Goal: Information Seeking & Learning: Learn about a topic

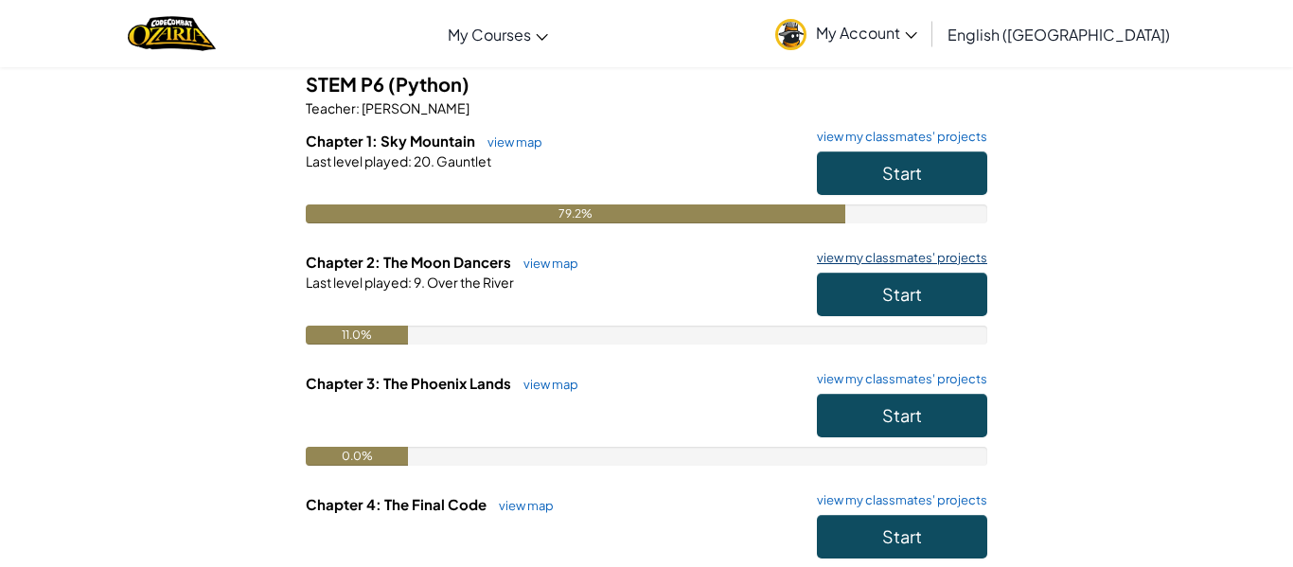
scroll to position [159, 0]
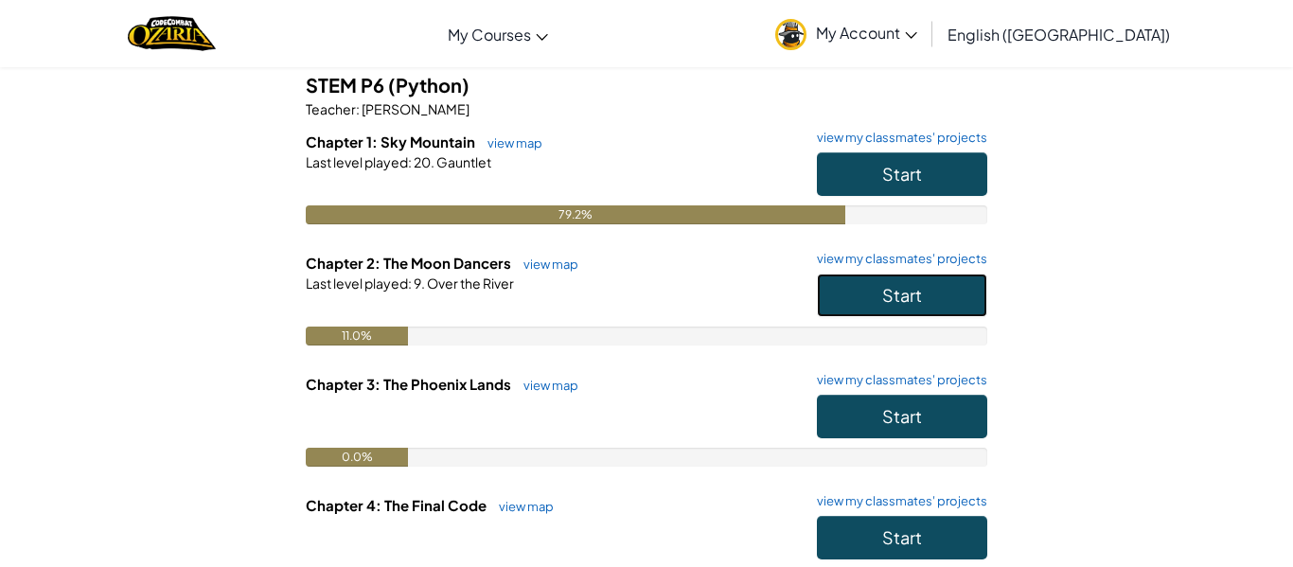
click at [979, 297] on button "Start" at bounding box center [902, 295] width 170 height 44
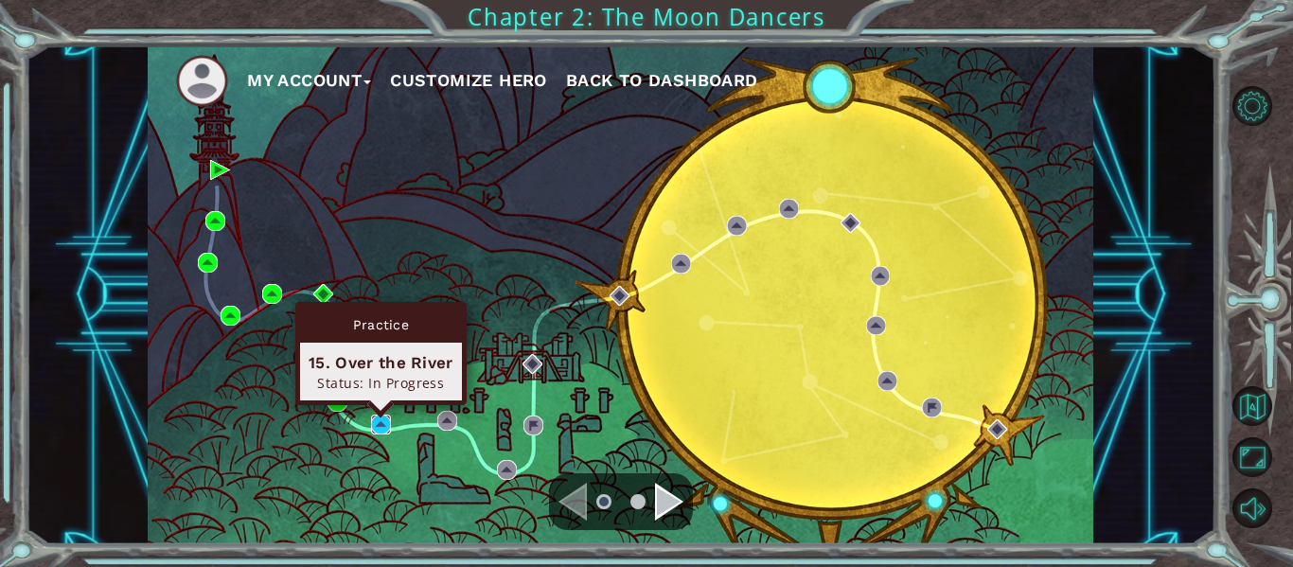
click at [376, 414] on img at bounding box center [381, 424] width 20 height 20
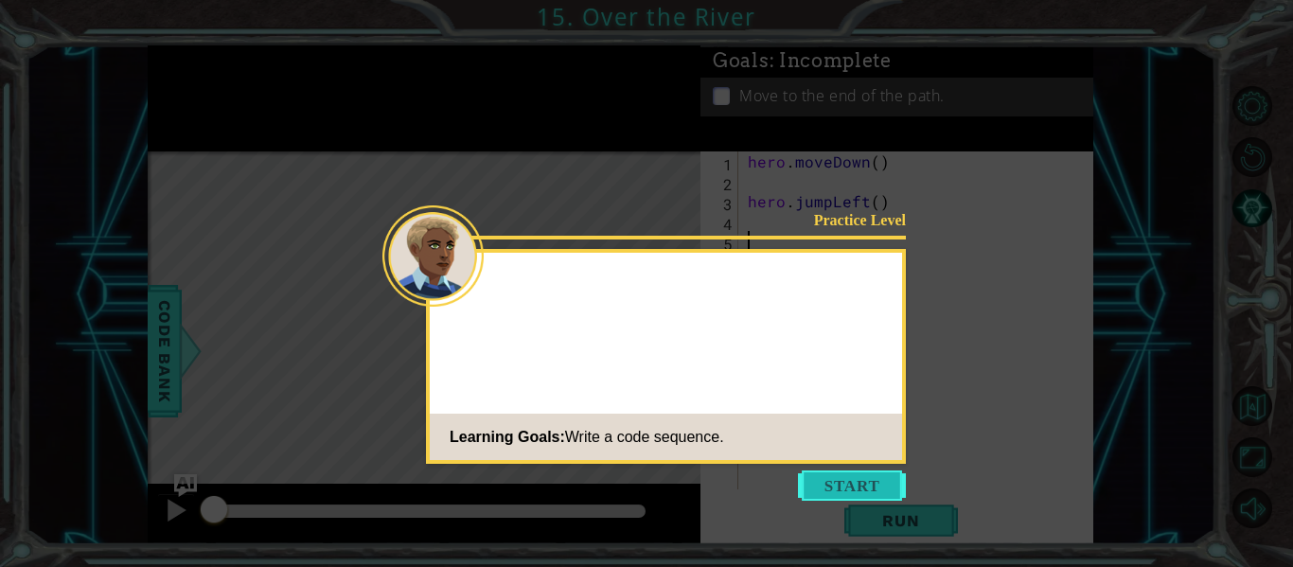
click at [842, 480] on button "Start" at bounding box center [852, 485] width 108 height 30
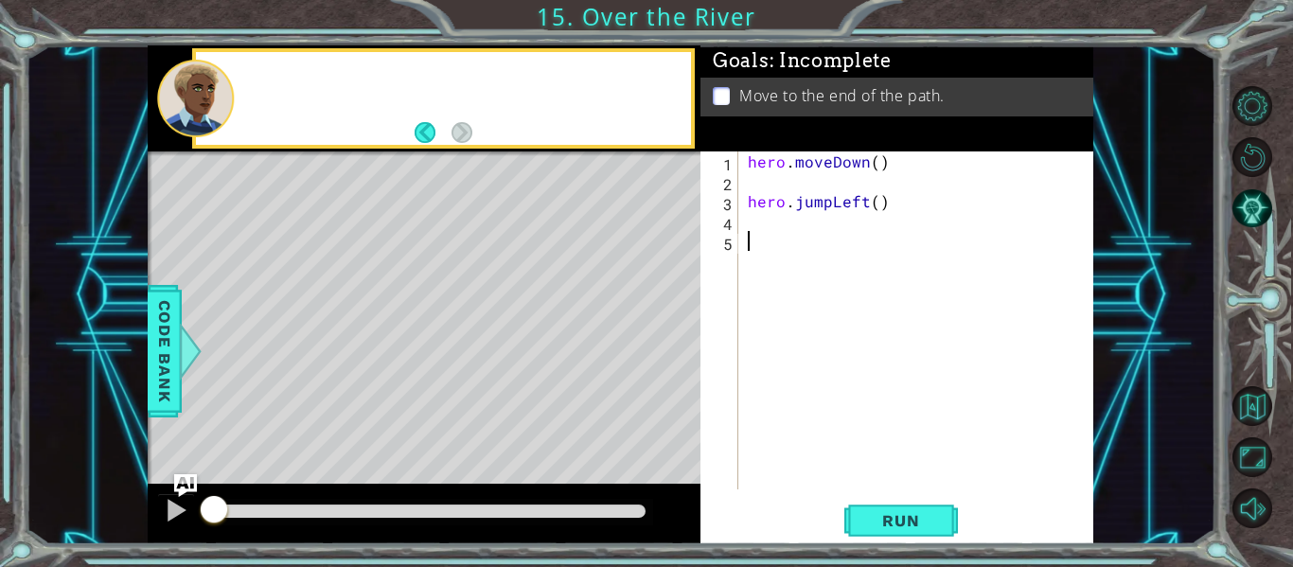
click at [884, 485] on div "hero . moveDown ( ) hero . jumpLeft ( )" at bounding box center [921, 340] width 355 height 378
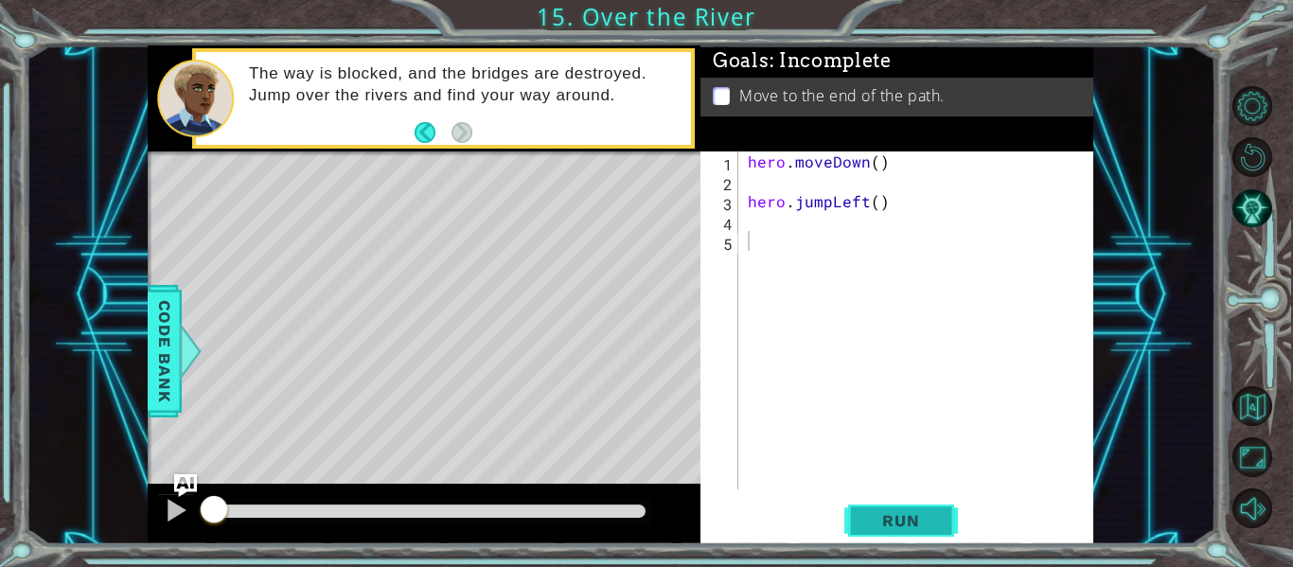
click at [897, 529] on span "Run" at bounding box center [900, 520] width 75 height 19
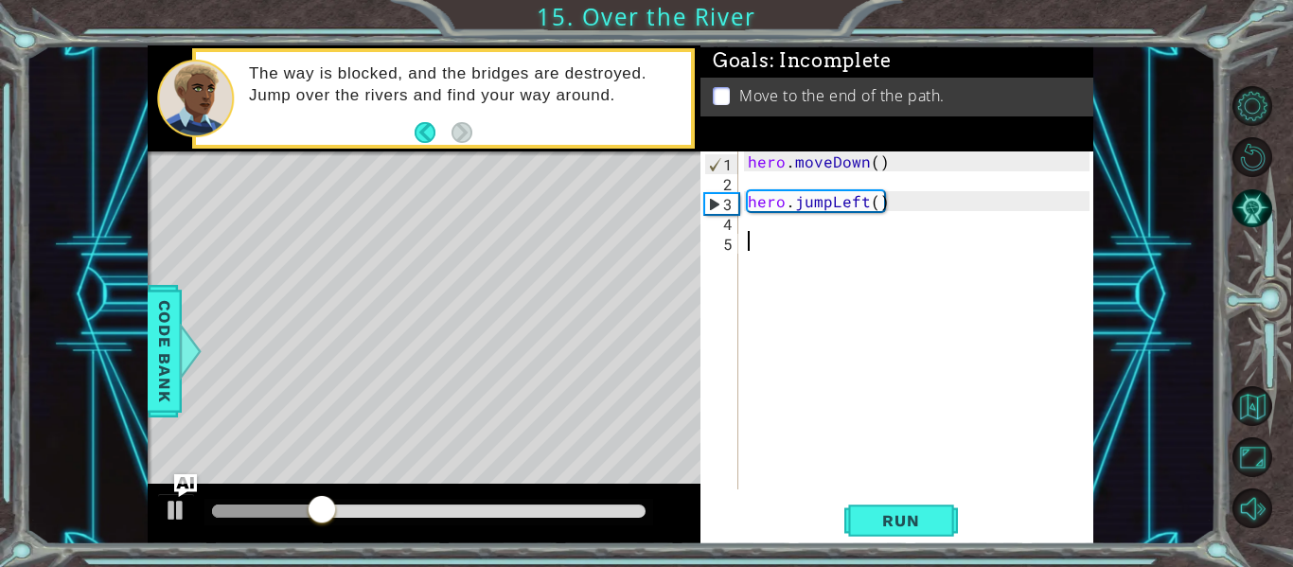
click at [764, 219] on div "hero . moveDown ( ) hero . jumpLeft ( )" at bounding box center [921, 340] width 355 height 378
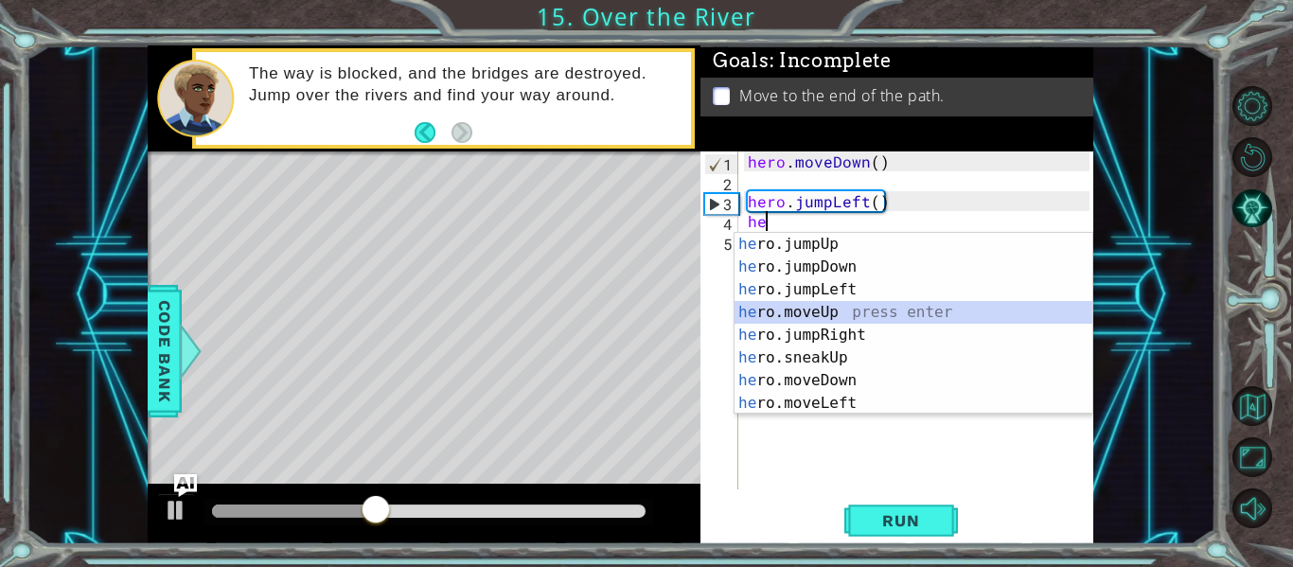
click at [796, 316] on div "he ro.jumpUp press enter he ro.jumpDown press enter he ro.jumpLeft press enter …" at bounding box center [913, 346] width 358 height 227
type textarea "hero.moveUp(1)"
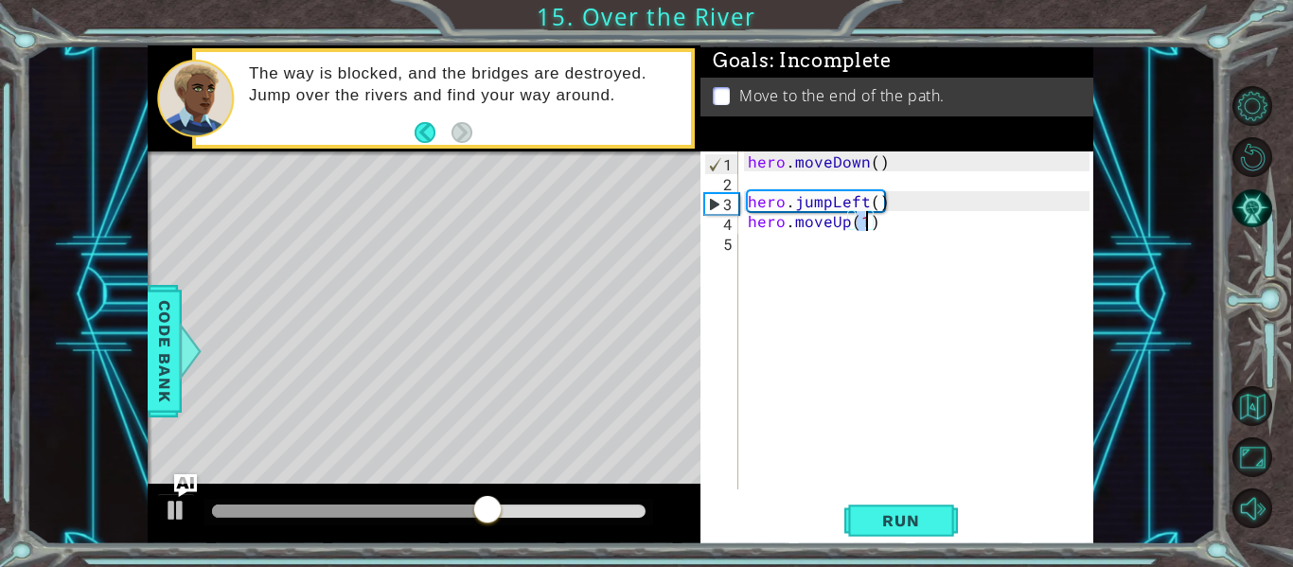
click at [823, 257] on div "hero . moveDown ( ) hero . jumpLeft ( ) hero . moveUp ( 1 )" at bounding box center [921, 340] width 355 height 378
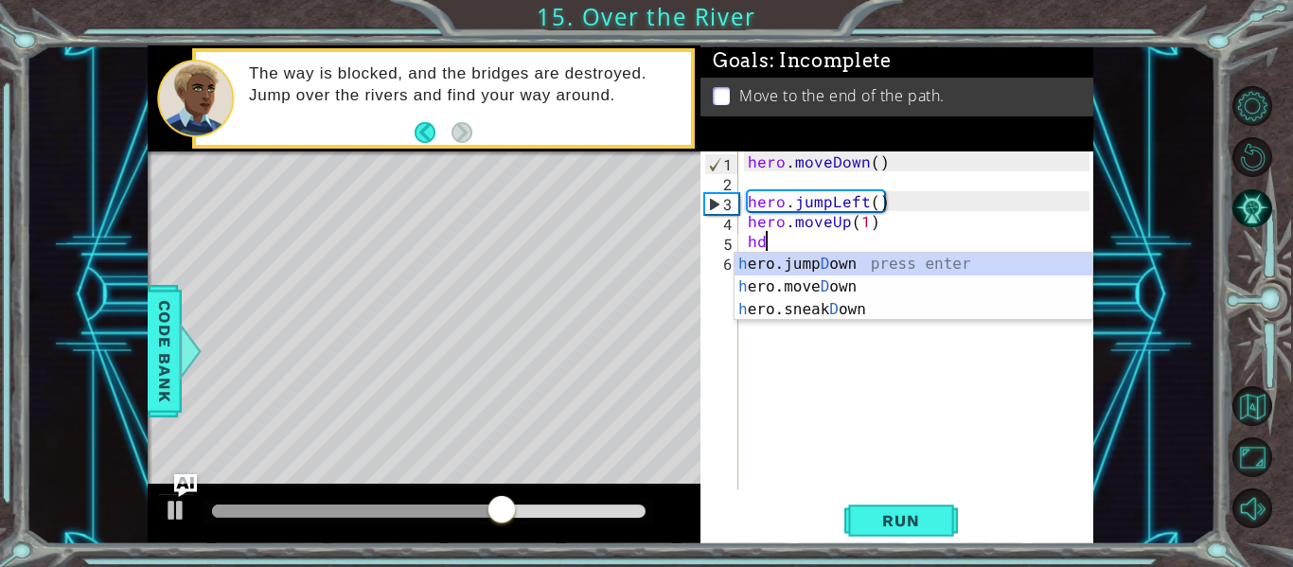
scroll to position [0, 1]
type textarea "h"
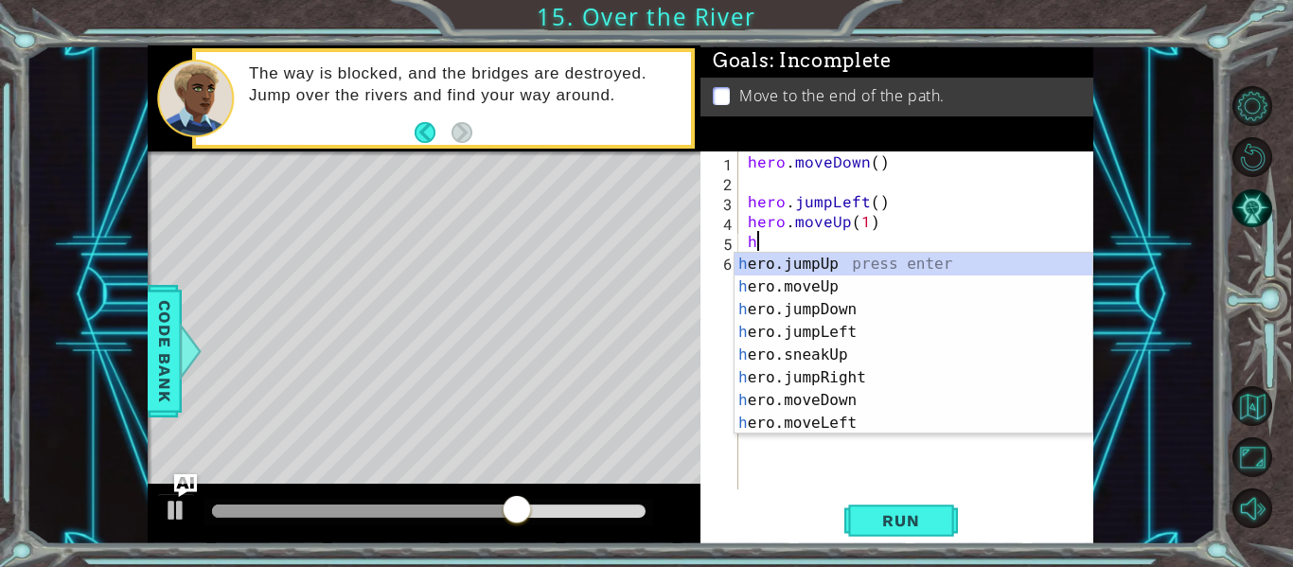
scroll to position [0, 0]
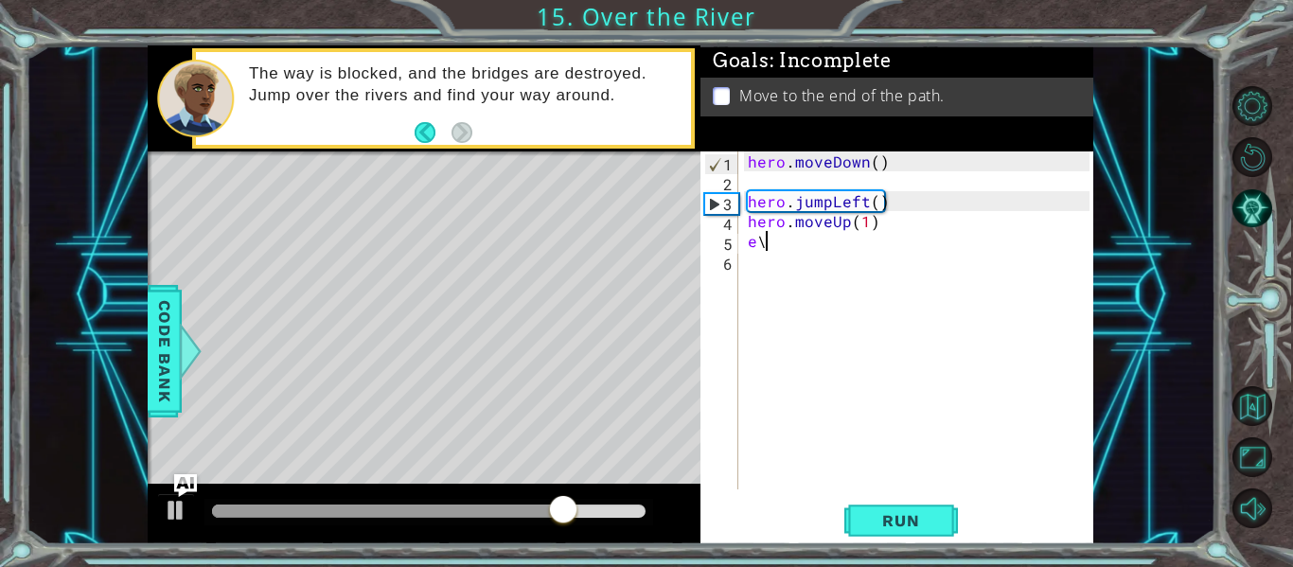
type textarea "e"
click at [830, 265] on div "hero . moveDown ( ) hero . jumpLeft ( ) hero . moveUp ( 1 )" at bounding box center [921, 340] width 355 height 378
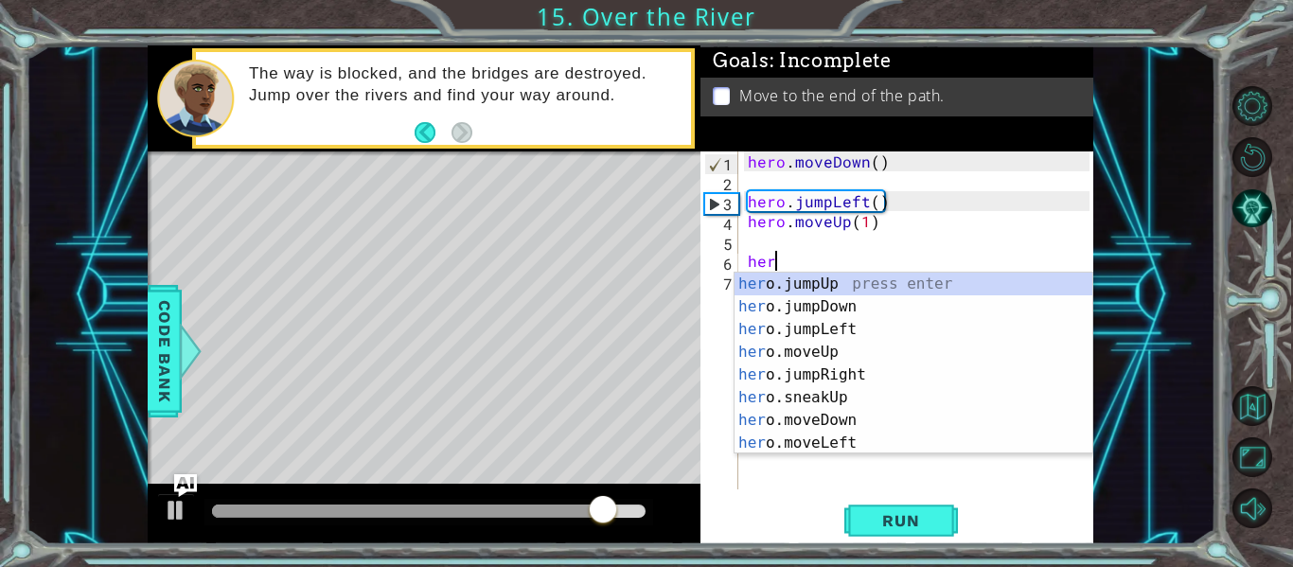
scroll to position [0, 1]
type textarea "hero"
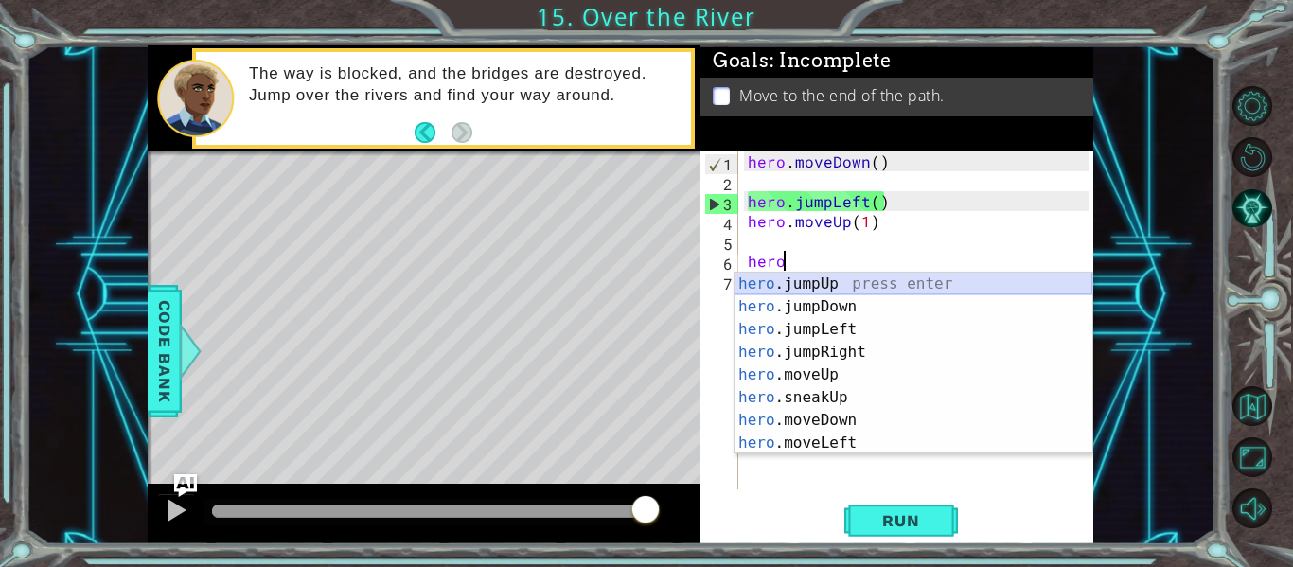
click at [861, 285] on div "hero .jumpUp press enter hero .jumpDown press enter hero .jumpLeft press enter …" at bounding box center [913, 386] width 358 height 227
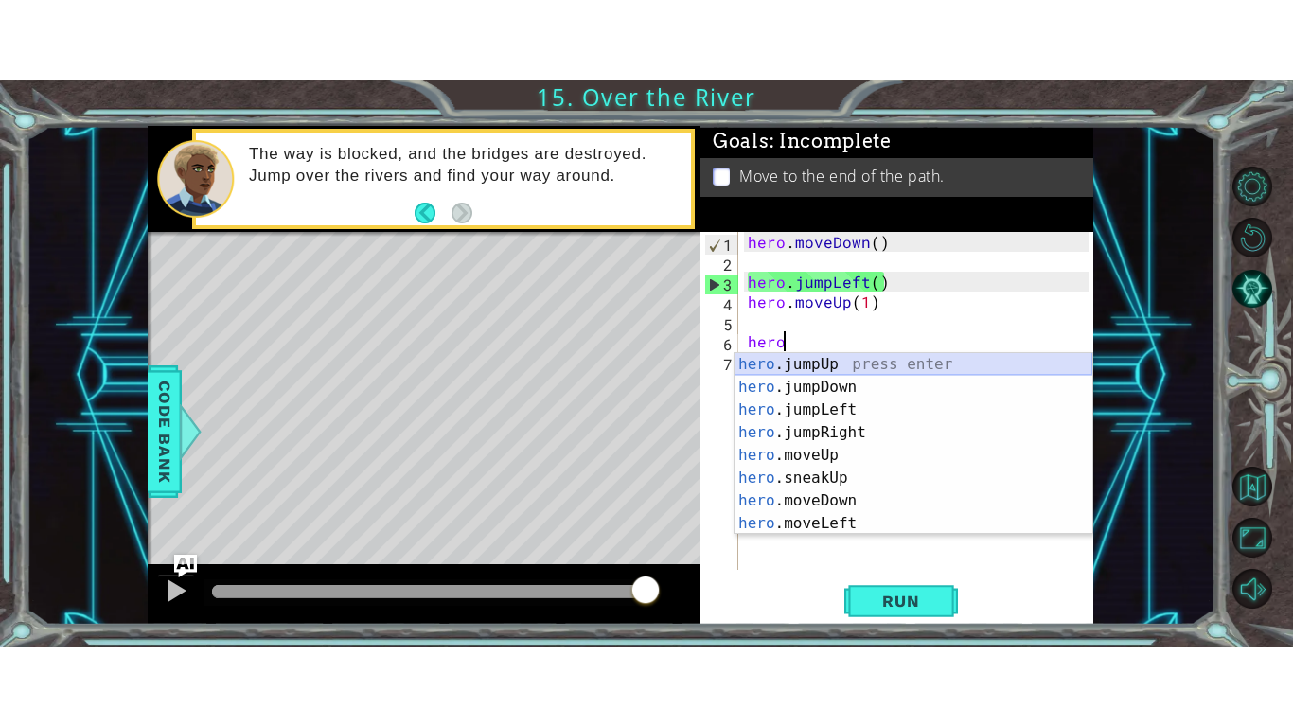
scroll to position [0, 0]
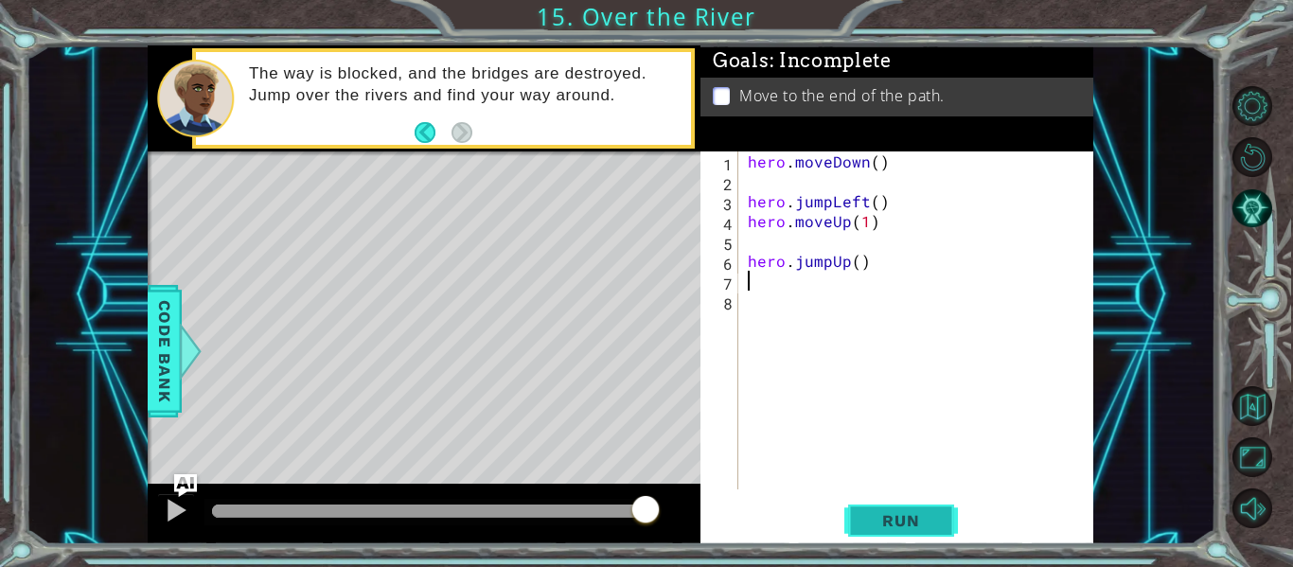
click at [896, 513] on span "Run" at bounding box center [900, 520] width 75 height 19
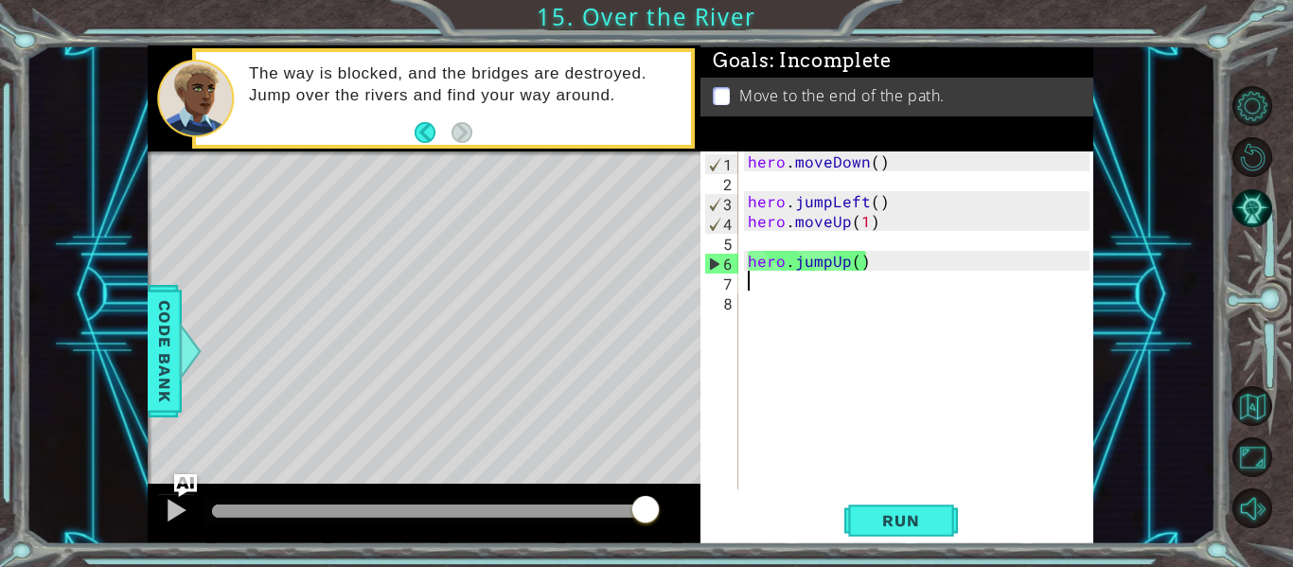
click at [769, 217] on div "hero . moveDown ( ) hero . jumpLeft ( ) hero . moveUp ( 1 ) hero . jumpUp ( )" at bounding box center [921, 340] width 355 height 378
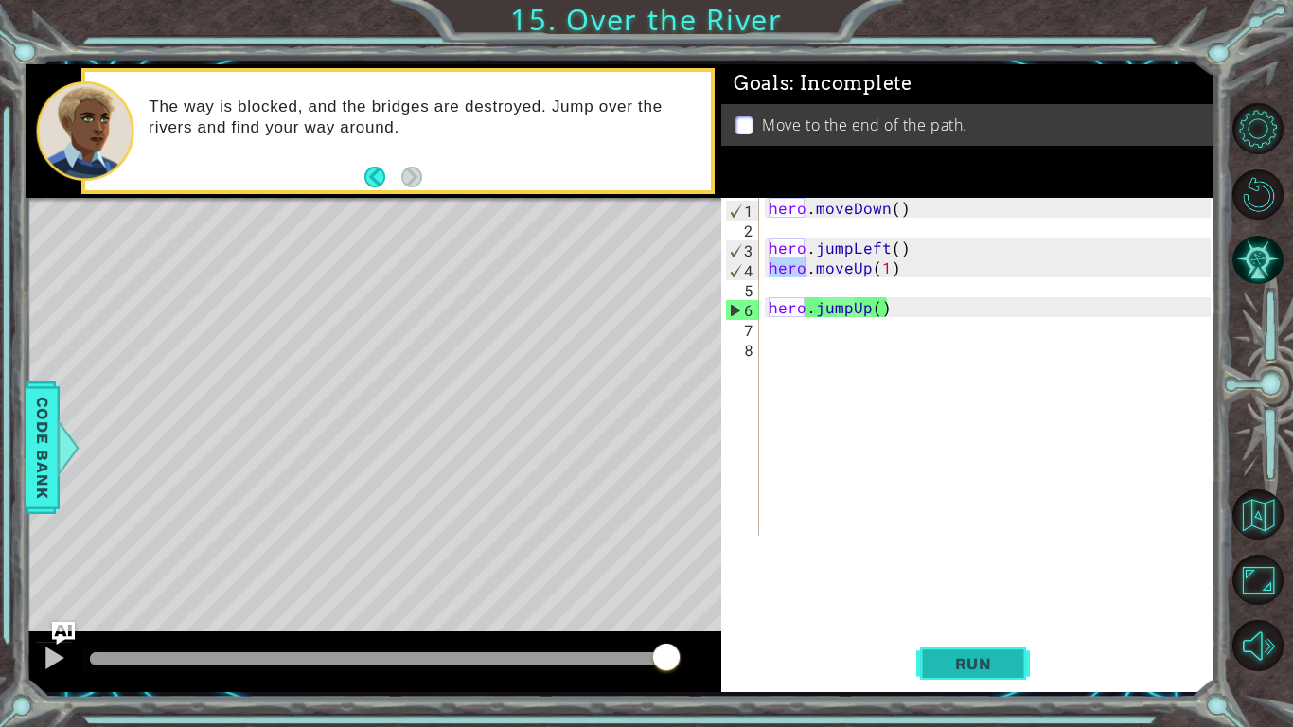
click at [957, 566] on button "Run" at bounding box center [973, 663] width 114 height 49
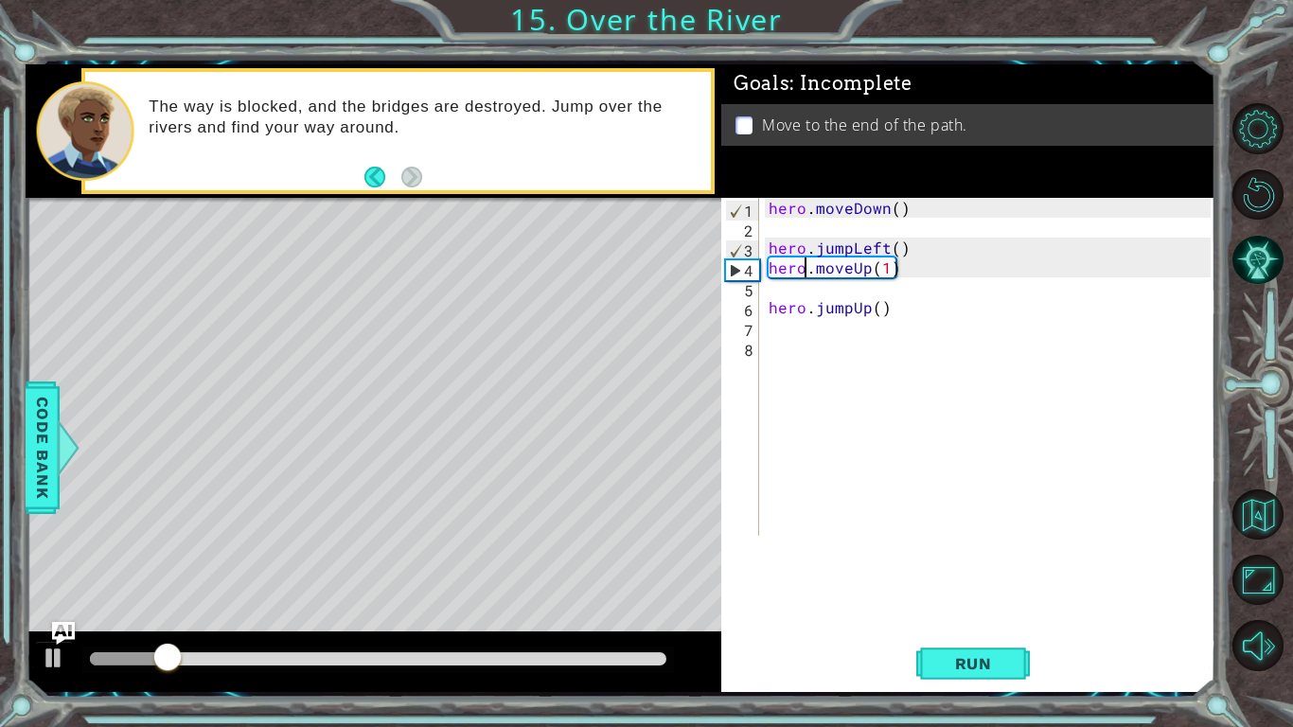
click at [845, 566] on div "hero.moveUp(1) 1 2 3 4 5 6 7 8 hero . moveDown ( ) hero . jumpLeft ( ) hero . m…" at bounding box center [968, 445] width 494 height 494
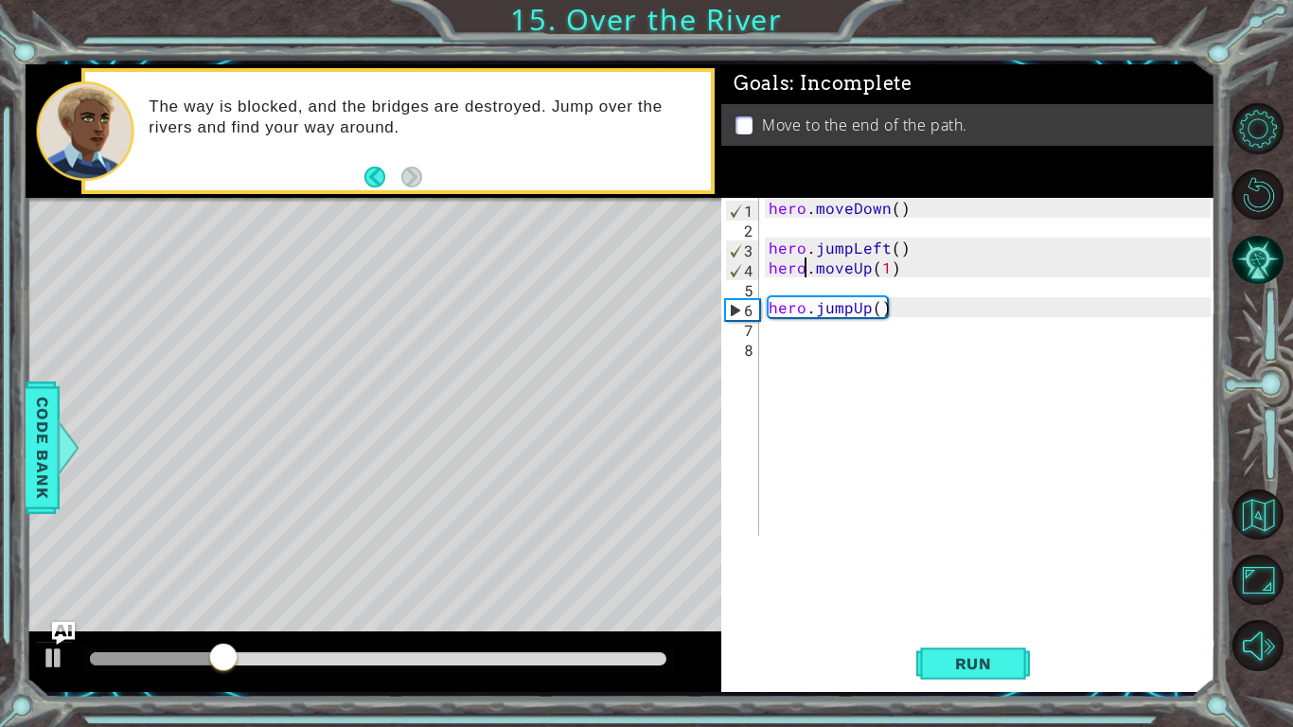
click at [893, 273] on div "hero . moveDown ( ) hero . jumpLeft ( ) hero . moveUp ( 1 ) hero . jumpUp ( )" at bounding box center [992, 387] width 455 height 378
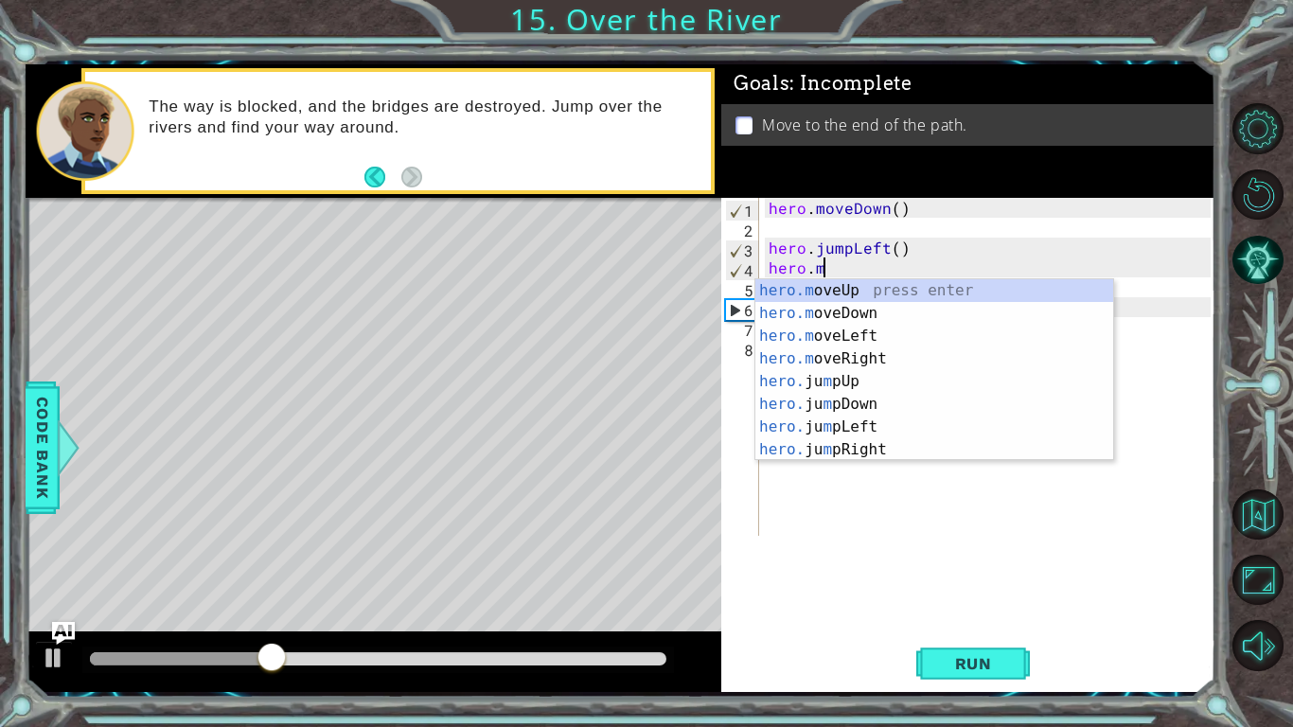
type textarea "hero."
click at [848, 333] on div "hero. jumpUp press enter hero. jumpDown press enter hero. jumpLeft press enter …" at bounding box center [934, 392] width 358 height 227
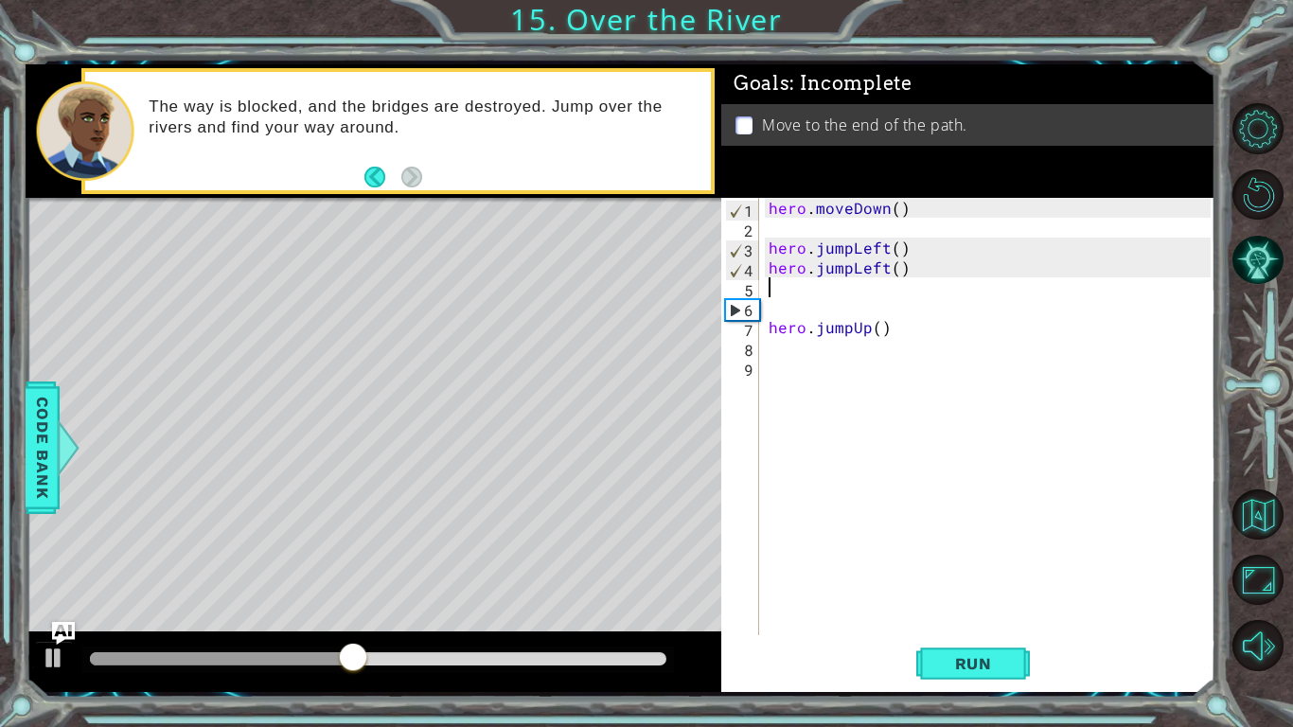
click at [898, 268] on div "hero . moveDown ( ) hero . jumpLeft ( ) hero . jumpLeft ( ) hero . jumpUp ( )" at bounding box center [992, 436] width 455 height 477
click at [951, 566] on button "Run" at bounding box center [973, 663] width 114 height 49
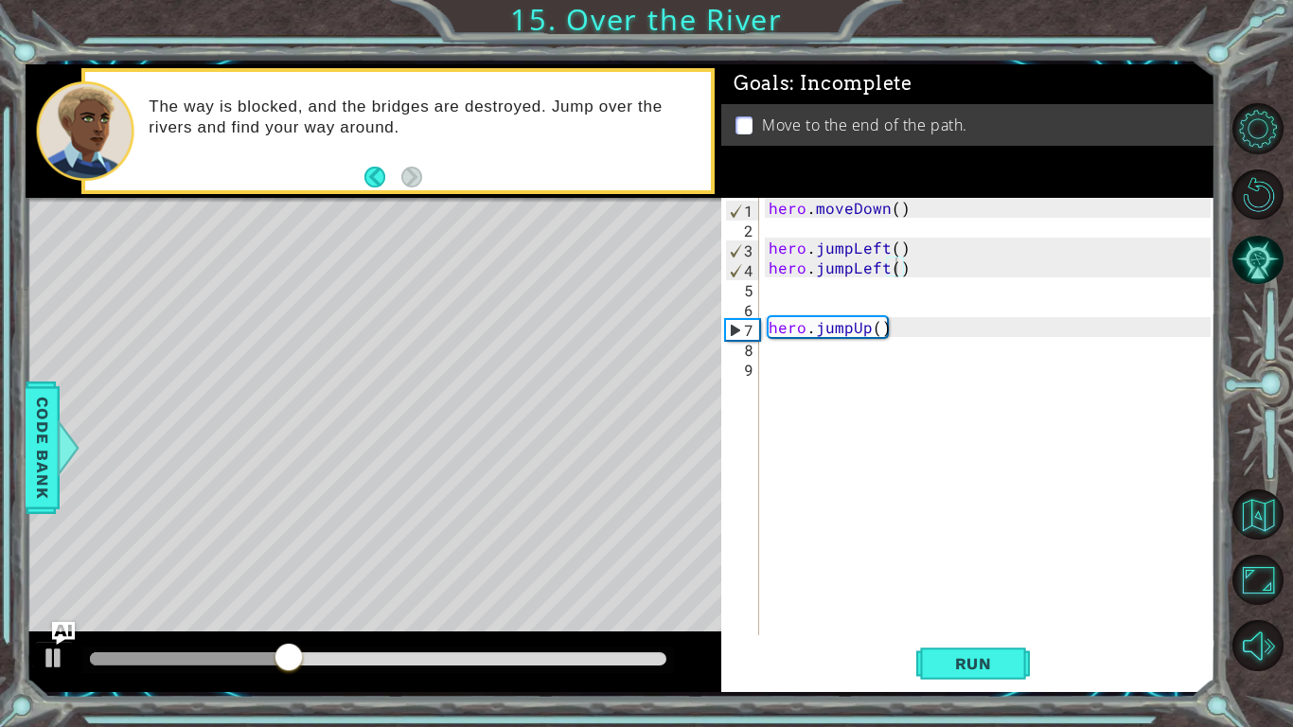
click at [914, 566] on div "Run" at bounding box center [973, 663] width 494 height 49
click at [941, 566] on span "Run" at bounding box center [973, 663] width 75 height 19
click at [910, 272] on div "hero . moveDown ( ) hero . jumpLeft ( ) hero . jumpLeft ( ) hero . jumpUp ( )" at bounding box center [992, 436] width 455 height 477
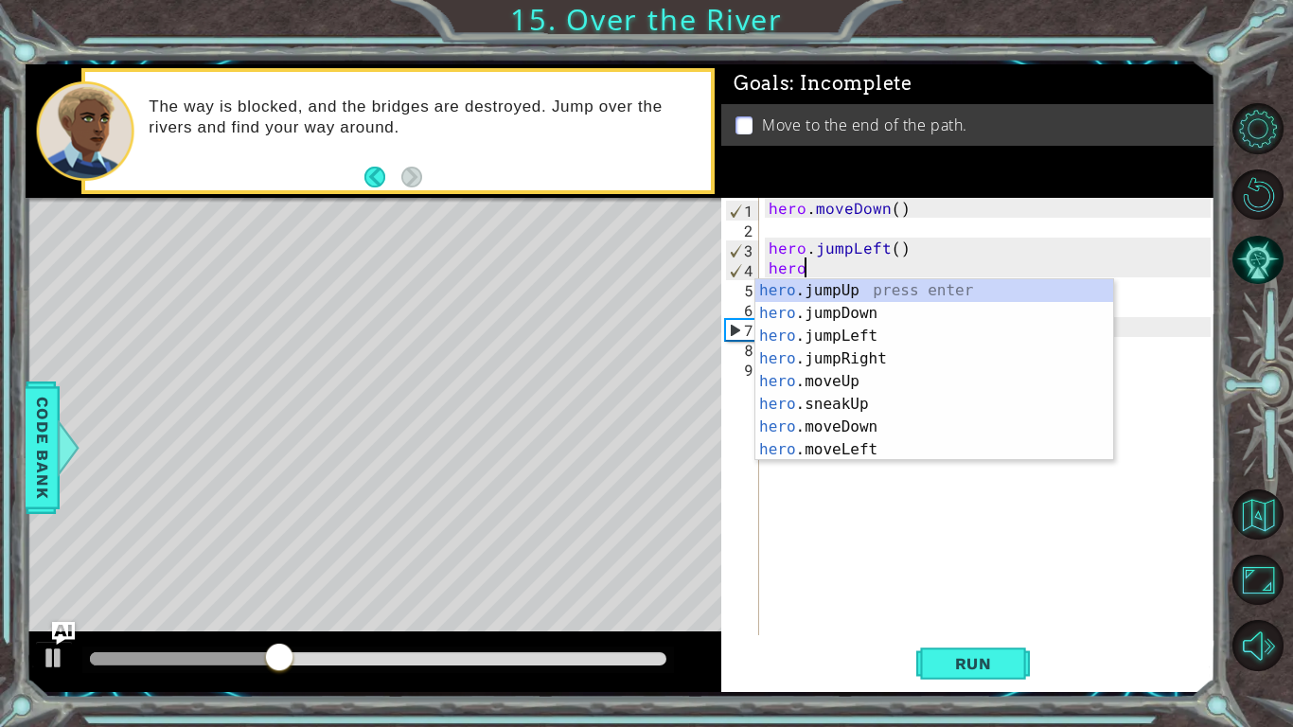
scroll to position [0, 1]
click at [831, 449] on div "her o.jumpUp press enter her o.jumpDown press enter her o.jumpLeft press enter …" at bounding box center [934, 392] width 358 height 227
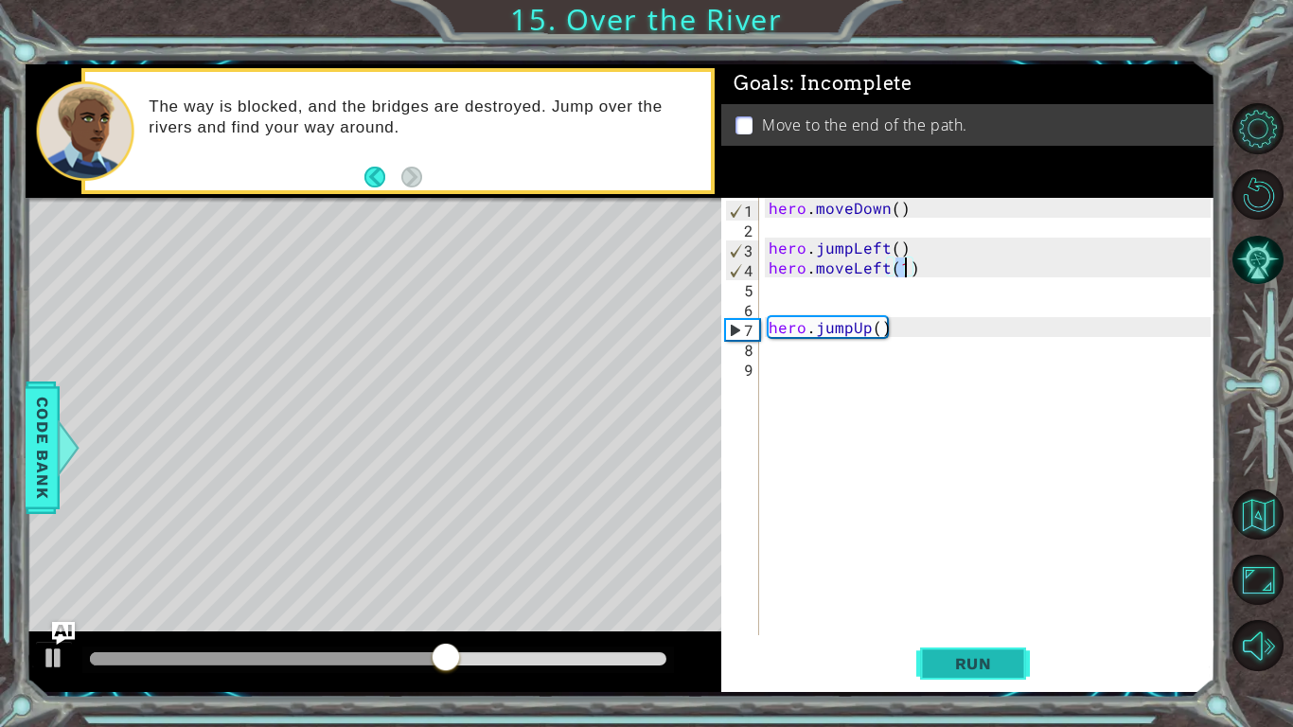
click at [957, 566] on span "Run" at bounding box center [973, 663] width 75 height 19
click at [889, 326] on div "hero . moveDown ( ) hero . jumpLeft ( ) hero . moveLeft ( 1 ) hero . jumpUp ( )" at bounding box center [992, 436] width 455 height 477
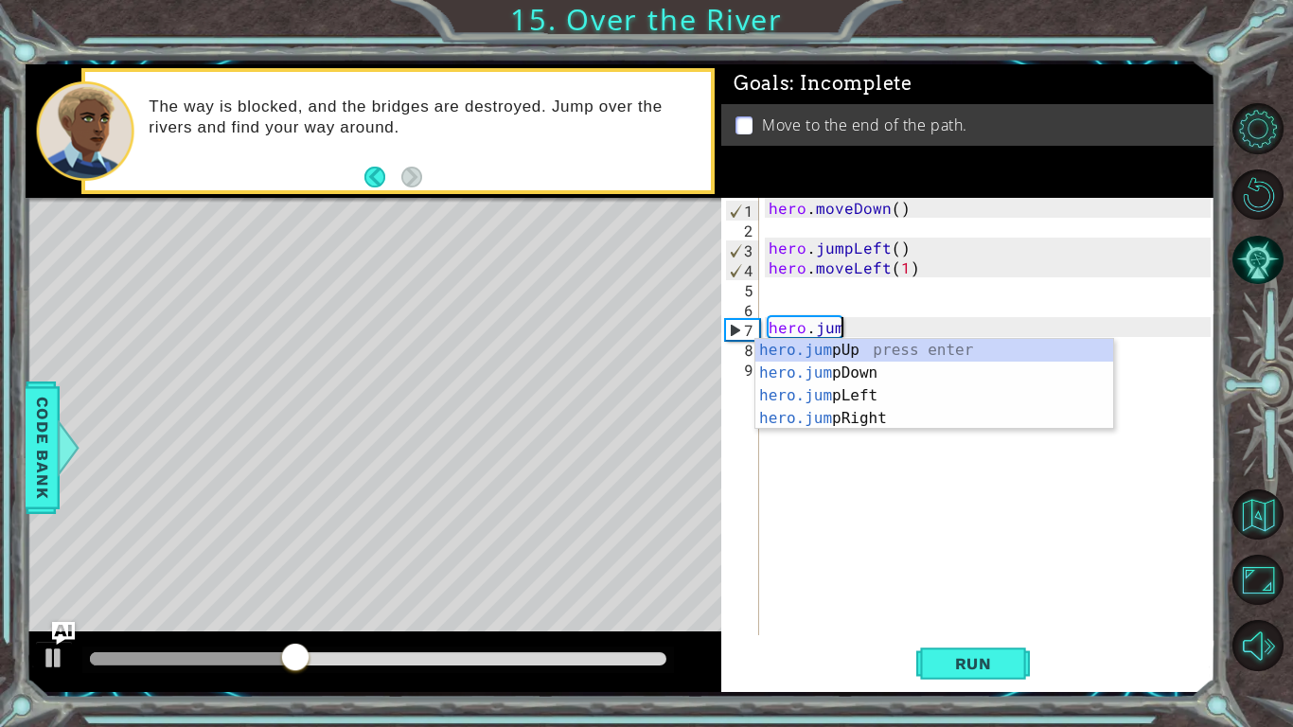
type textarea "hero.ju"
click at [845, 370] on div "hero.ju mpUp press enter hero.ju mpDown press enter hero.[PERSON_NAME] mpLeft p…" at bounding box center [934, 407] width 358 height 136
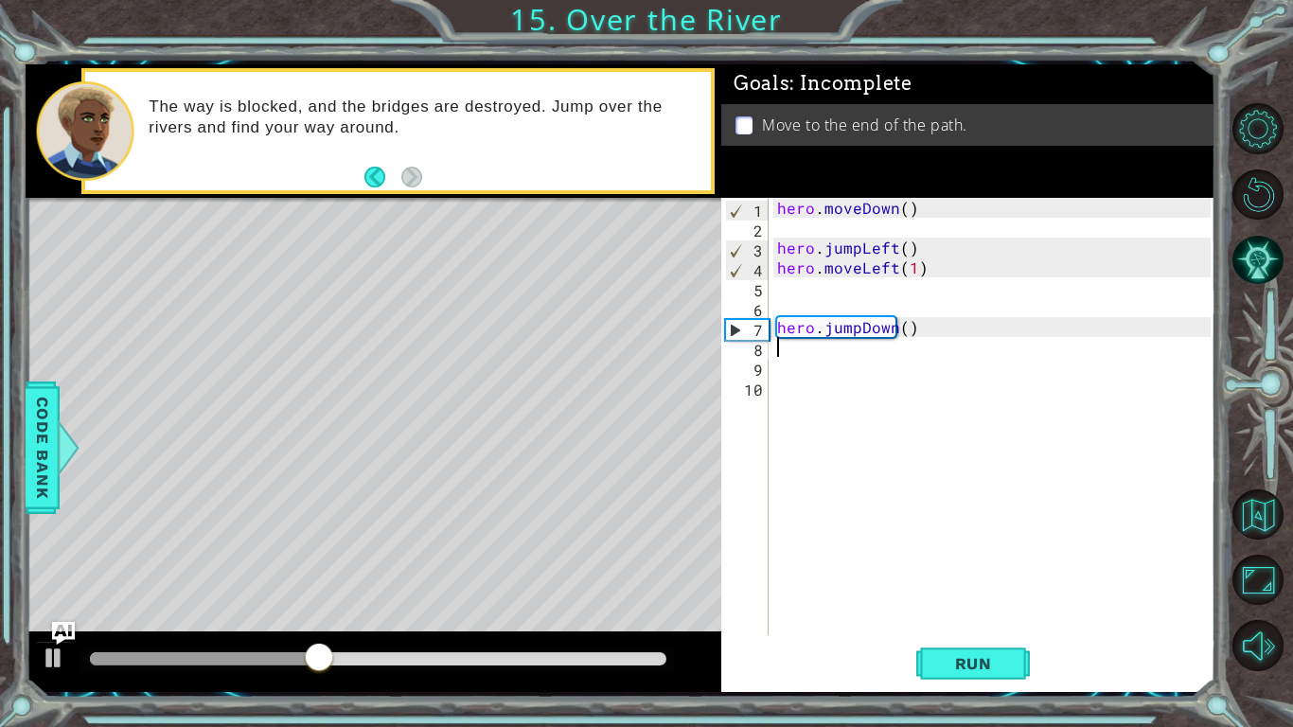
scroll to position [0, 0]
click at [980, 566] on button "Run" at bounding box center [973, 663] width 114 height 49
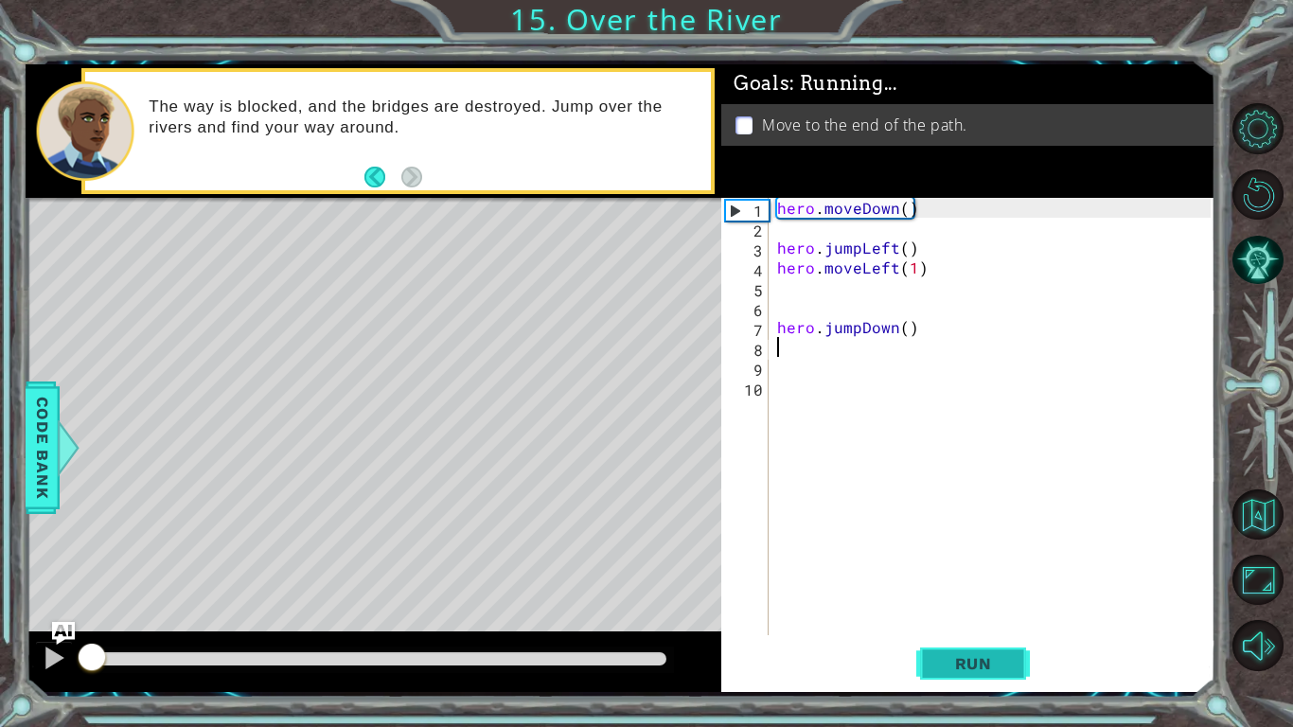
click at [980, 566] on button "Run" at bounding box center [973, 663] width 114 height 49
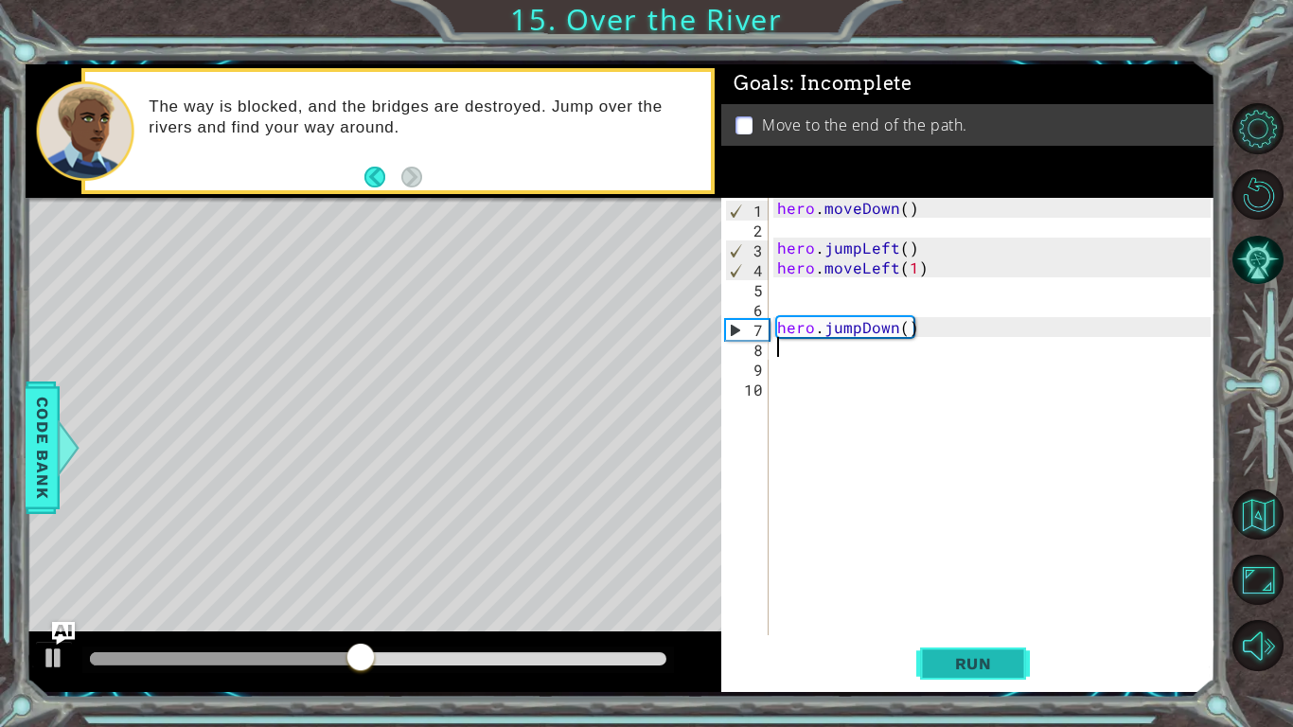
type textarea "j"
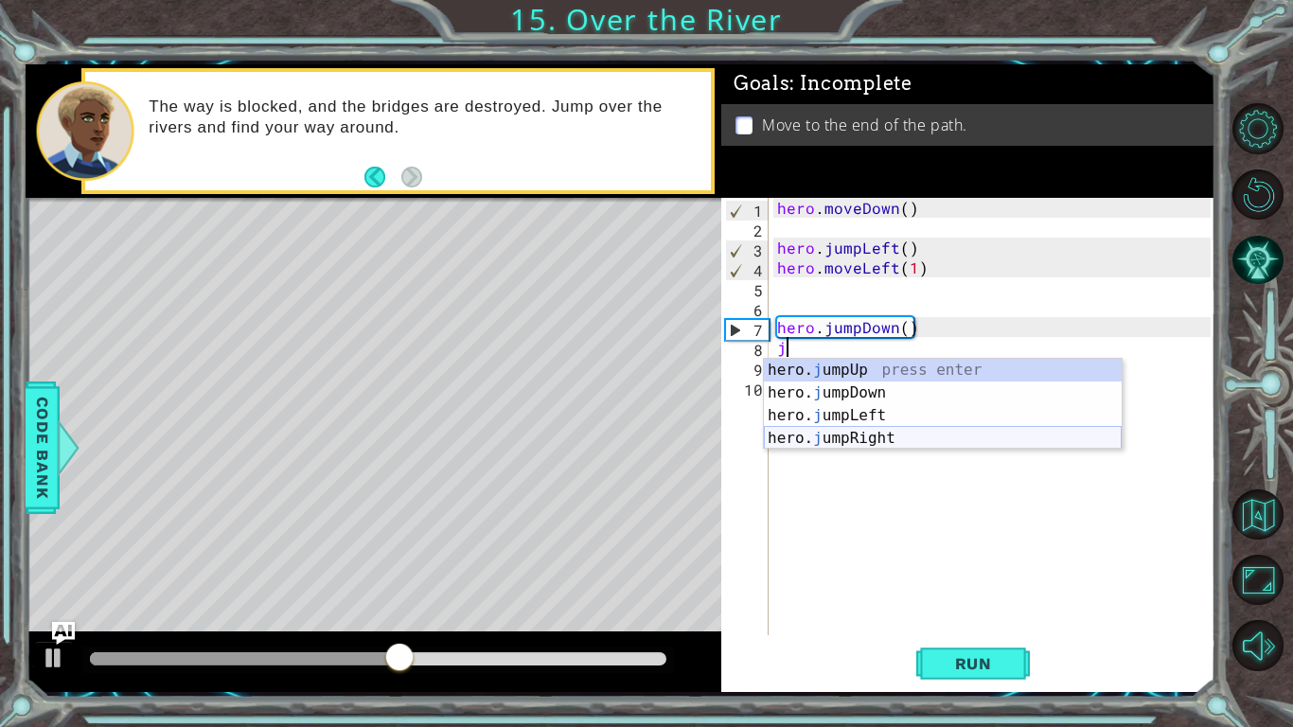
click at [835, 437] on div "hero. j umpUp press enter hero. j umpDown press enter hero. j umpLeft press ent…" at bounding box center [943, 427] width 358 height 136
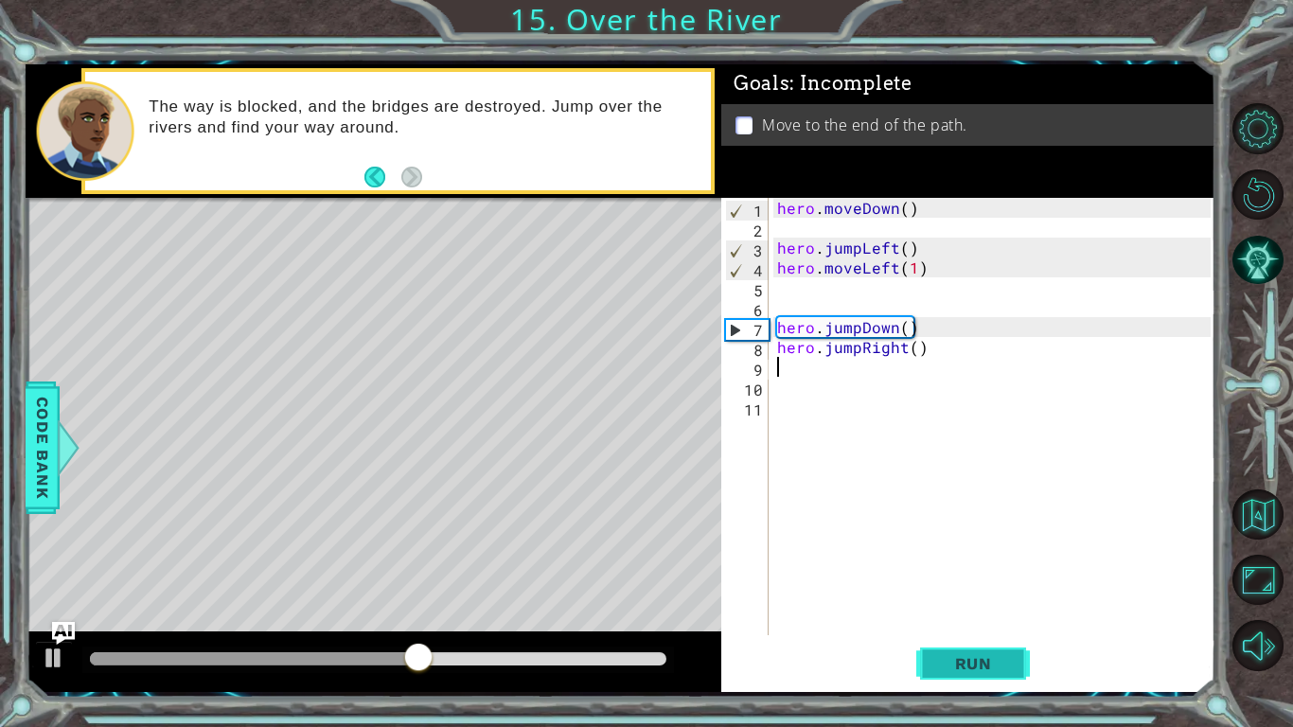
click at [976, 566] on button "Run" at bounding box center [973, 663] width 114 height 49
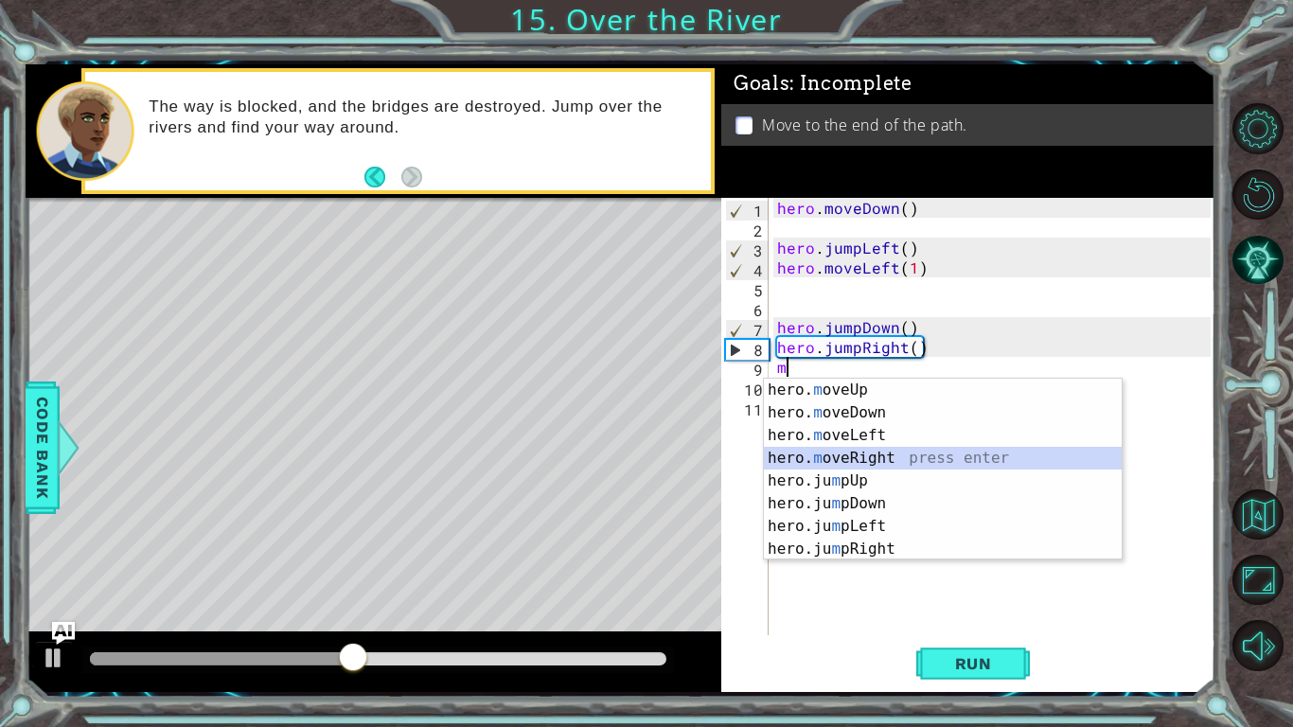
click at [825, 451] on div "hero. m oveUp press enter hero. m oveDown press enter hero. m oveLeft press ent…" at bounding box center [943, 492] width 358 height 227
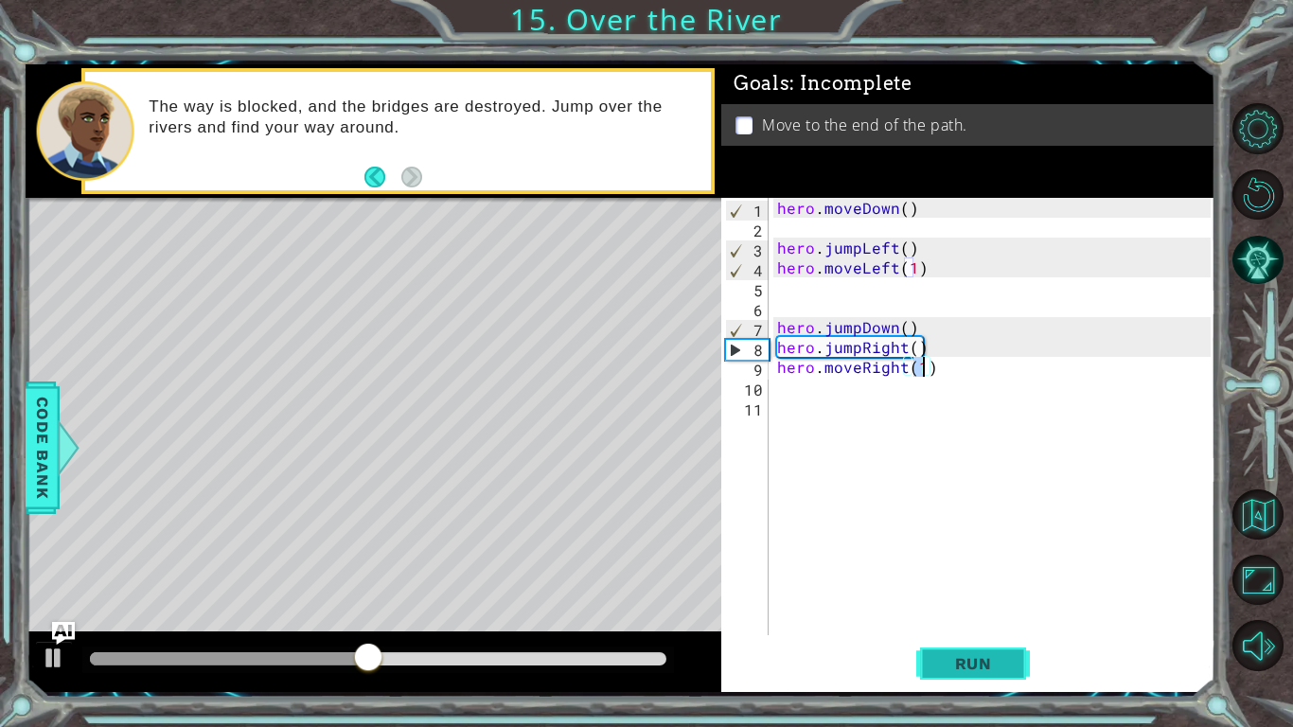
type textarea "hero.moveRight(1)"
click at [947, 566] on span "Run" at bounding box center [973, 663] width 75 height 19
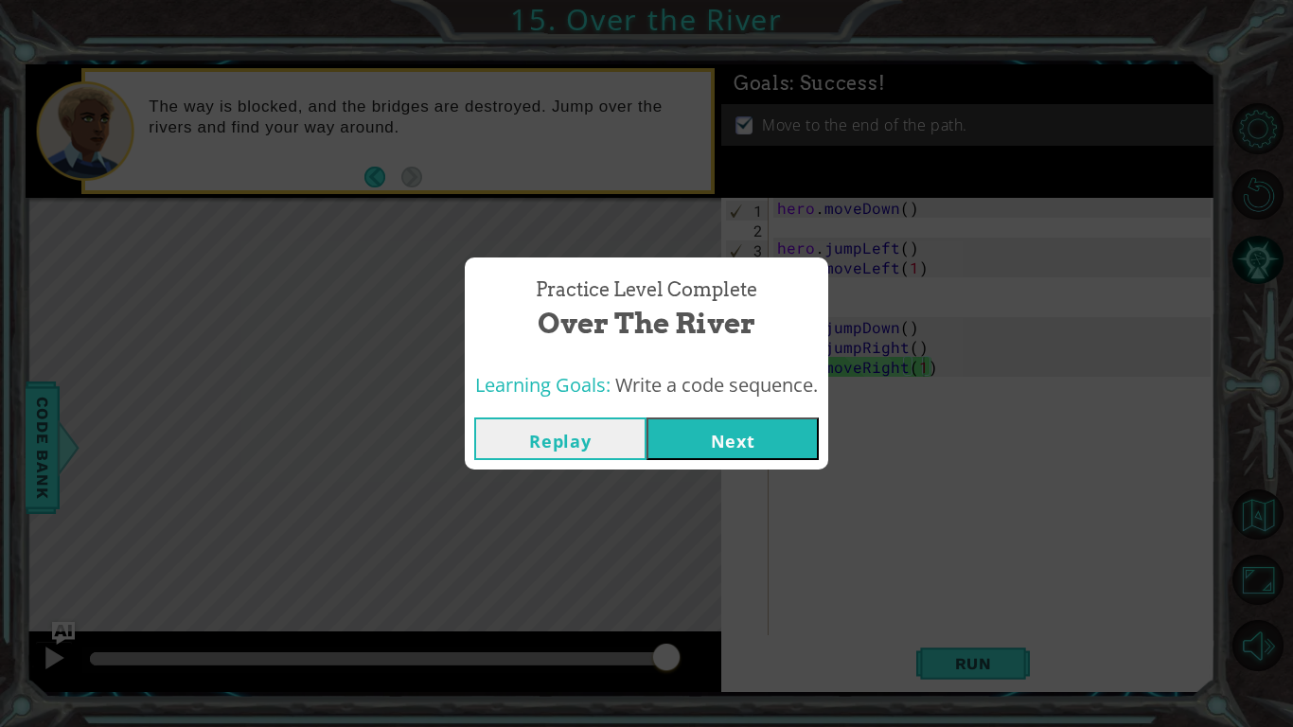
click at [779, 444] on button "Next" at bounding box center [732, 438] width 172 height 43
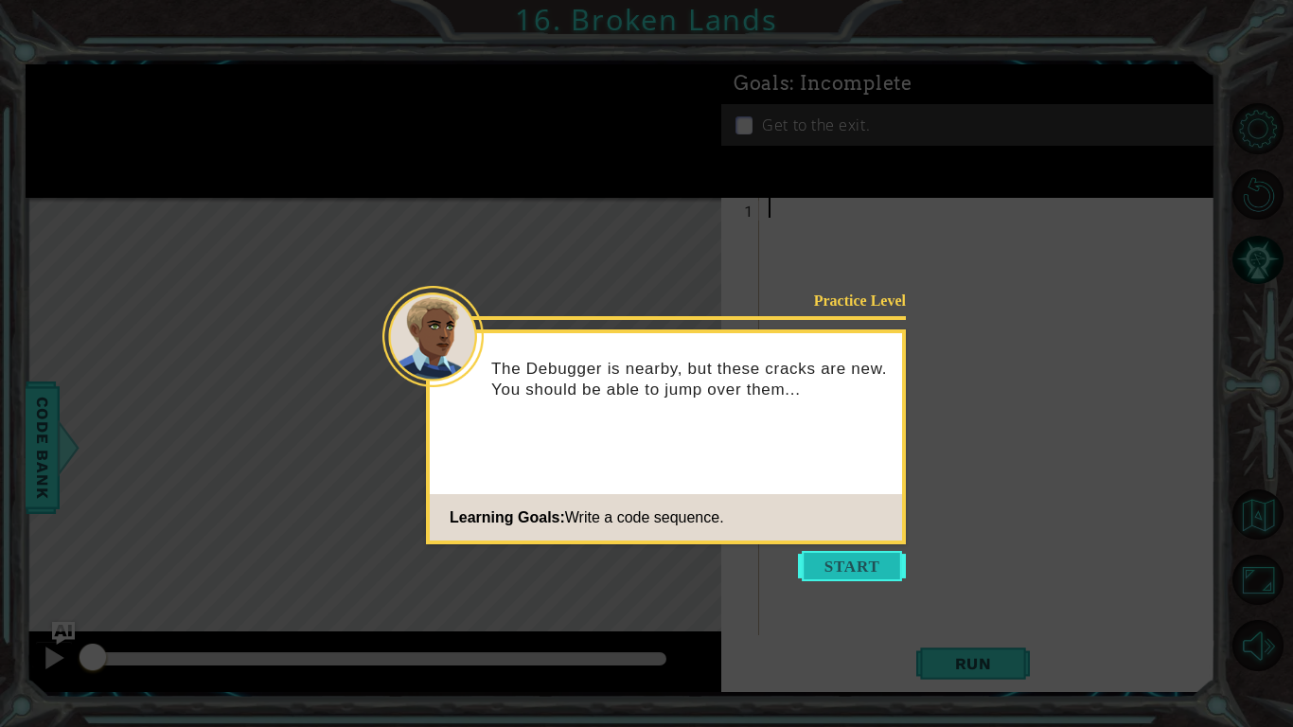
click at [840, 566] on button "Start" at bounding box center [852, 566] width 108 height 30
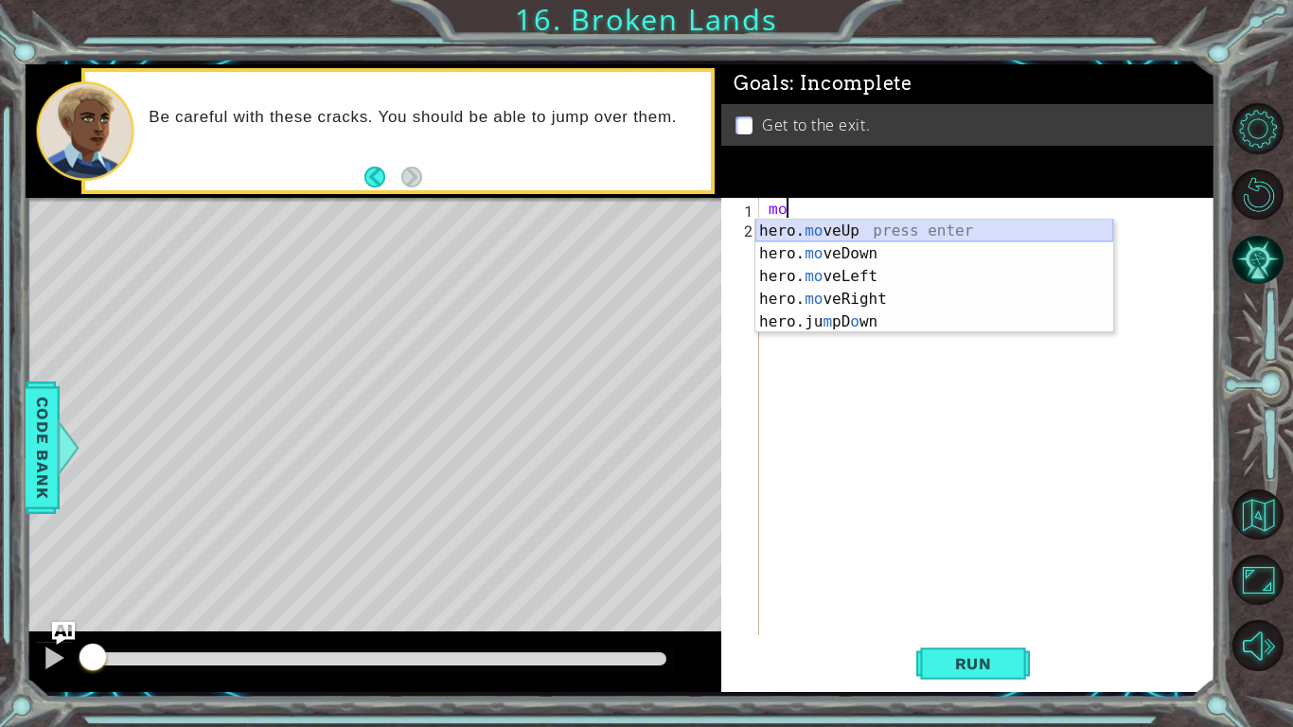
click at [818, 232] on div "hero. mo veUp press enter hero. mo veDown press enter hero. mo veLeft press ent…" at bounding box center [934, 299] width 358 height 159
type textarea "hero.moveUp(1)"
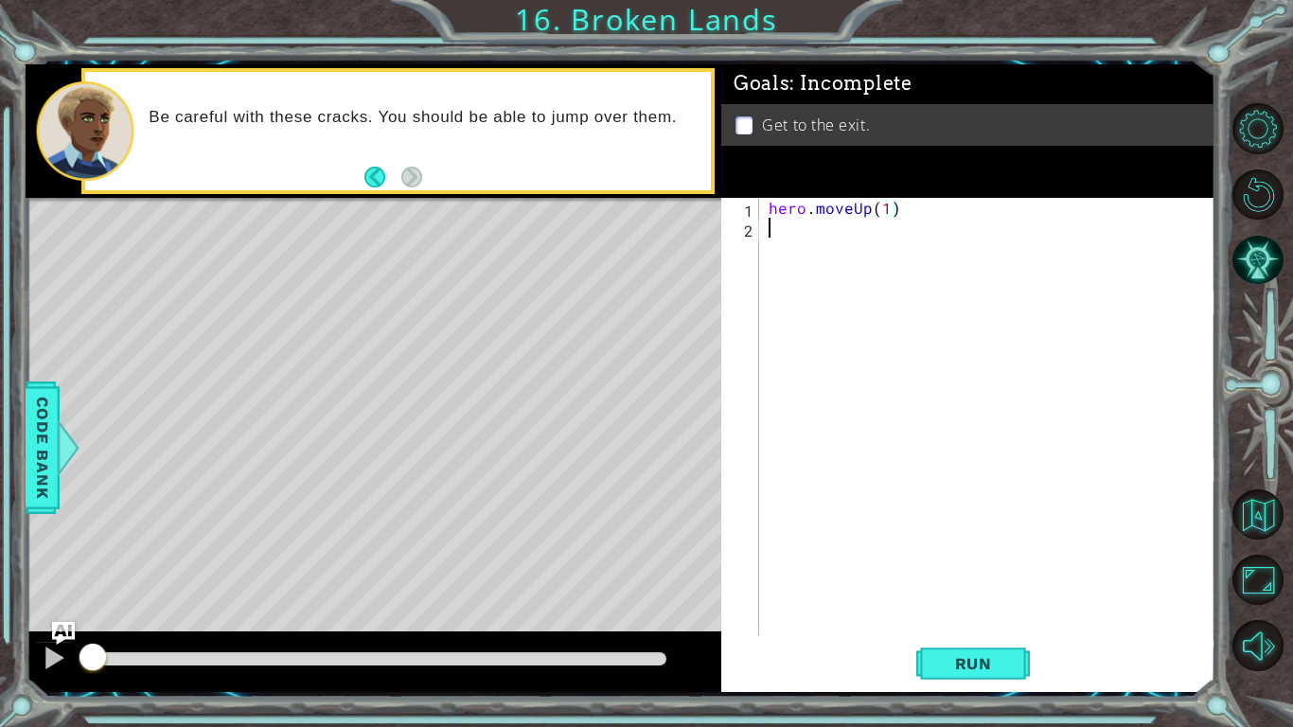
click at [927, 291] on div "hero . moveUp ( 1 )" at bounding box center [992, 436] width 455 height 477
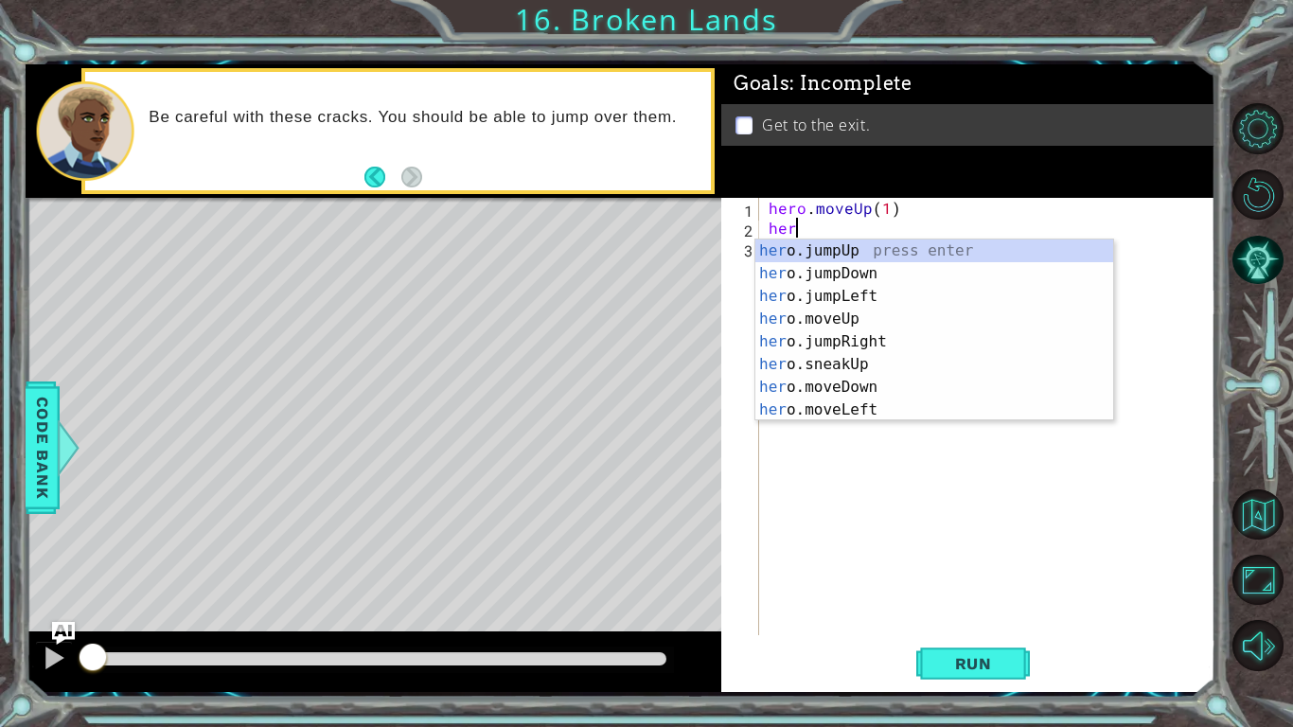
type textarea "hero"
click at [942, 304] on div "hero .jumpUp press enter hero .jumpDown press enter hero .jumpLeft press enter …" at bounding box center [934, 352] width 358 height 227
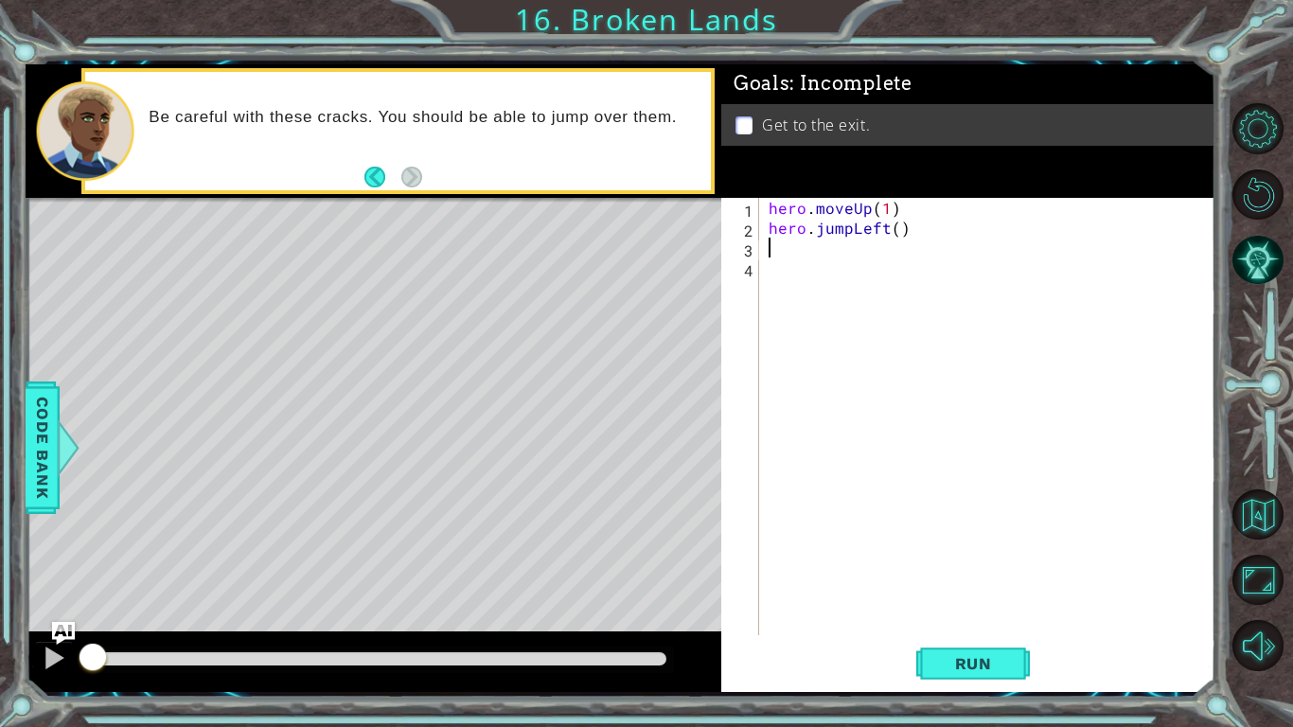
scroll to position [0, 0]
click at [1005, 566] on span "Run" at bounding box center [973, 663] width 75 height 19
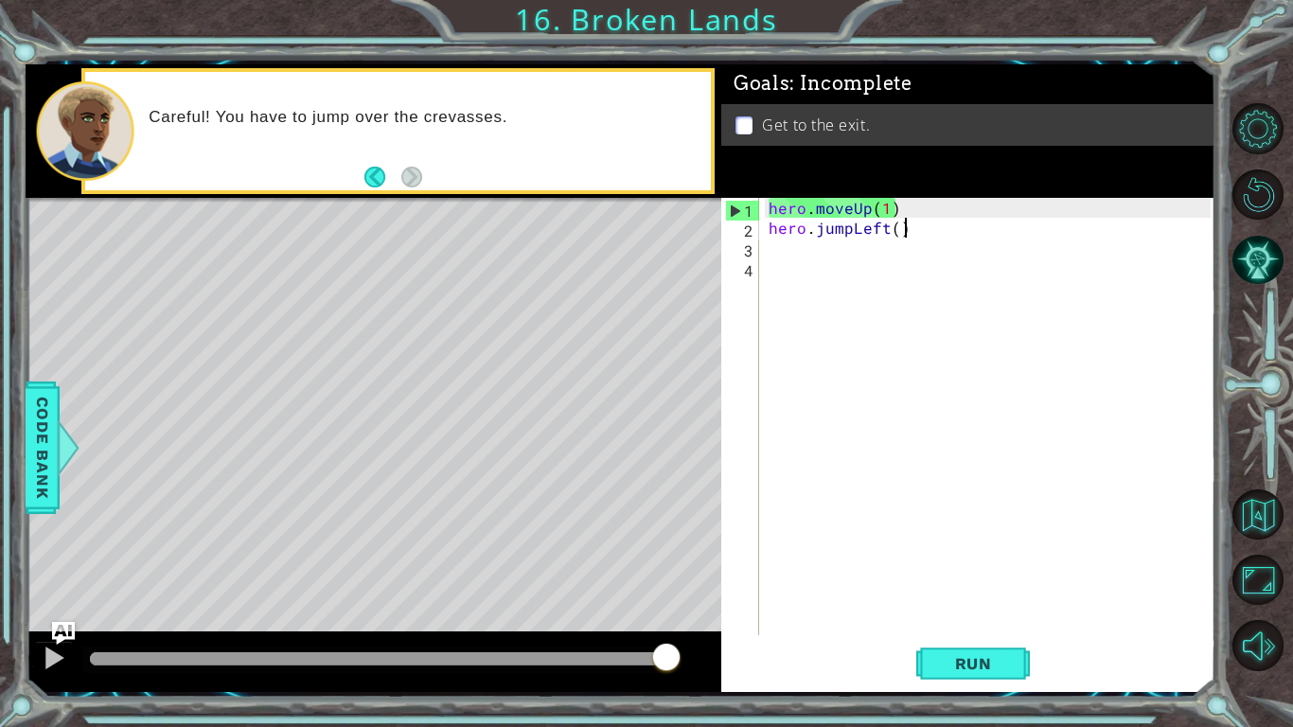
click at [962, 221] on div "hero . moveUp ( 1 ) hero . jumpLeft ( )" at bounding box center [992, 436] width 455 height 477
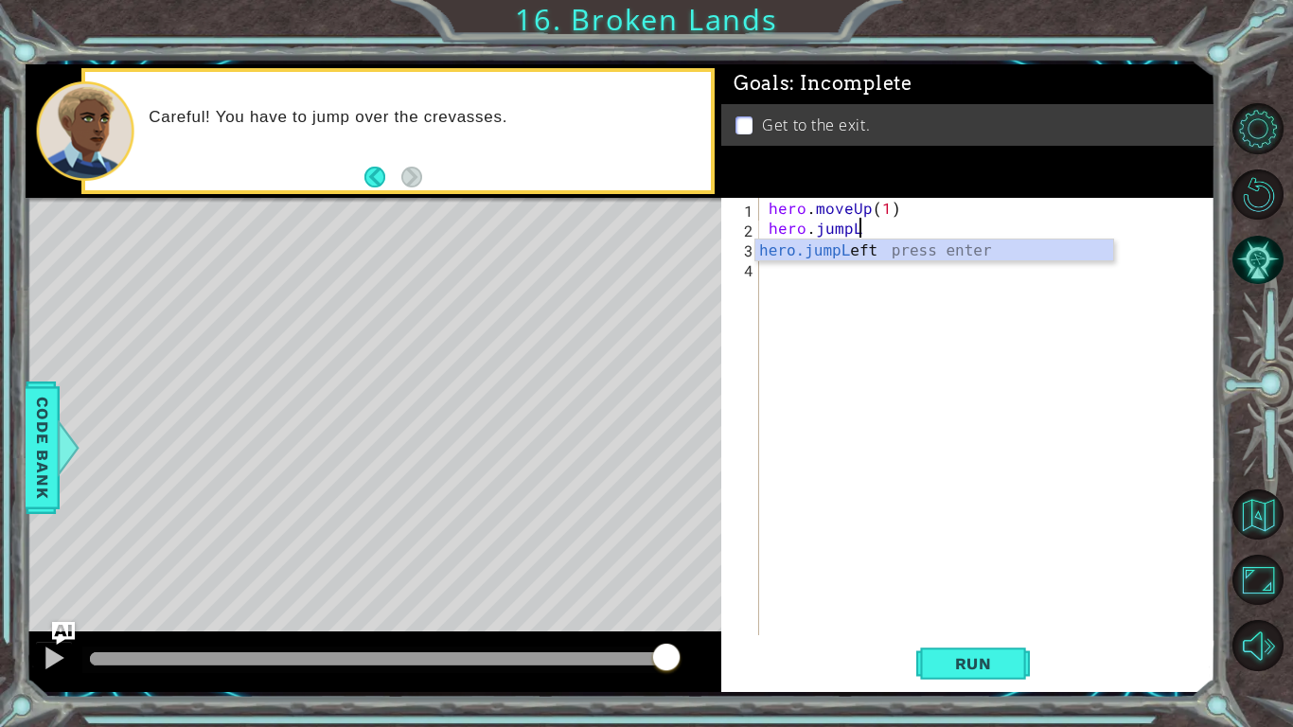
type textarea "hero.jump"
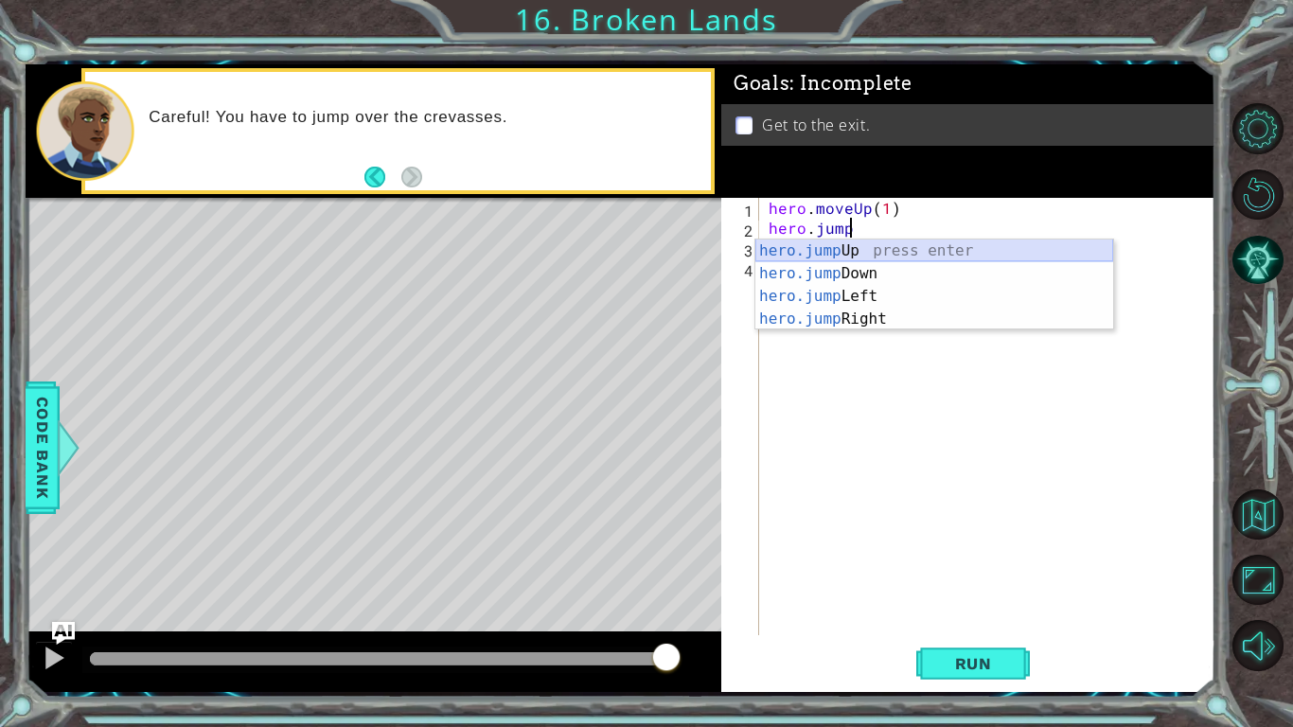
click at [1000, 247] on div "hero.jump Up press enter hero.jump Down press enter hero.jump Left press enter …" at bounding box center [934, 307] width 358 height 136
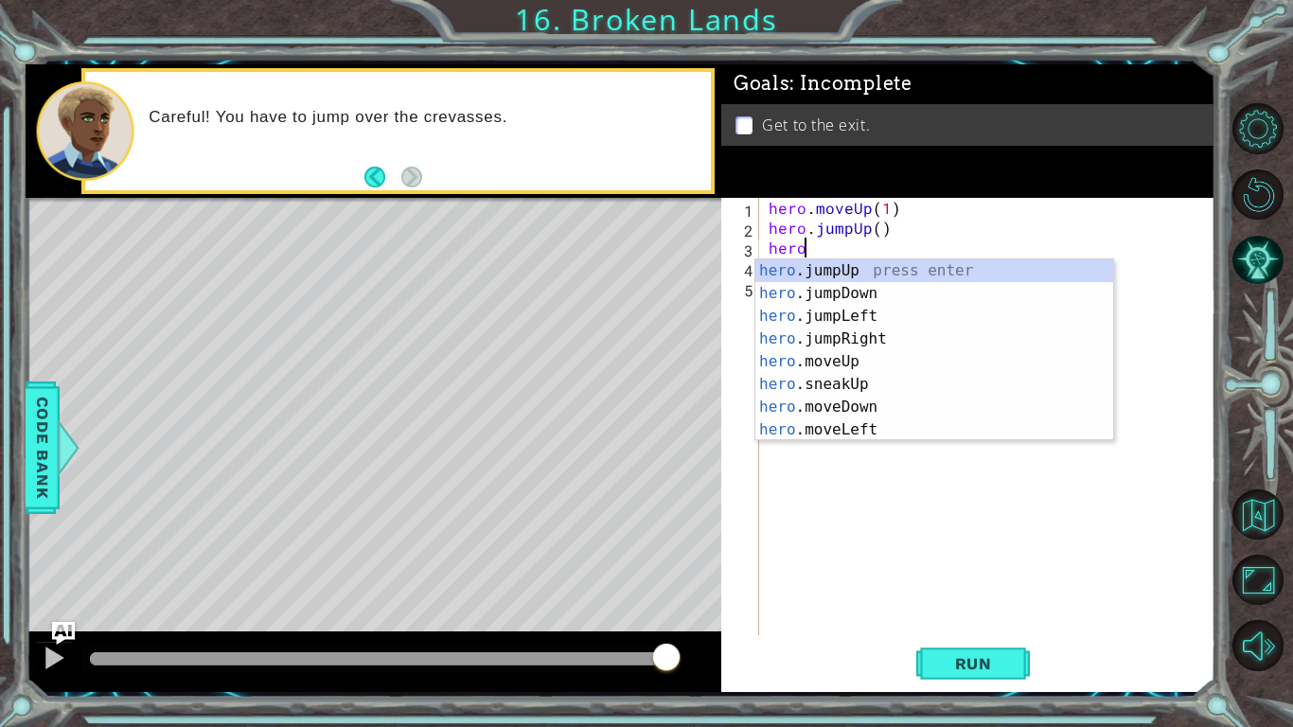
scroll to position [0, 1]
click at [908, 369] on div "hero .jumpUp press enter hero .jumpDown press enter hero .jumpLeft press enter …" at bounding box center [934, 372] width 358 height 227
type textarea "hero.moveUp(1)"
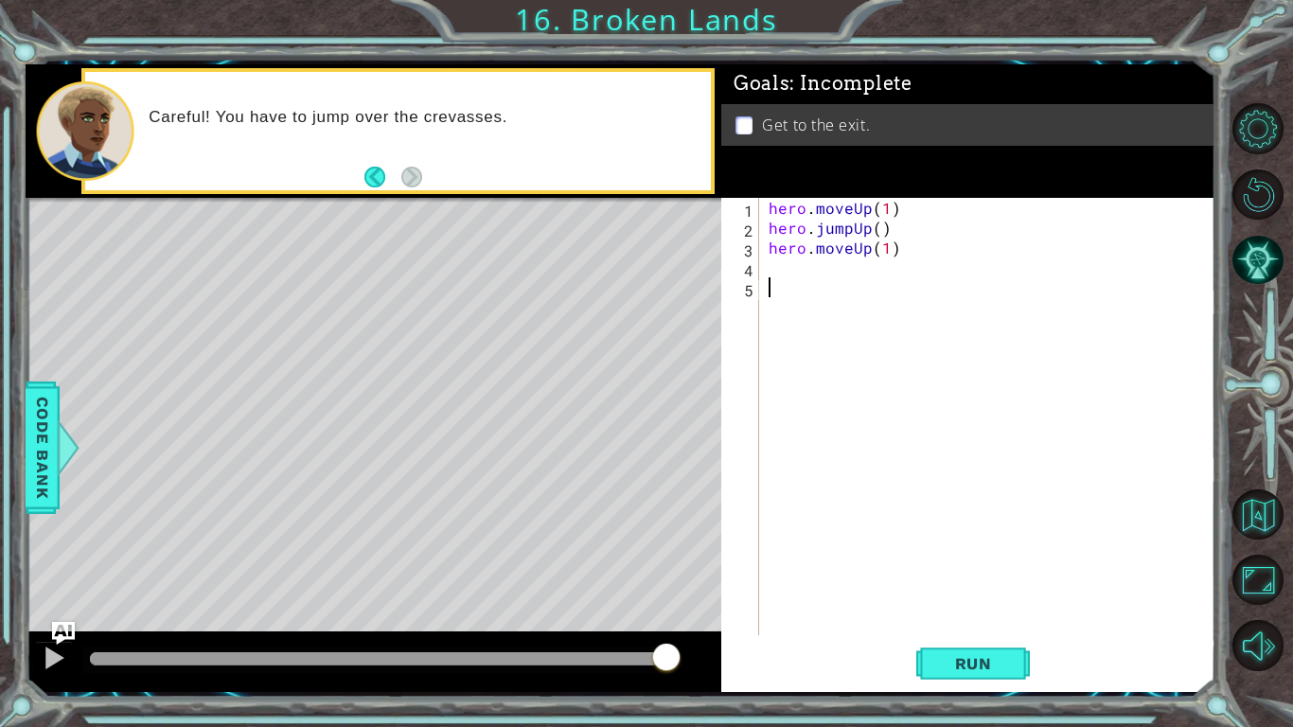
click at [868, 339] on div "hero . moveUp ( 1 ) hero . jumpUp ( ) hero . moveUp ( 1 )" at bounding box center [992, 436] width 455 height 477
click at [810, 285] on div "hero . moveUp ( 1 ) hero . jumpUp ( ) hero . moveUp ( 1 )" at bounding box center [992, 436] width 455 height 477
click at [799, 279] on div "hero . moveUp ( 1 ) hero . jumpUp ( ) hero . moveUp ( 1 )" at bounding box center [992, 436] width 455 height 477
click at [789, 273] on div "hero . moveUp ( 1 ) hero . jumpUp ( ) hero . moveUp ( 1 )" at bounding box center [992, 436] width 455 height 477
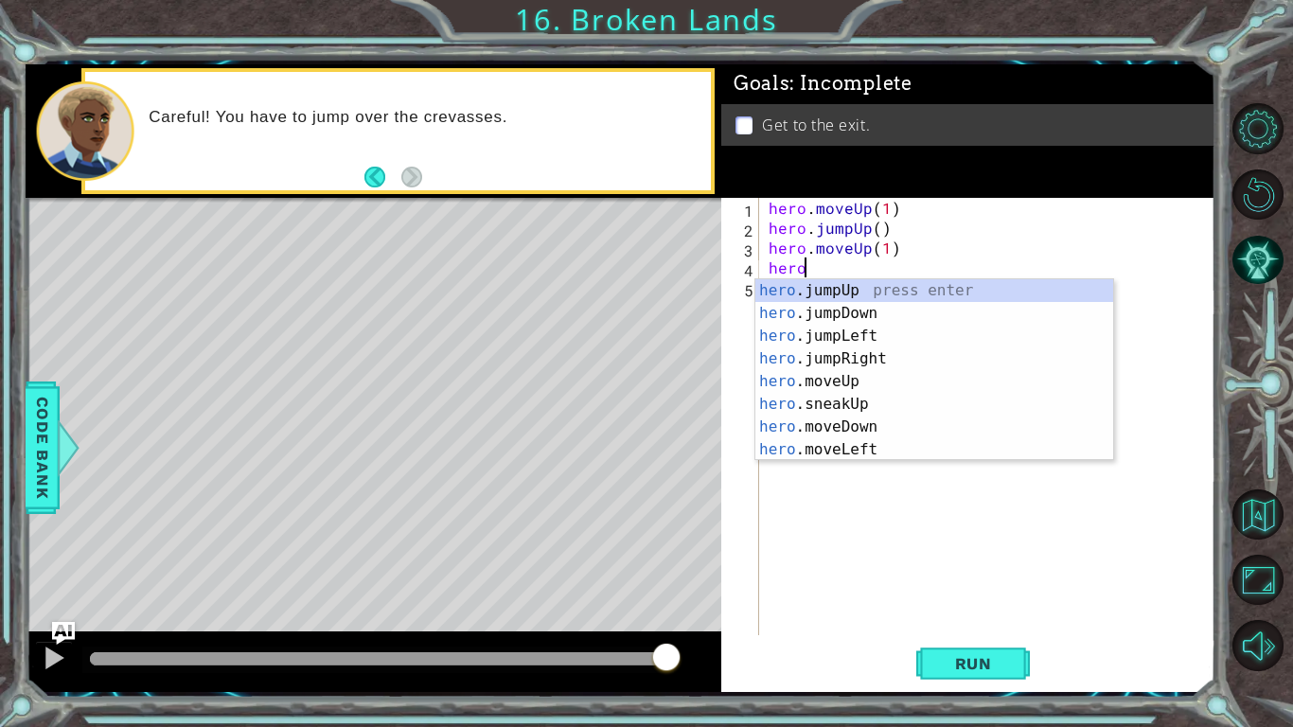
scroll to position [0, 1]
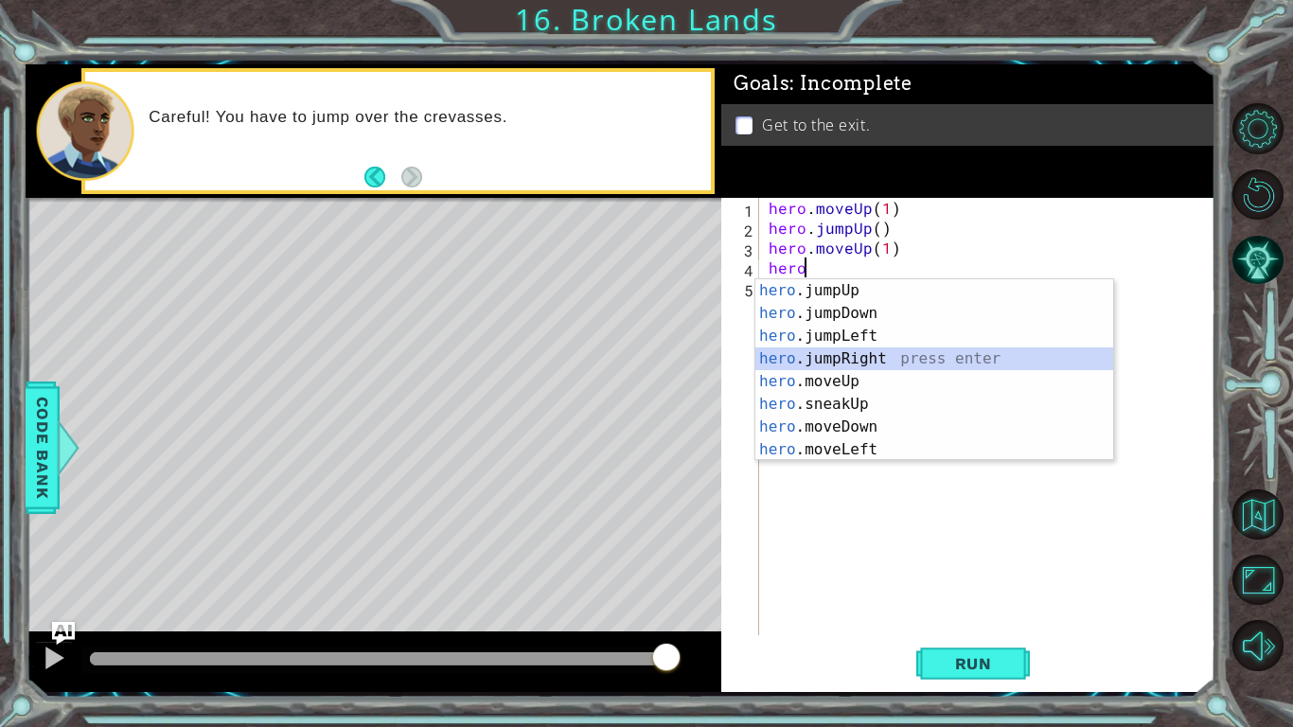
drag, startPoint x: 878, startPoint y: 355, endPoint x: 863, endPoint y: 461, distance: 107.1
click at [863, 461] on body "1 ההההההההההההההההההההההההההההההההההההההההההההההההההההההההההההההההההההההההההההה…" at bounding box center [646, 363] width 1293 height 727
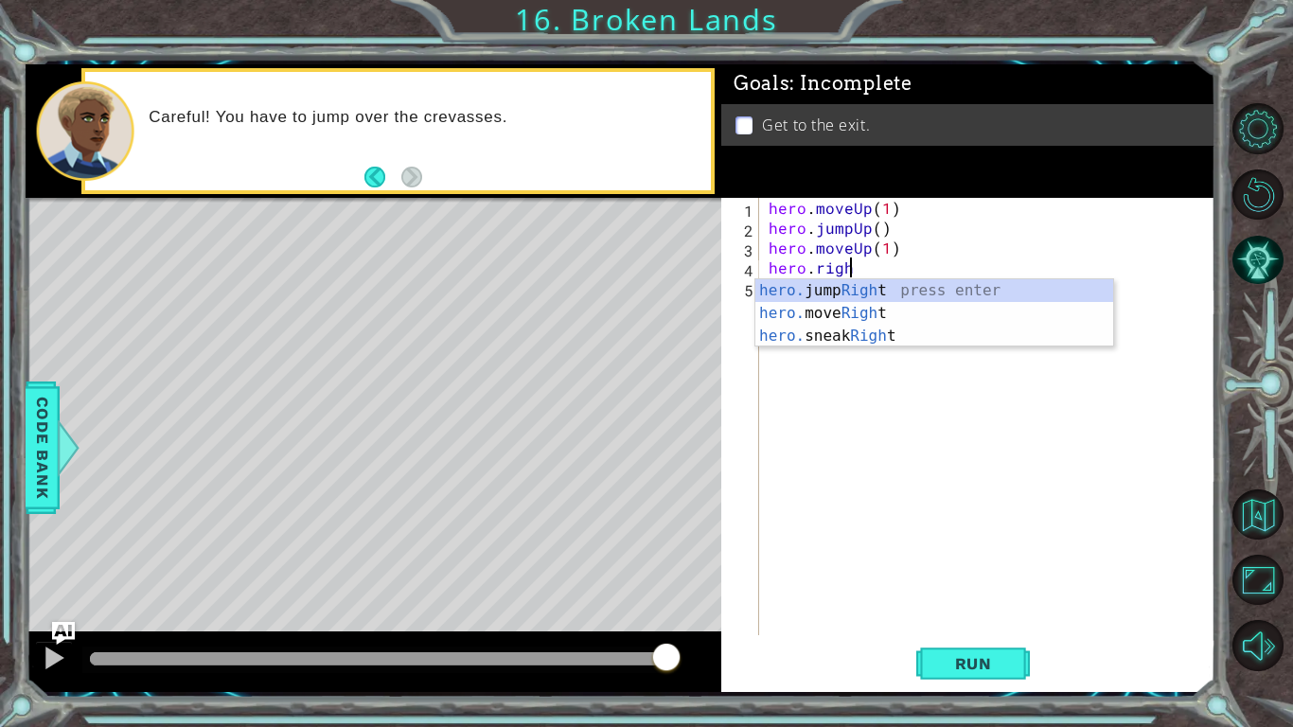
scroll to position [0, 5]
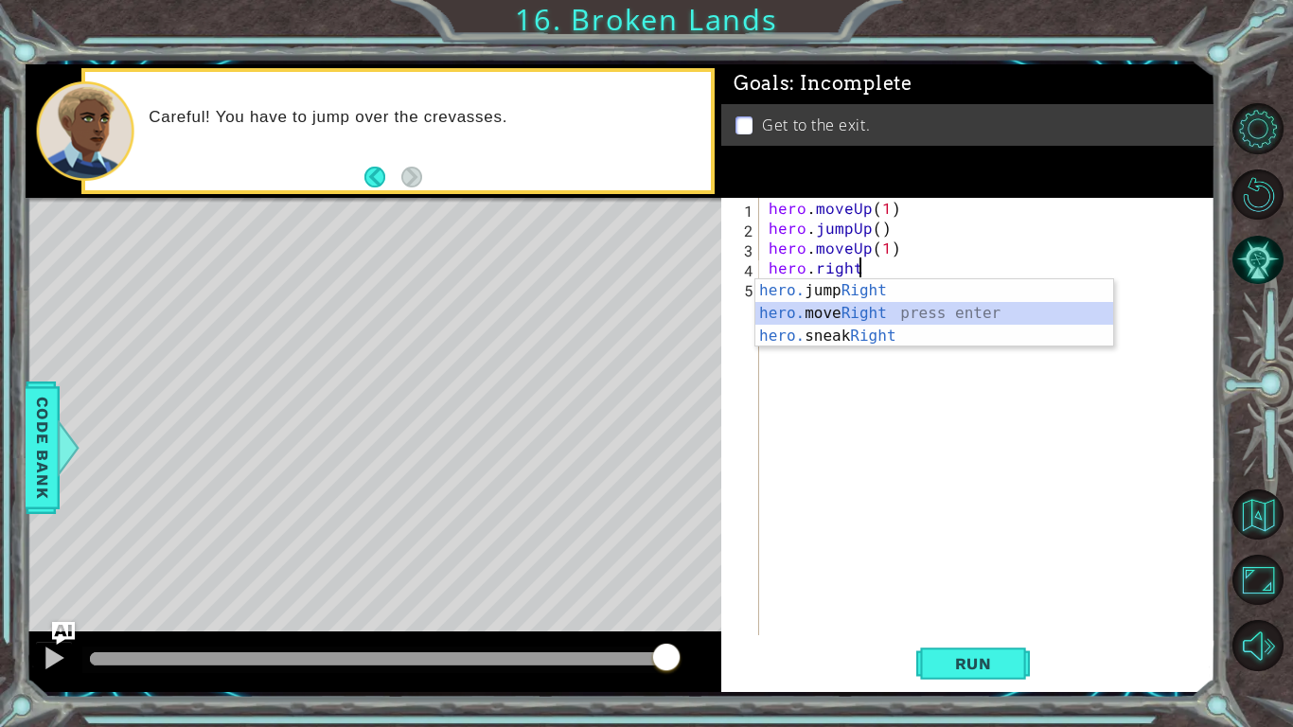
click at [889, 304] on div "hero. jump Right press enter hero. move Right press enter hero. sneak Right pre…" at bounding box center [934, 336] width 358 height 114
type textarea "hero.moveRight(1)"
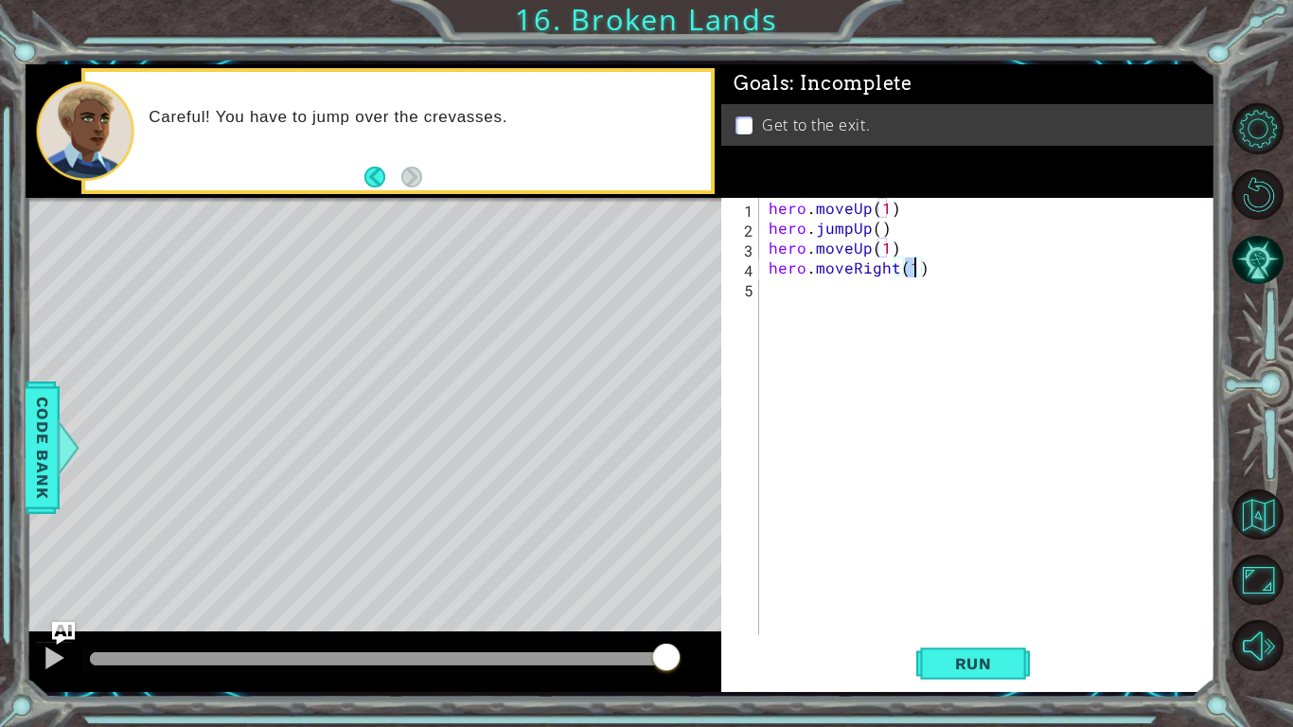
click at [889, 306] on div "hero . moveUp ( 1 ) hero . jumpUp ( ) hero . moveUp ( 1 ) hero . moveRight ( 1 )" at bounding box center [992, 436] width 455 height 477
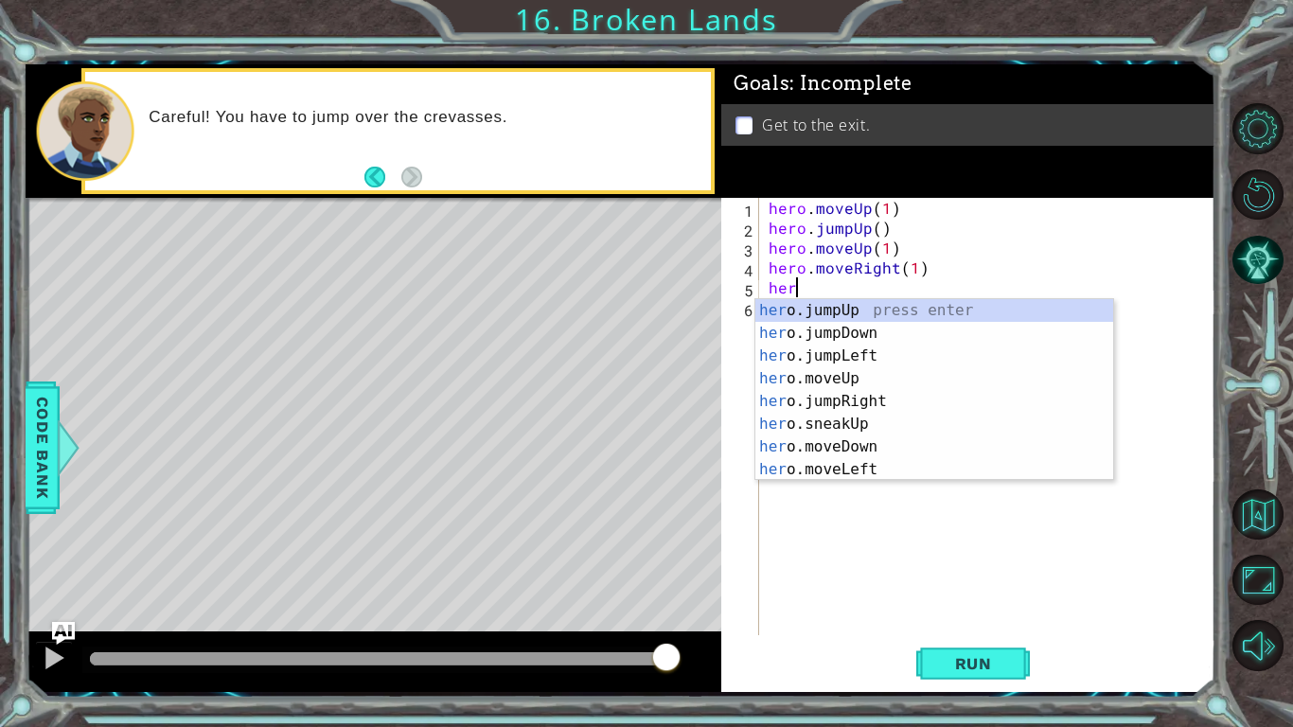
type textarea "hero"
click at [907, 378] on div "hero .jumpUp press enter hero .jumpDown press enter hero .jumpLeft press enter …" at bounding box center [934, 412] width 358 height 227
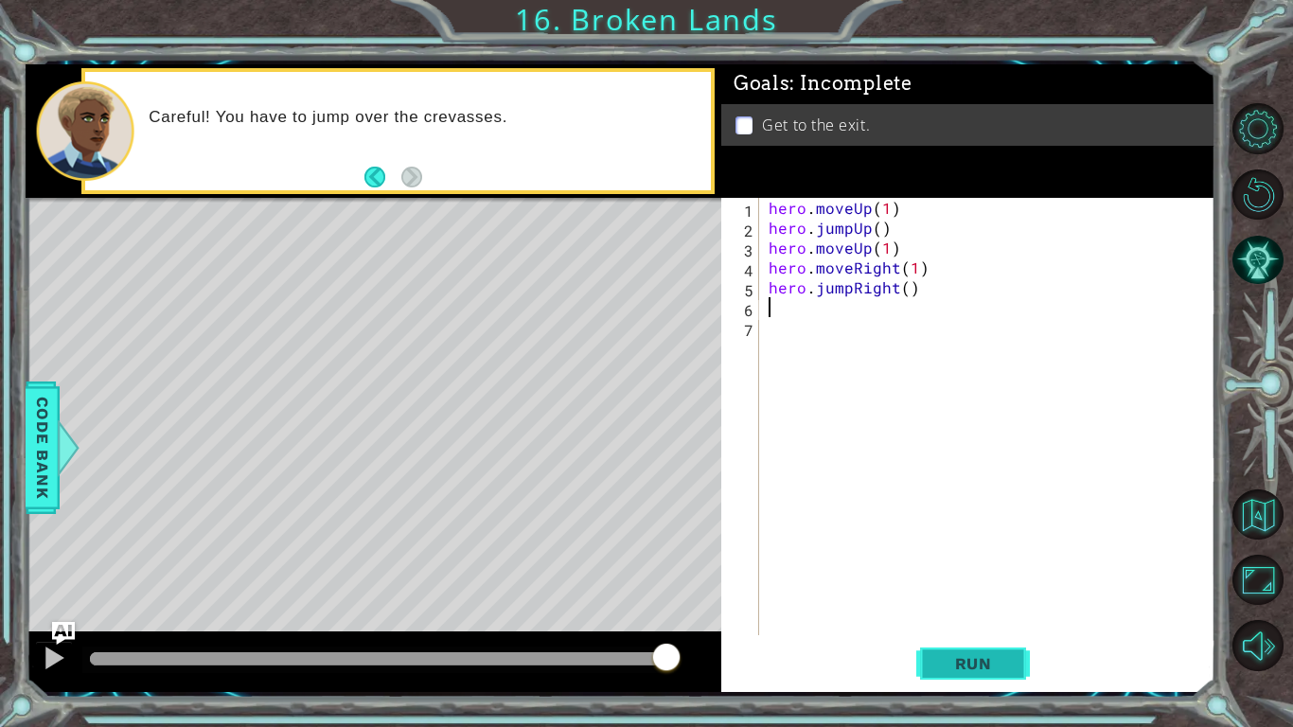
click at [1007, 566] on button "Run" at bounding box center [973, 663] width 114 height 49
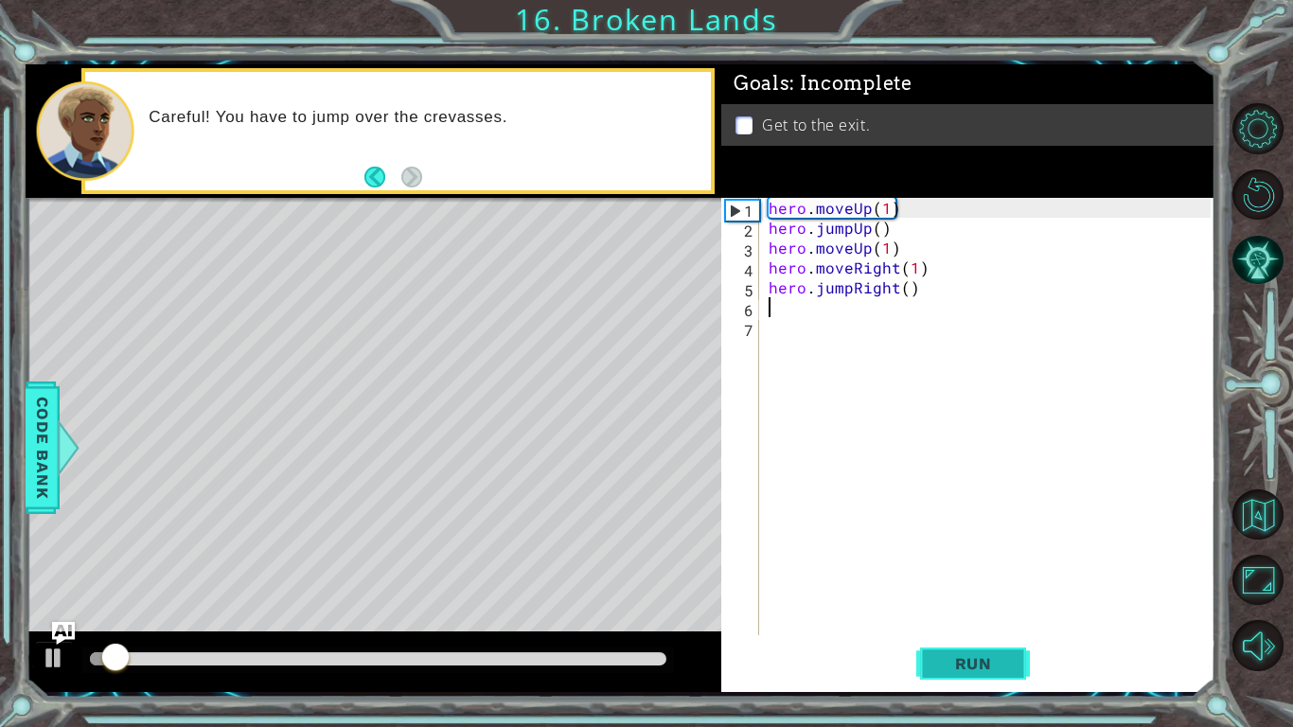
click at [1007, 566] on button "Run" at bounding box center [973, 663] width 114 height 49
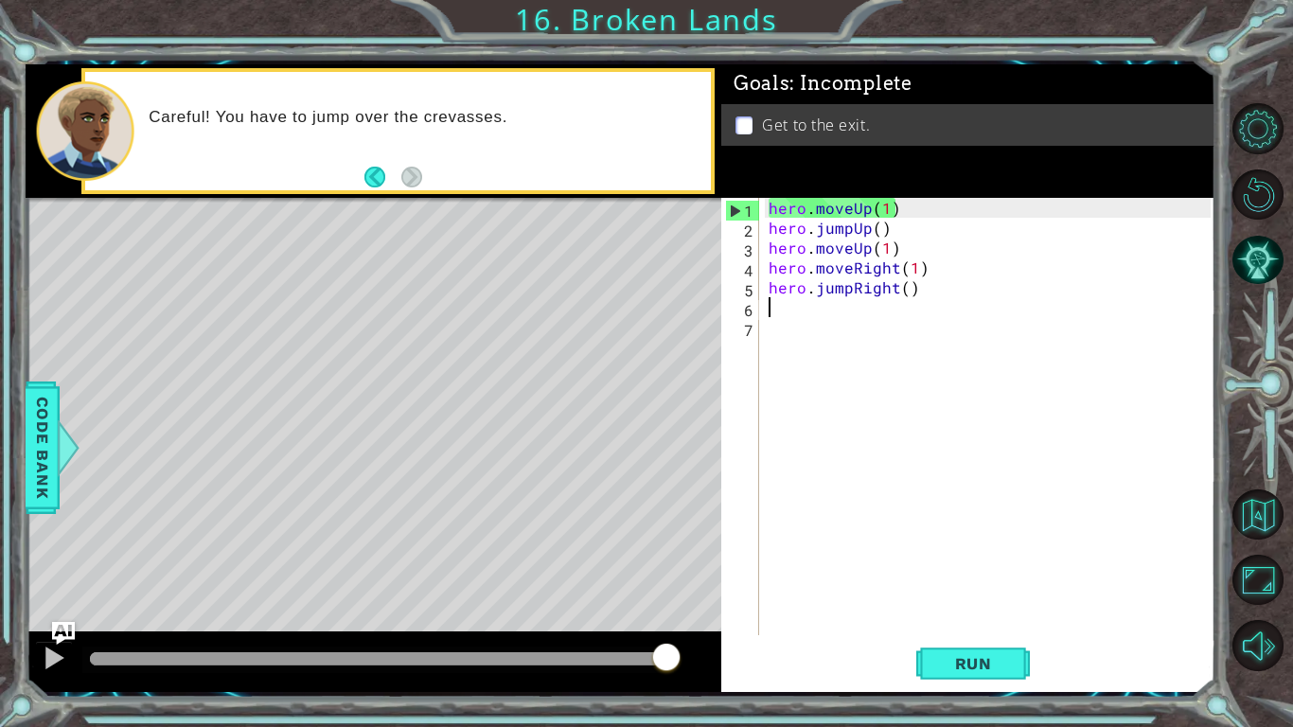
click at [872, 231] on div "hero . moveUp ( 1 ) hero . jumpUp ( ) hero . moveUp ( 1 ) hero . moveRight ( 1 …" at bounding box center [992, 436] width 455 height 477
drag, startPoint x: 908, startPoint y: 212, endPoint x: 723, endPoint y: 189, distance: 185.9
click at [723, 189] on div "Goals : Incomplete Get to the exit. hero.jumpUp() 1 2 3 4 5 6 7 hero . moveUp (…" at bounding box center [968, 377] width 494 height 627
type textarea "hero.moveUp(1)"
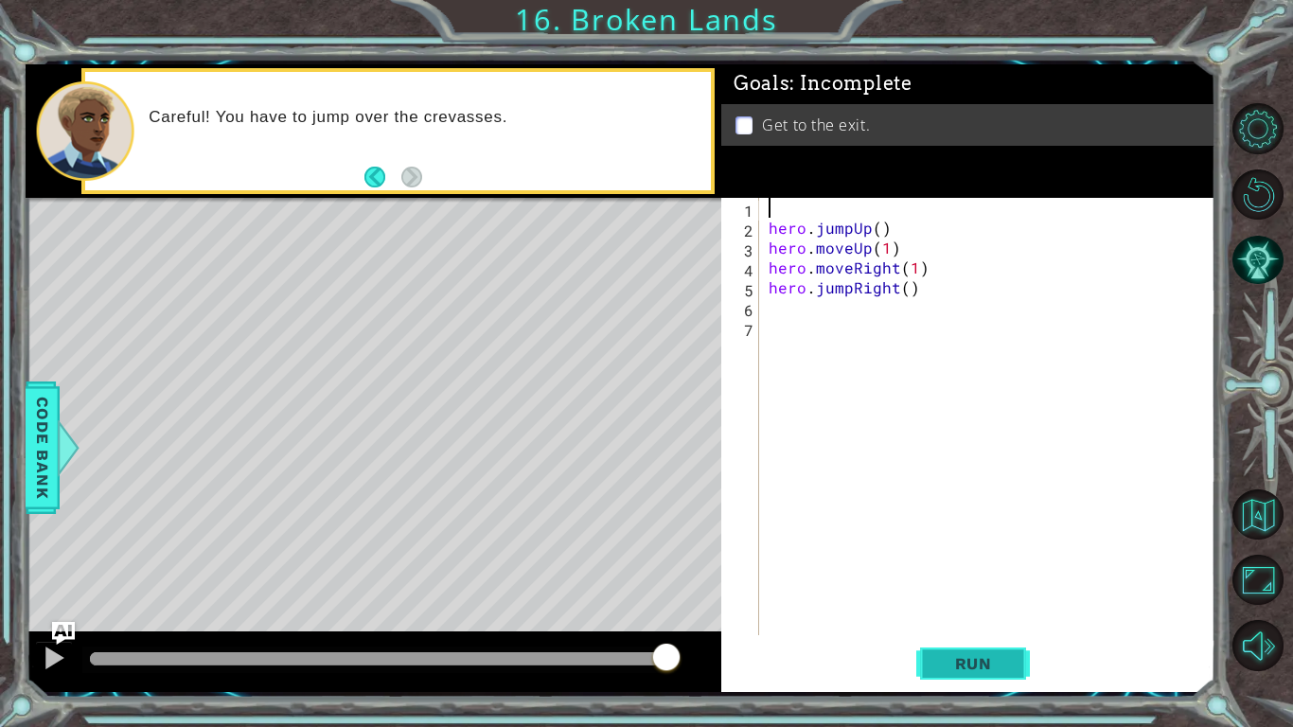
click at [998, 566] on span "Run" at bounding box center [973, 663] width 75 height 19
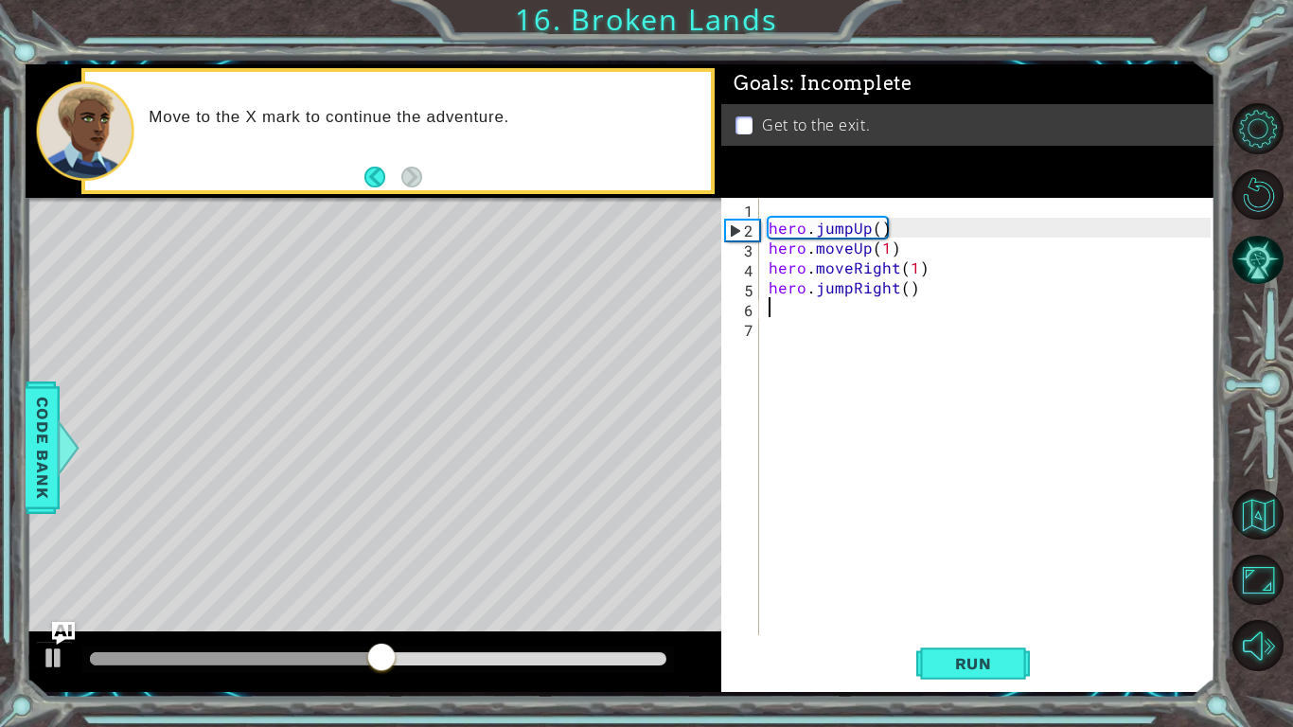
click at [925, 310] on div "hero . jumpUp ( ) hero . moveUp ( 1 ) hero . moveRight ( 1 ) hero . jumpRight (…" at bounding box center [992, 436] width 455 height 477
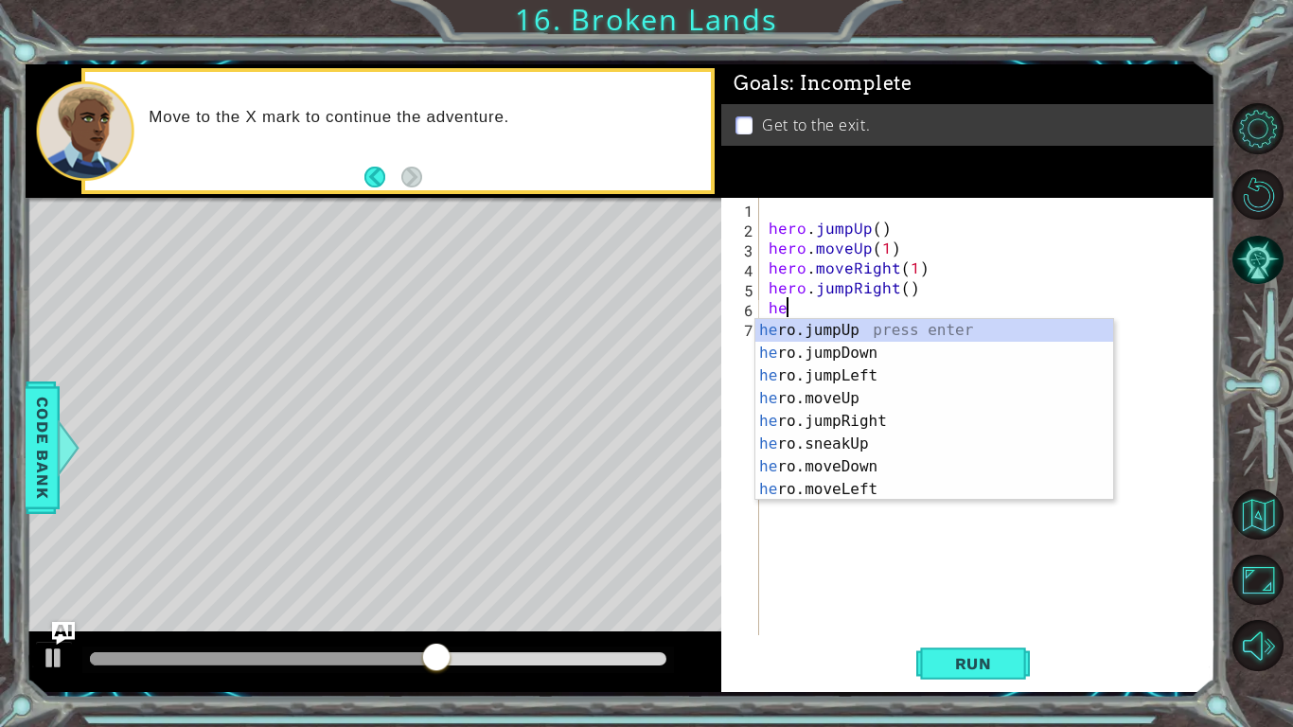
scroll to position [0, 1]
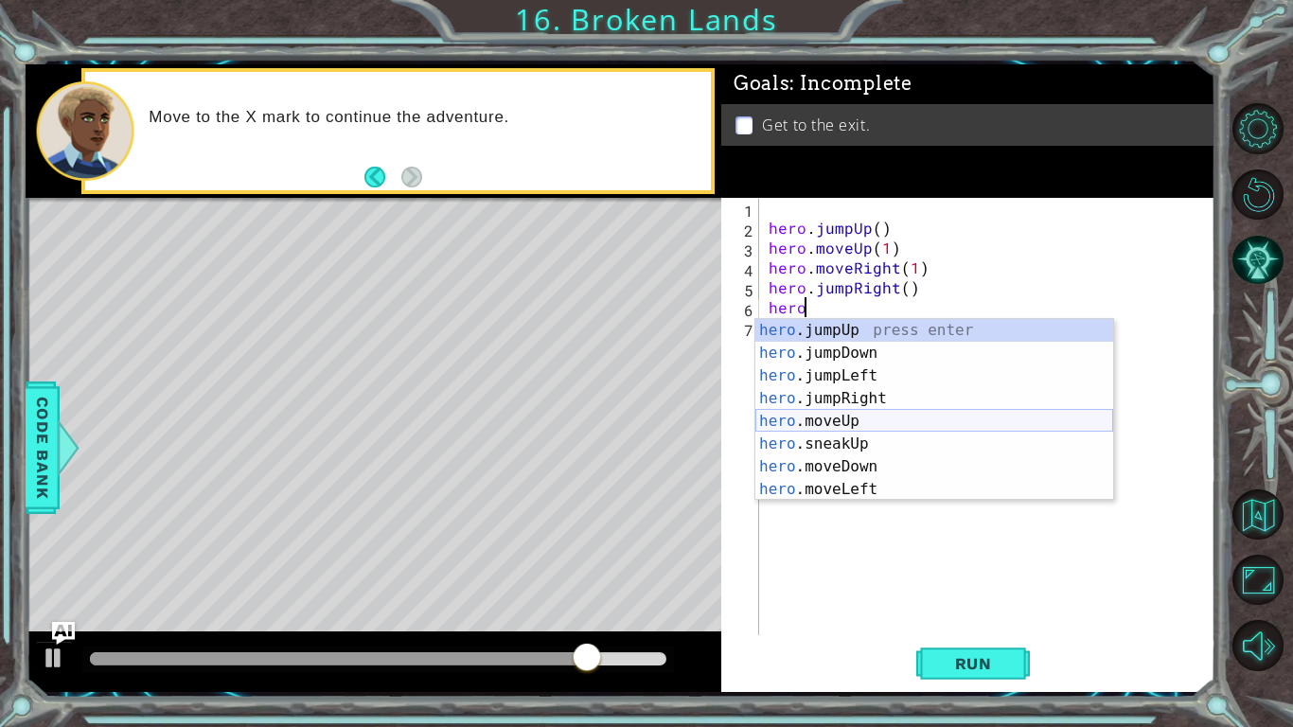
click at [881, 417] on div "hero .jumpUp press enter hero .jumpDown press enter hero .jumpLeft press enter …" at bounding box center [934, 432] width 358 height 227
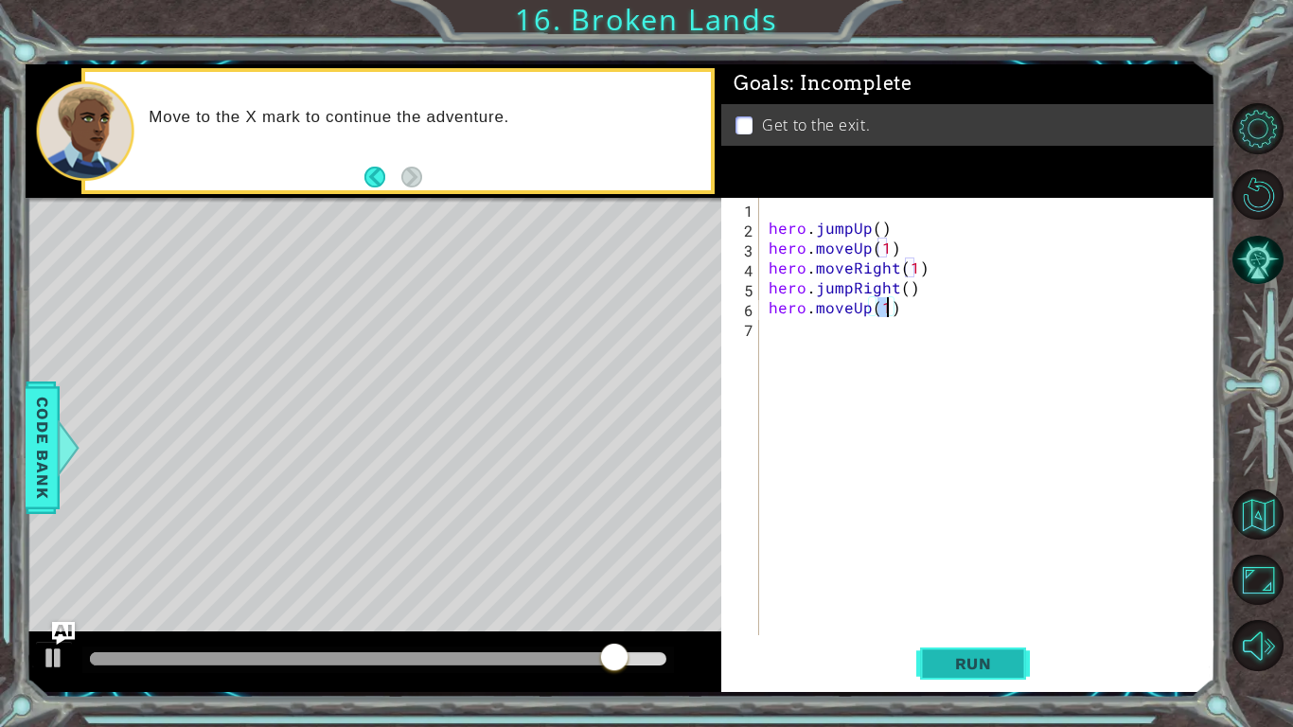
type textarea "hero.moveUp(1)"
click at [963, 566] on button "Run" at bounding box center [973, 663] width 114 height 49
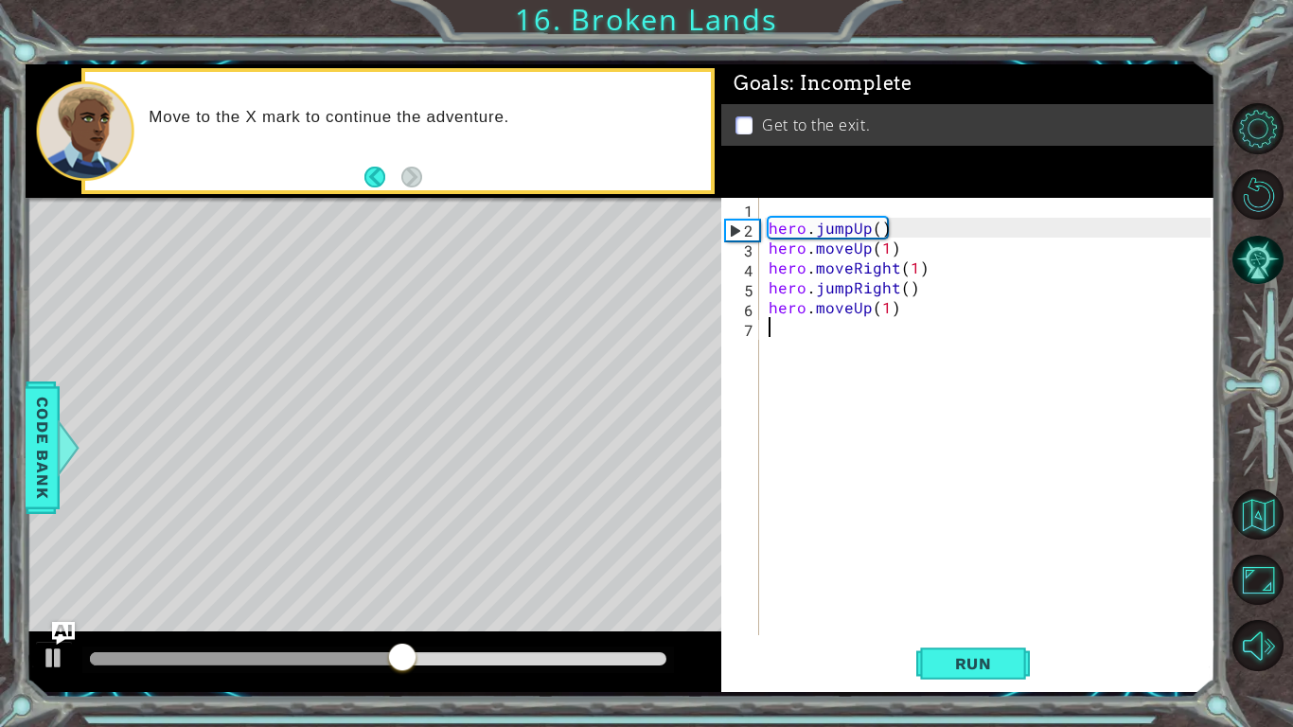
click at [935, 370] on div "hero . jumpUp ( ) hero . moveUp ( 1 ) hero . moveRight ( 1 ) hero . jumpRight (…" at bounding box center [992, 436] width 455 height 477
click at [927, 299] on div "hero . jumpUp ( ) hero . moveUp ( 1 ) hero . moveRight ( 1 ) hero . jumpRight (…" at bounding box center [992, 436] width 455 height 477
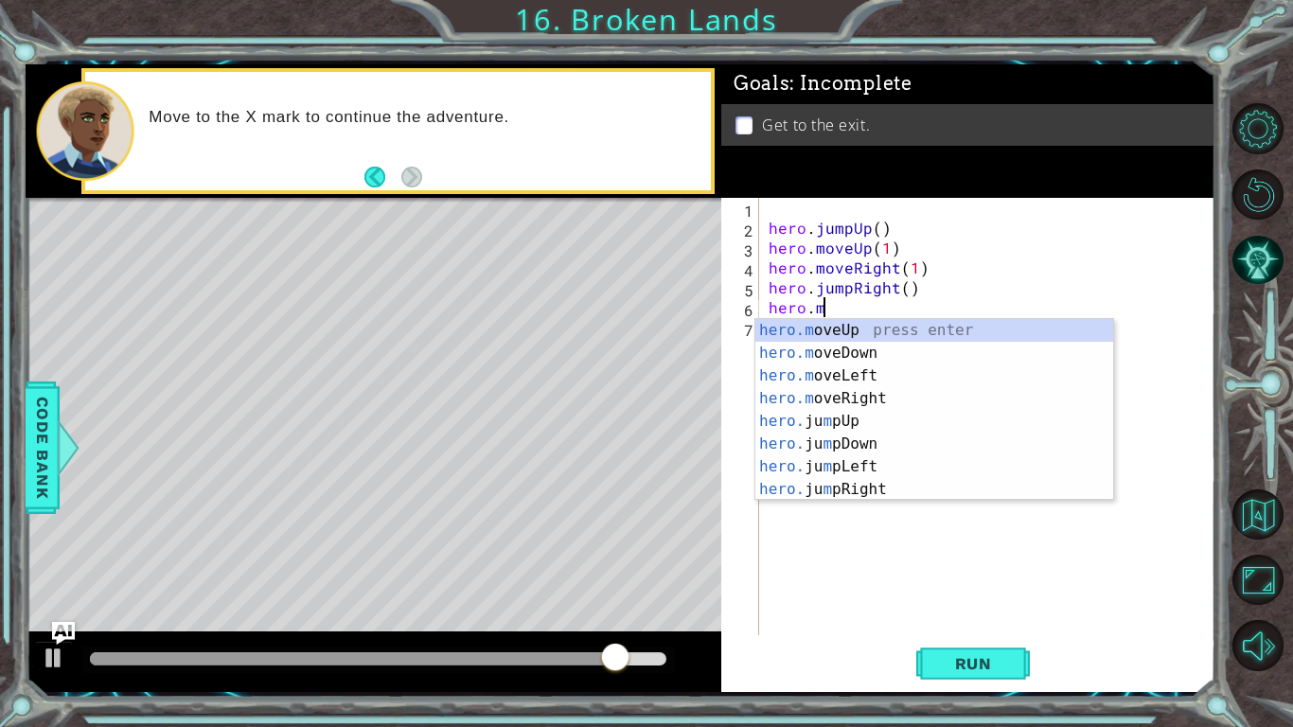
scroll to position [0, 3]
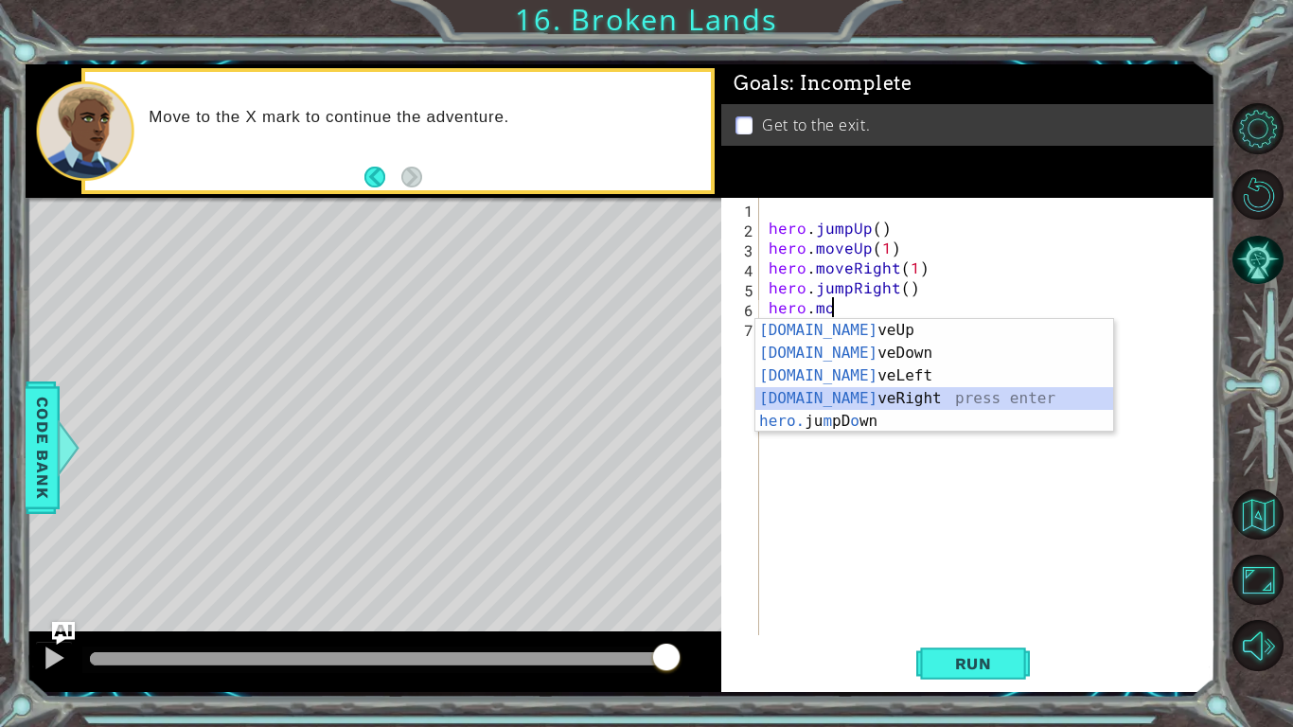
click at [845, 398] on div "[DOMAIN_NAME] veUp press enter [DOMAIN_NAME] veDown press enter [DOMAIN_NAME] v…" at bounding box center [934, 398] width 358 height 159
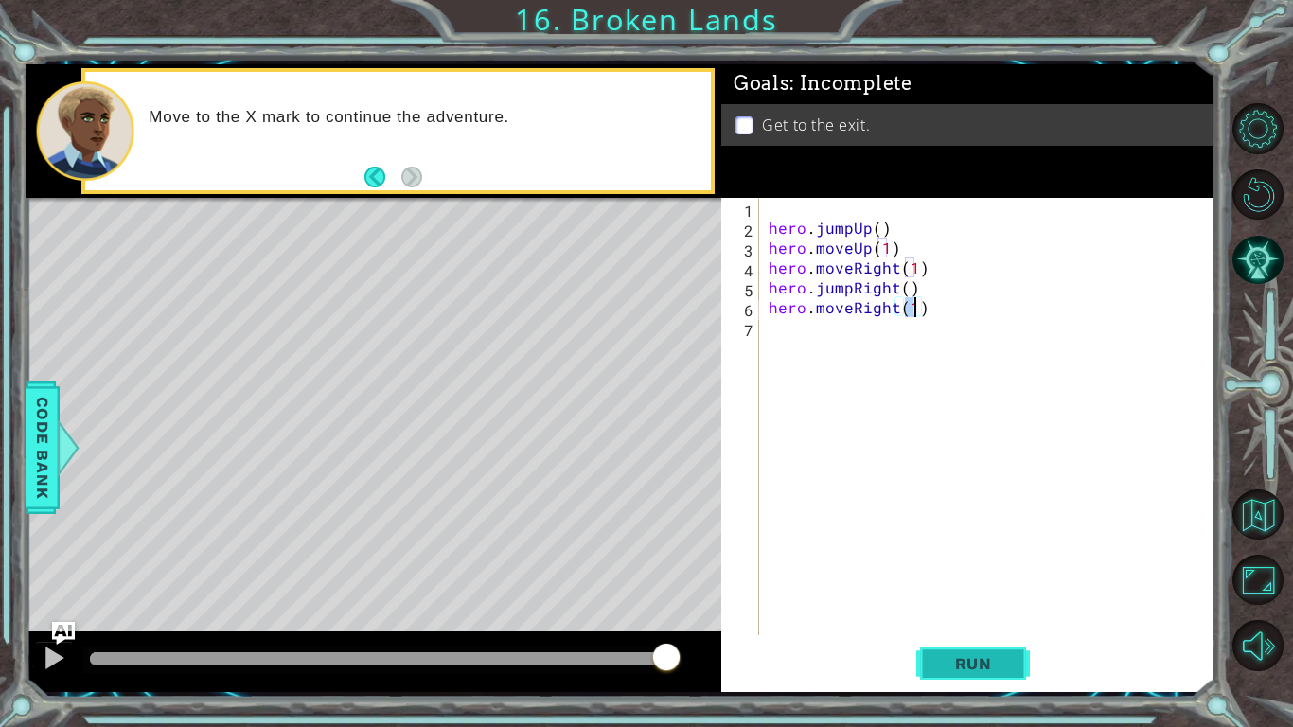
type textarea "hero.moveRight(1)"
click at [1014, 566] on button "Run" at bounding box center [973, 663] width 114 height 49
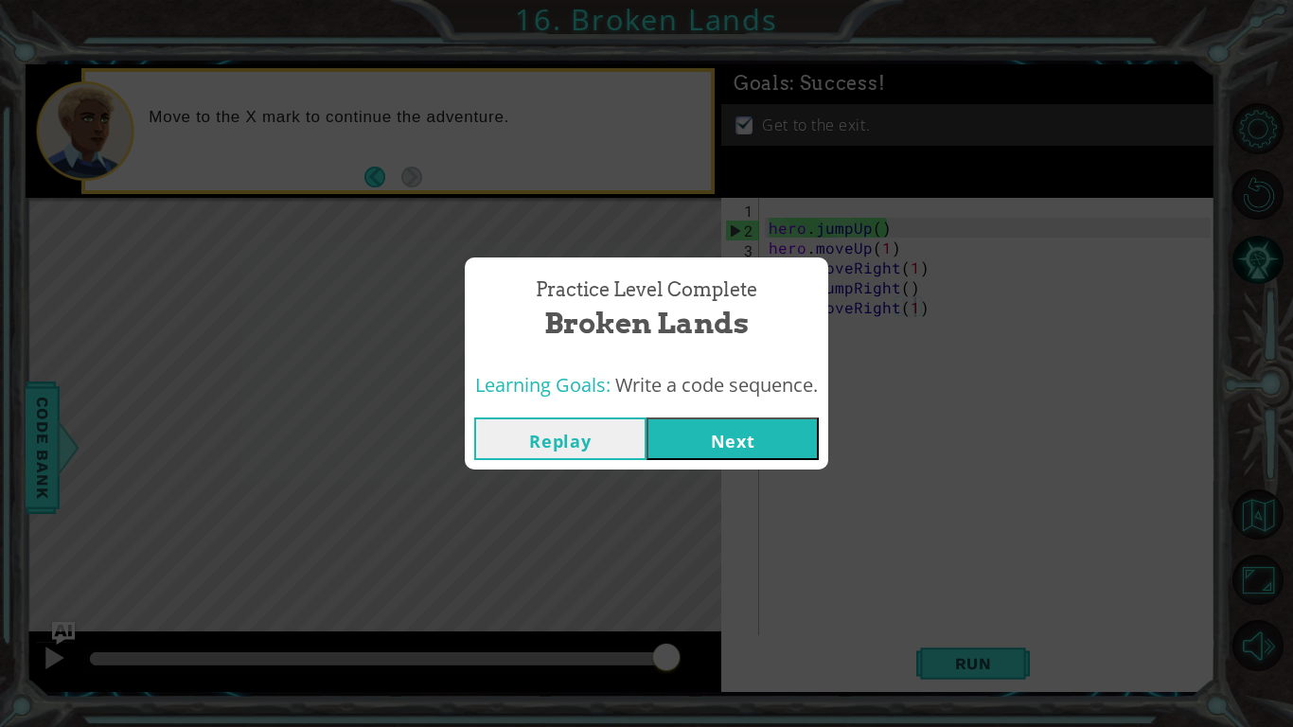
click at [809, 419] on button "Next" at bounding box center [732, 438] width 172 height 43
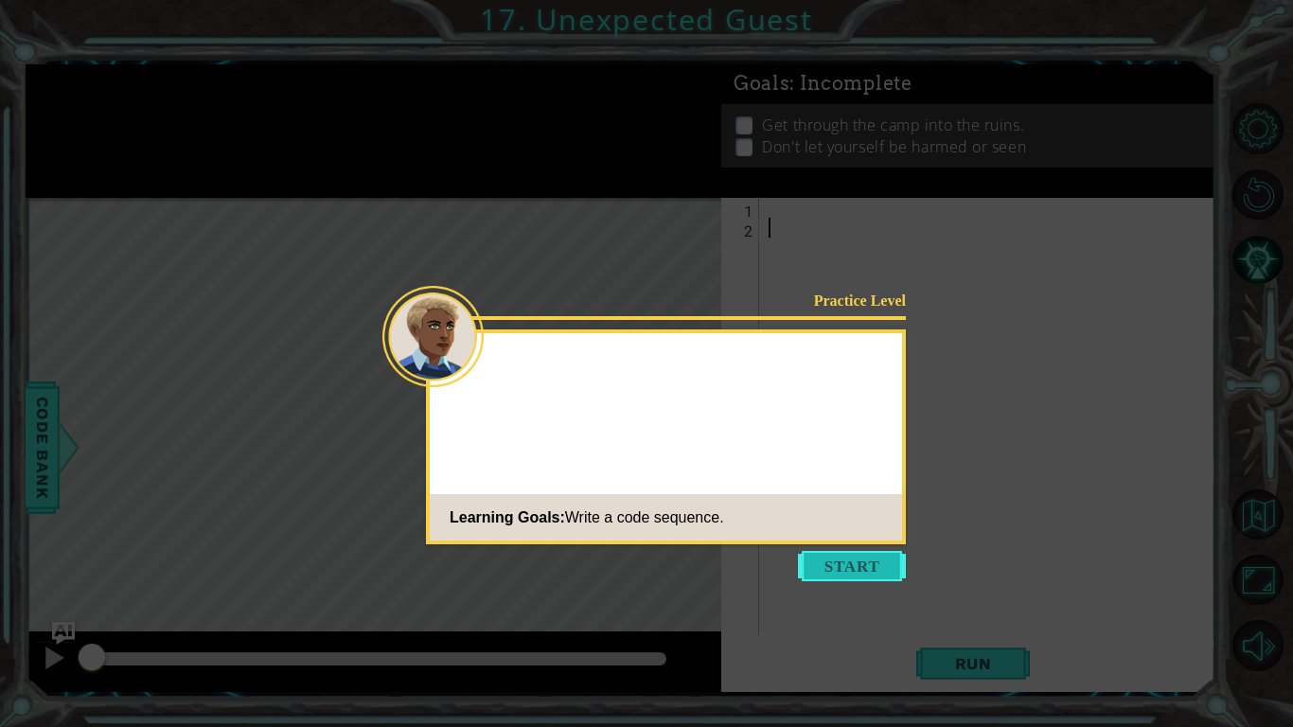
click at [857, 561] on button "Start" at bounding box center [852, 566] width 108 height 30
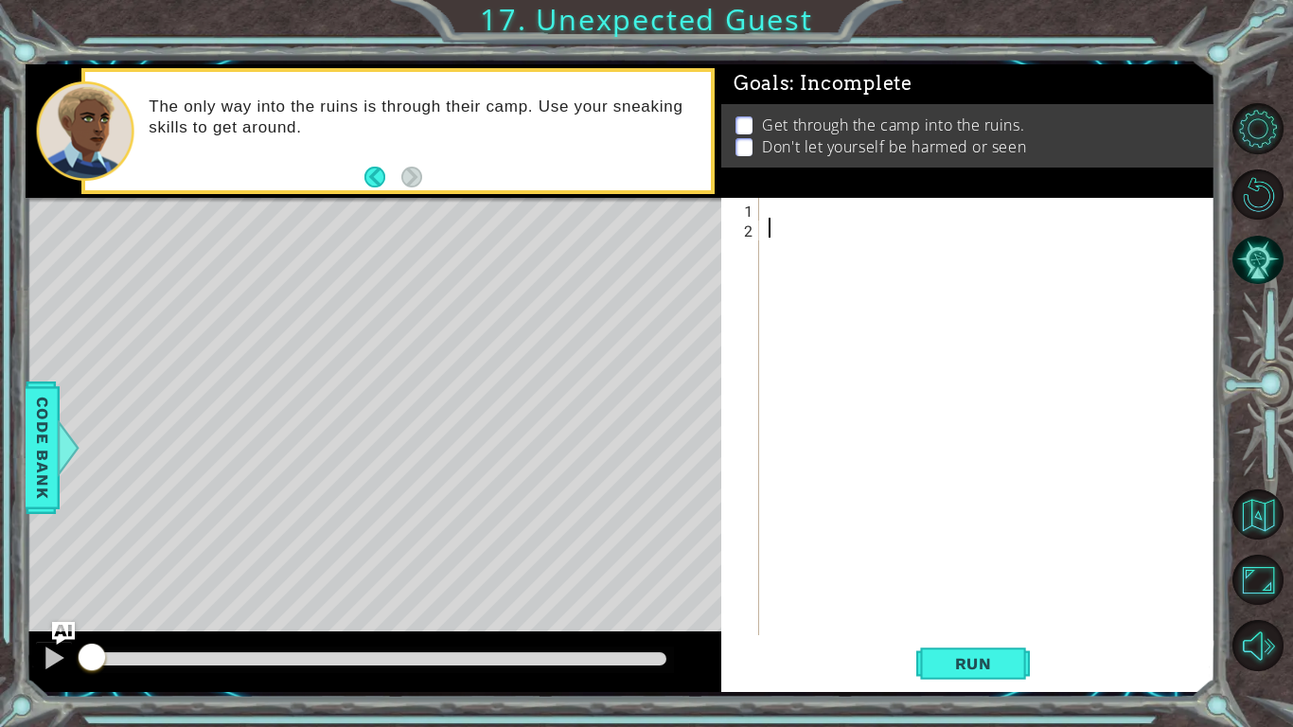
click at [846, 218] on div at bounding box center [992, 436] width 455 height 477
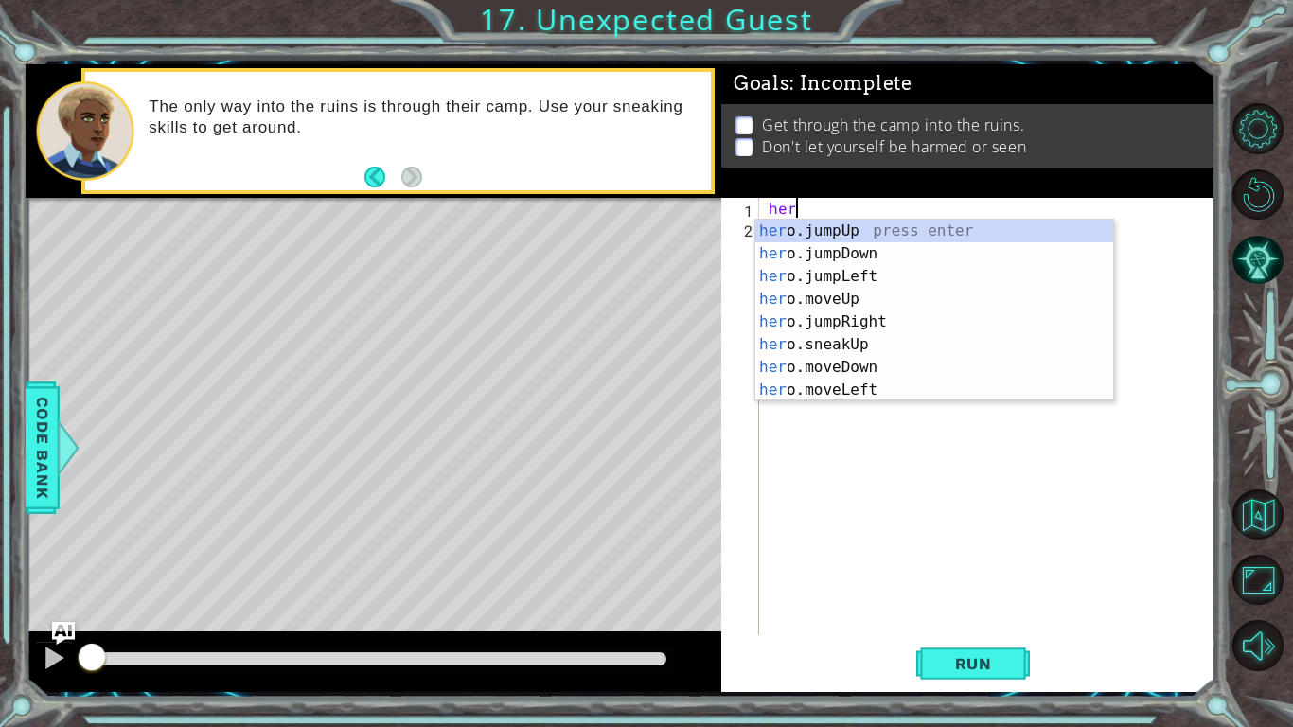
scroll to position [0, 1]
click at [893, 368] on div "hero .jumpUp press enter hero .jumpDown press enter hero .jumpLeft press enter …" at bounding box center [934, 333] width 358 height 227
type textarea "hero.moveDown(1)"
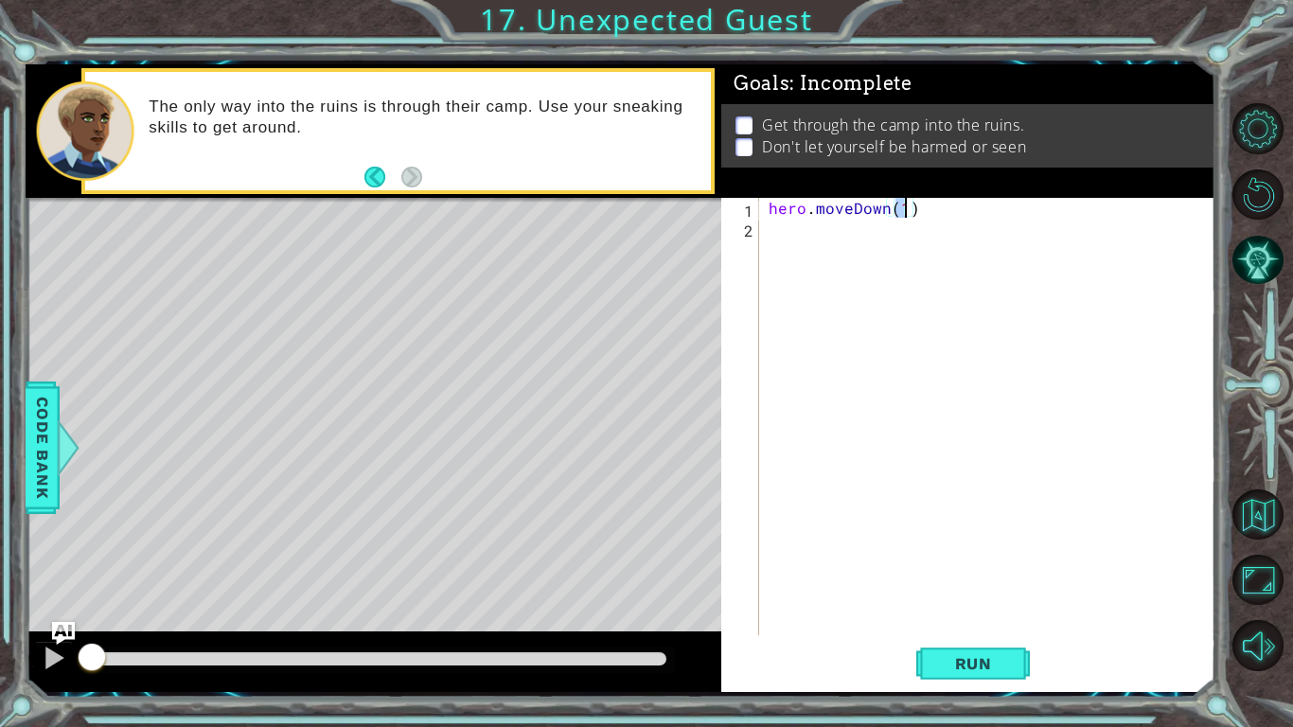
click at [911, 276] on div "hero . moveDown ( 1 )" at bounding box center [992, 436] width 455 height 477
click at [936, 214] on div "hero . moveDown ( 1 )" at bounding box center [992, 436] width 455 height 477
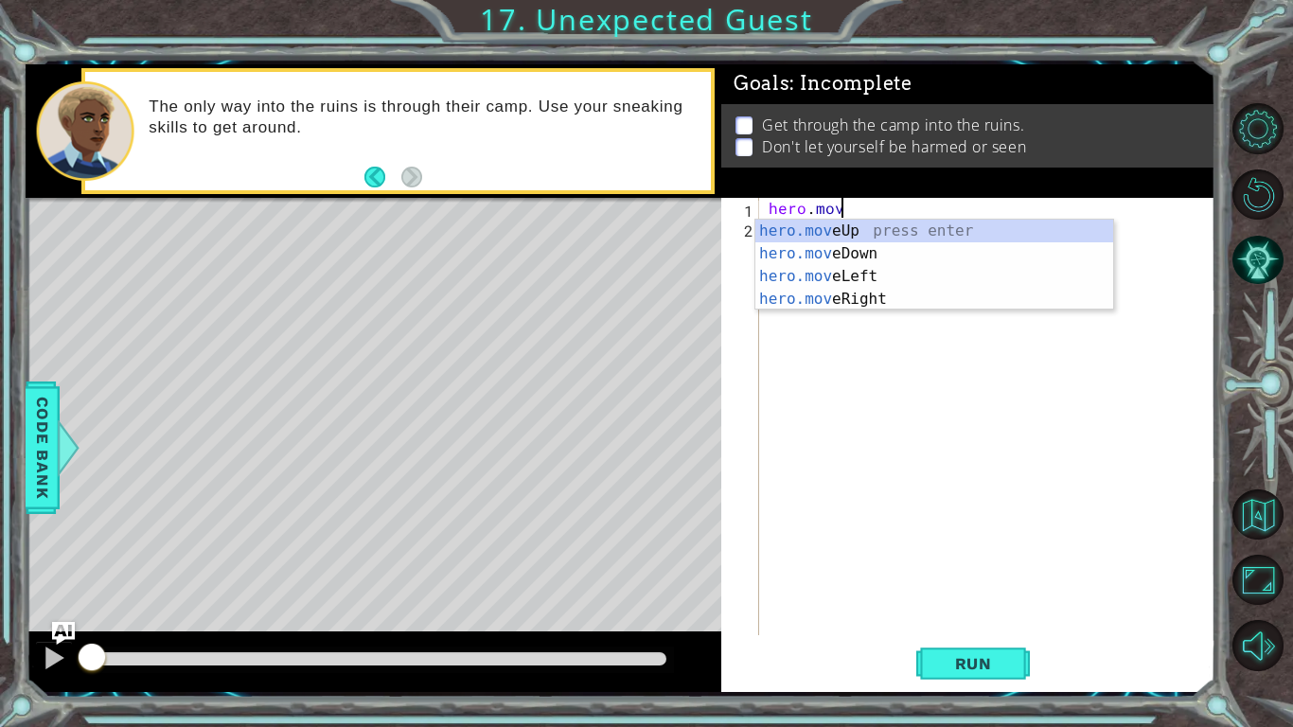
scroll to position [0, 3]
type textarea "hero.m"
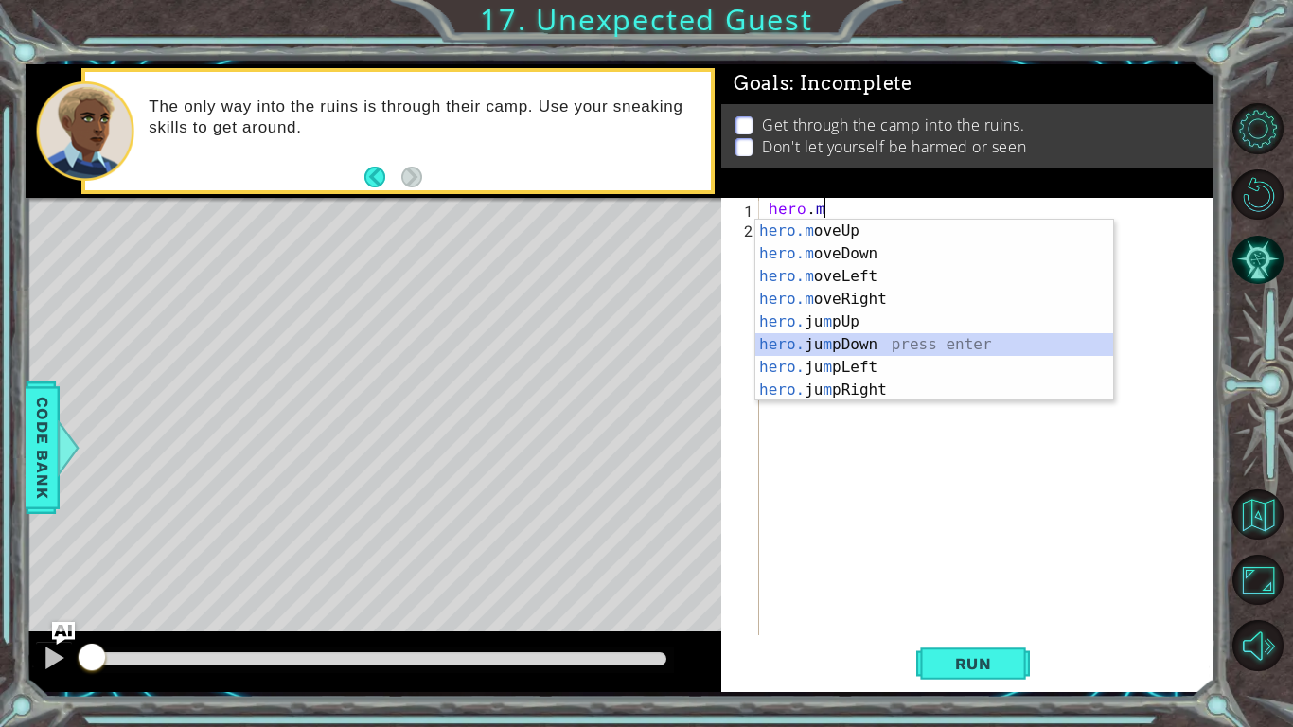
click at [915, 349] on div "hero.m oveUp press enter hero.m oveDown press enter hero.m oveLeft press enter …" at bounding box center [934, 333] width 358 height 227
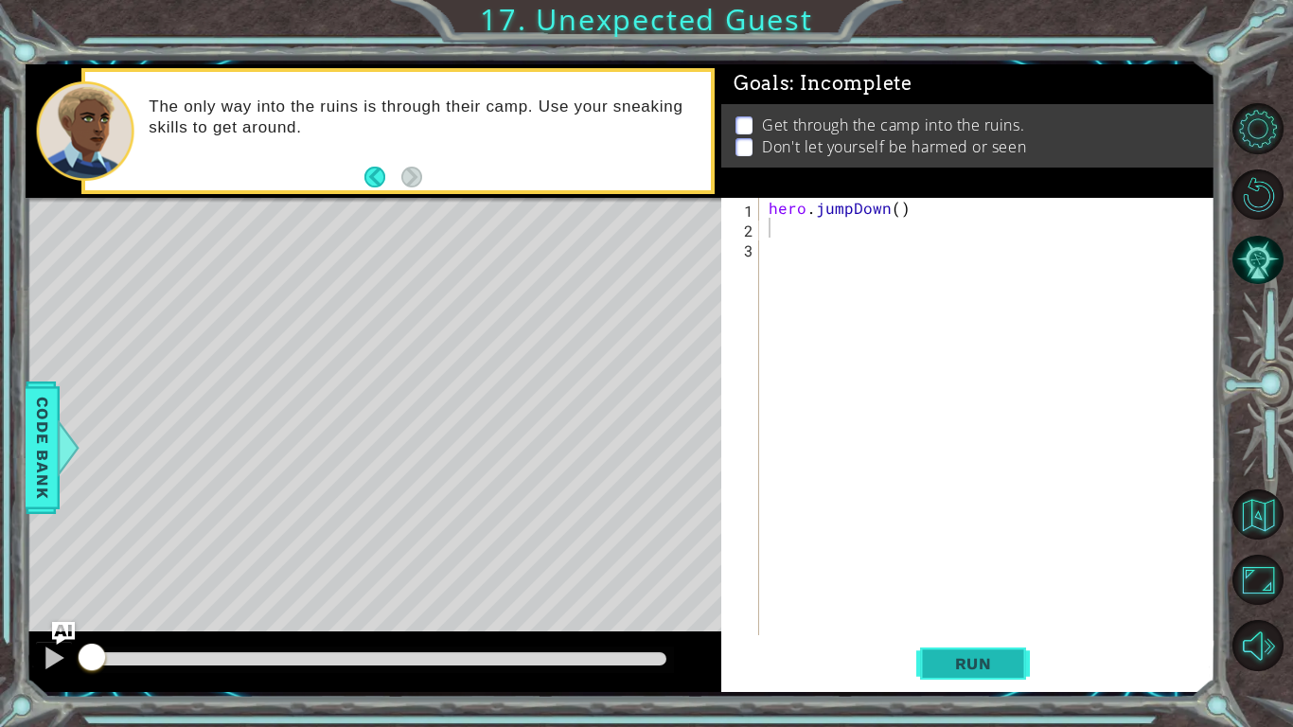
click at [956, 566] on button "Run" at bounding box center [973, 663] width 114 height 49
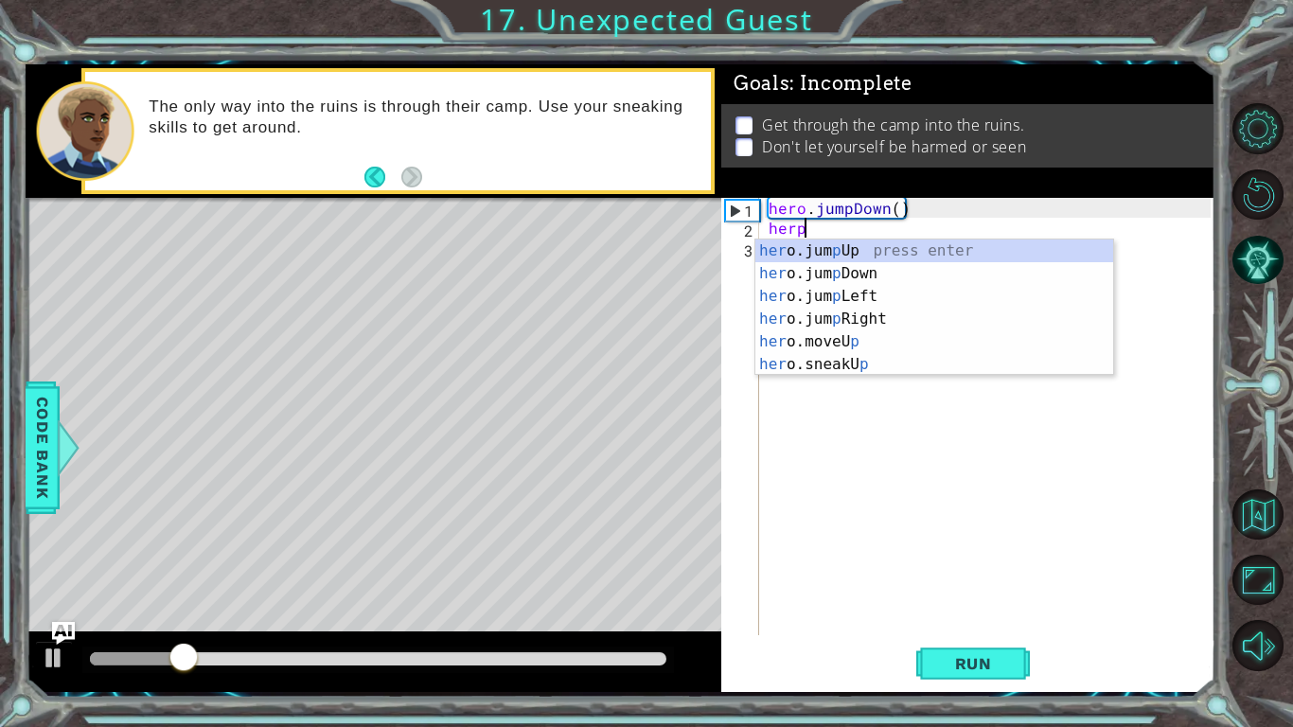
scroll to position [0, 1]
type textarea "her"
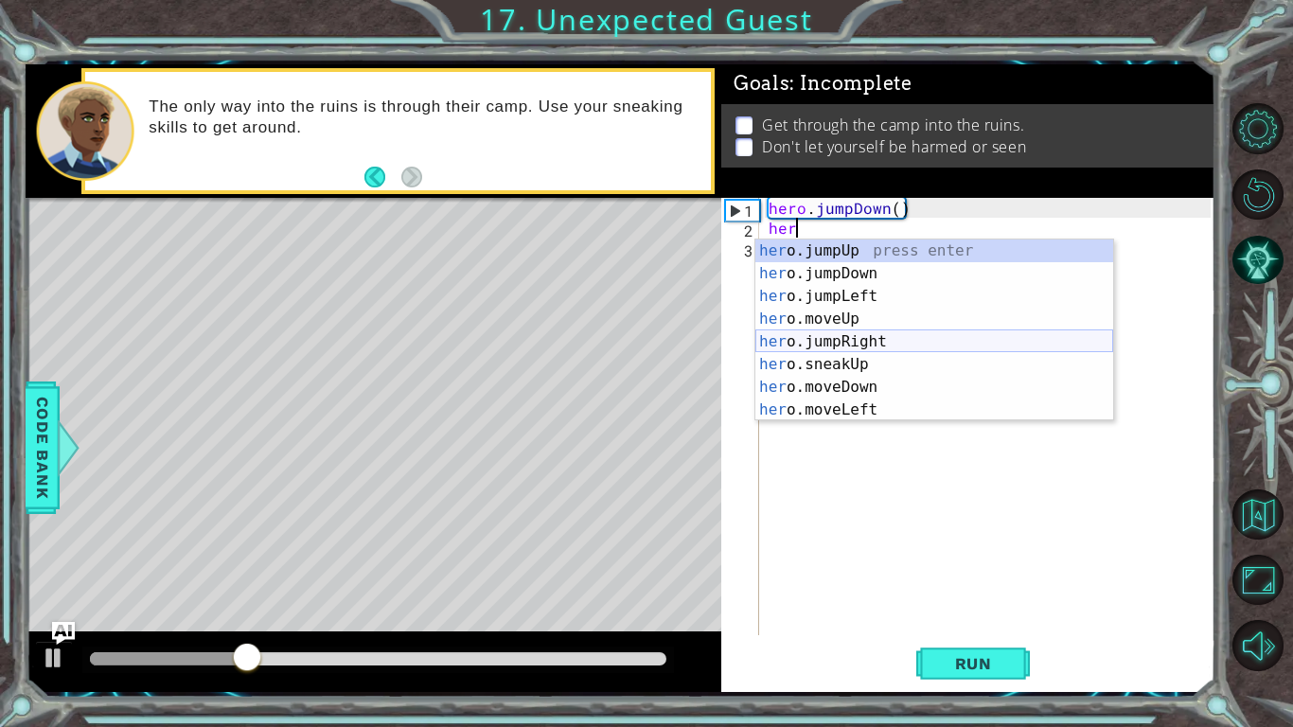
click at [912, 337] on div "her o.jumpUp press enter her o.jumpDown press enter her o.jumpLeft press enter …" at bounding box center [934, 352] width 358 height 227
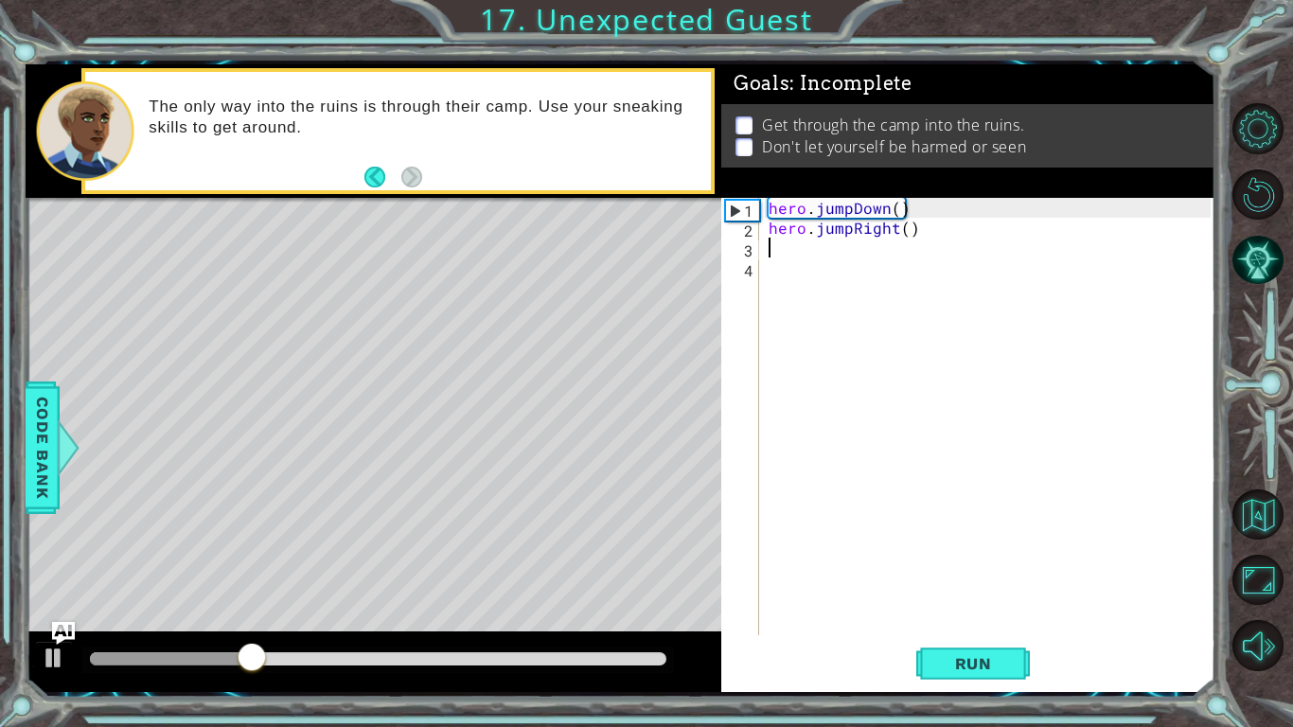
scroll to position [0, 0]
click at [880, 305] on div "hero . jumpDown ( ) hero . jumpRight ( )" at bounding box center [992, 436] width 455 height 477
click at [837, 255] on div "hero . jumpDown ( ) hero . jumpRight ( )" at bounding box center [992, 436] width 455 height 477
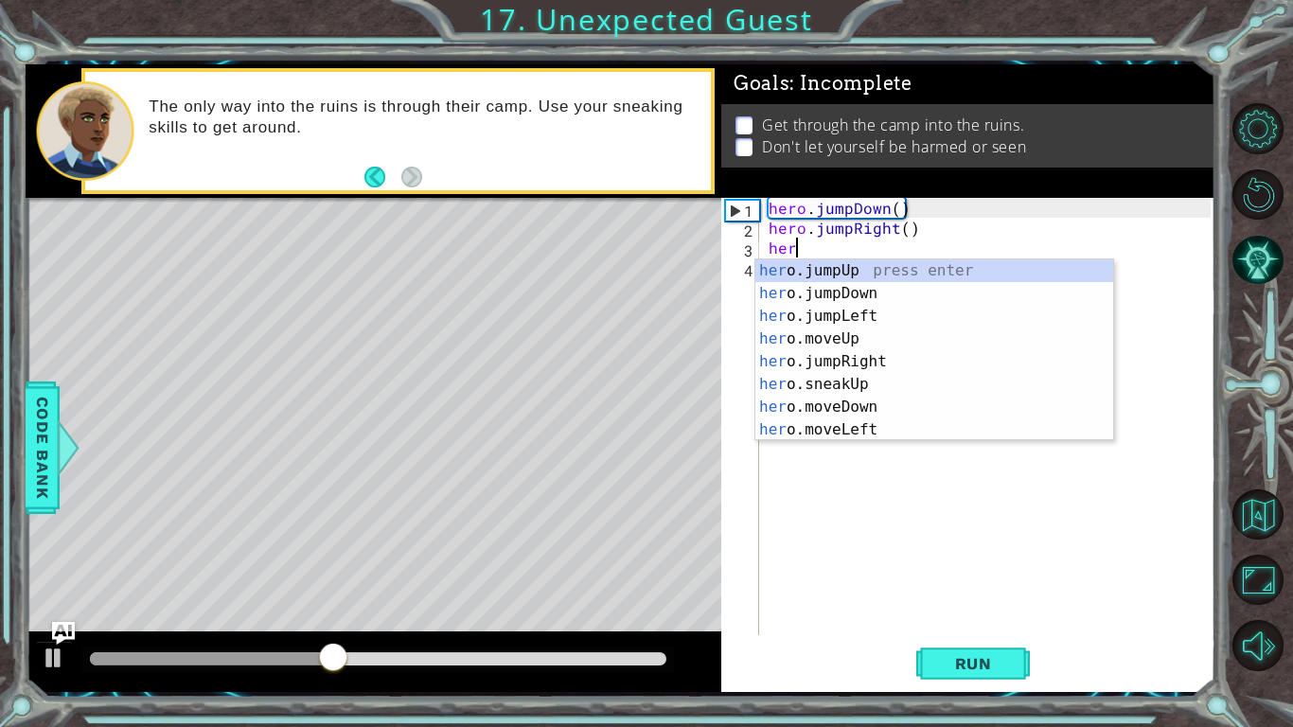
scroll to position [0, 1]
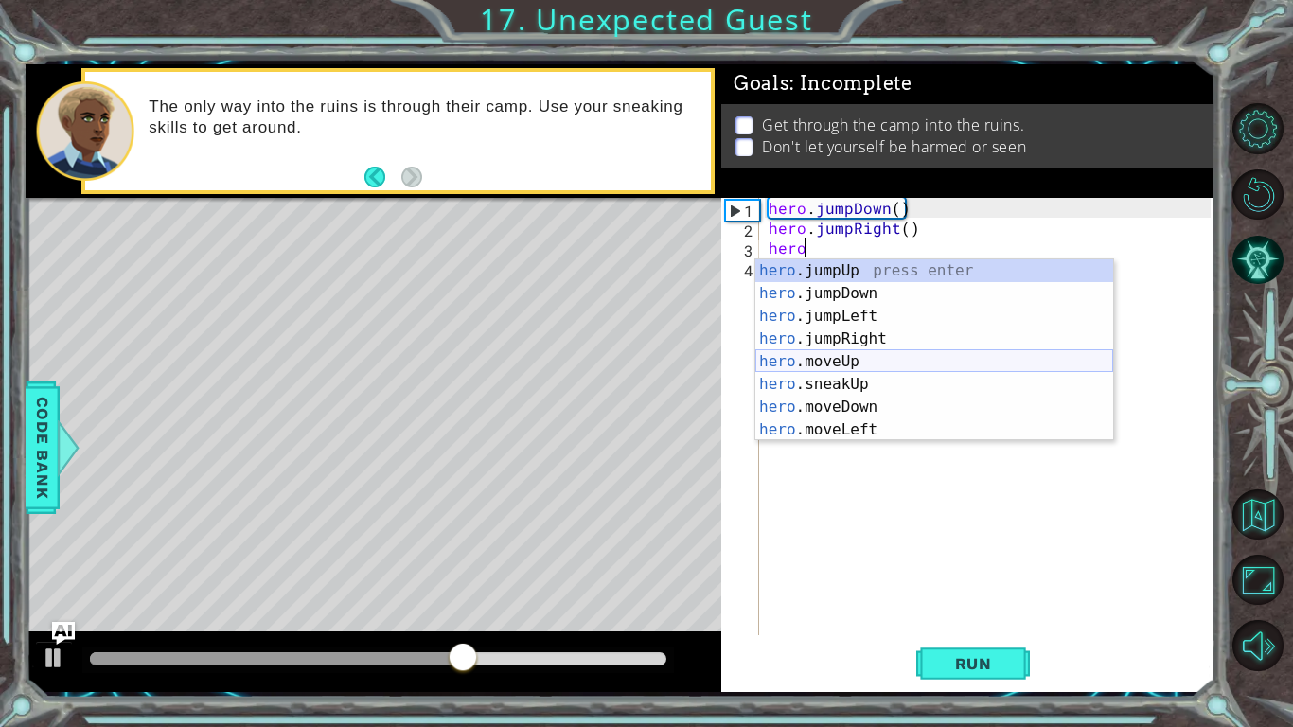
click at [892, 359] on div "hero .jumpUp press enter hero .jumpDown press enter hero .jumpLeft press enter …" at bounding box center [934, 372] width 358 height 227
type textarea "hero.moveUp(1)"
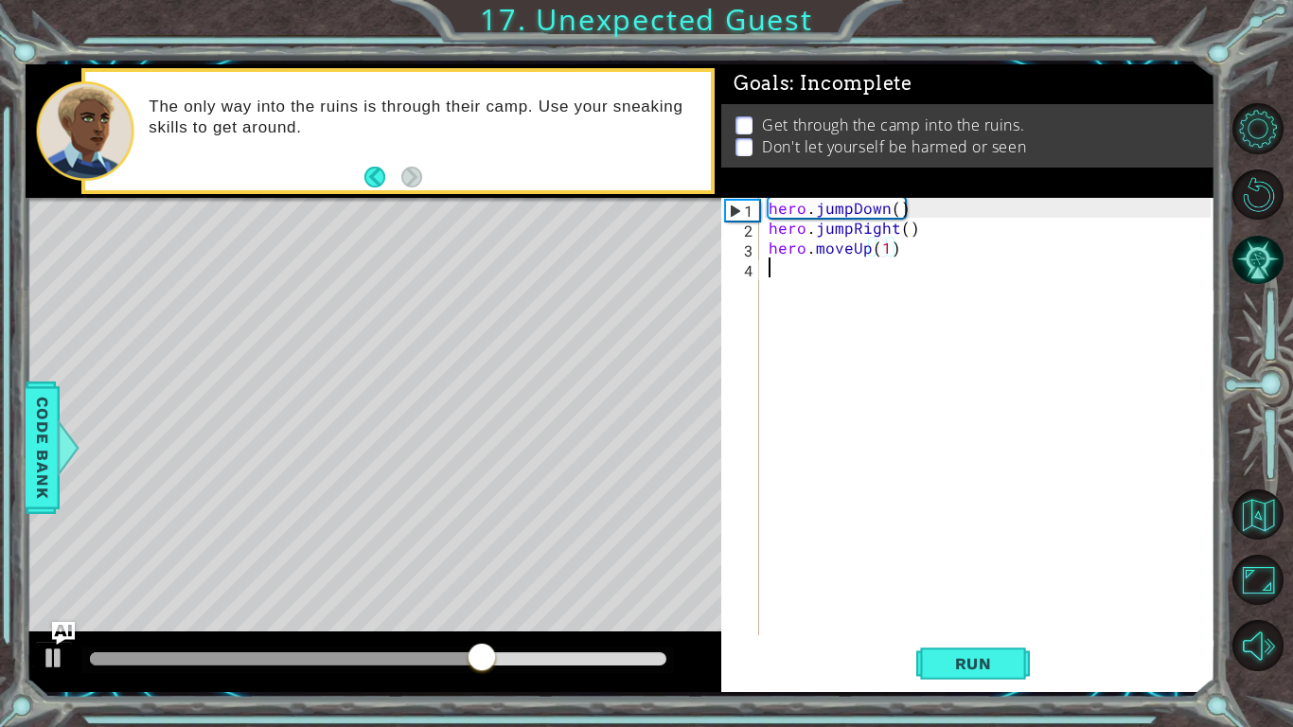
click at [863, 284] on div "hero . jumpDown ( ) hero . jumpRight ( ) hero . moveUp ( 1 )" at bounding box center [992, 436] width 455 height 477
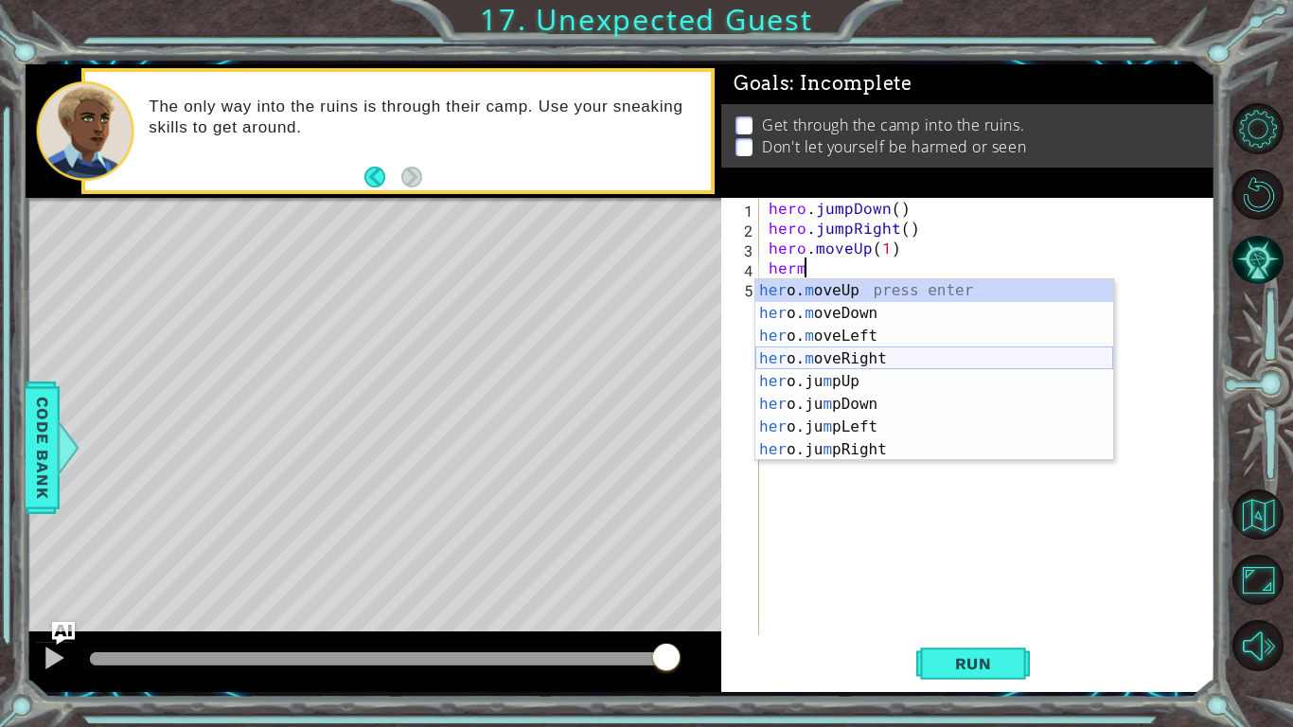
click at [878, 356] on div "her o. m oveUp press enter her o. m oveDown press enter her o. m oveLeft press …" at bounding box center [934, 392] width 358 height 227
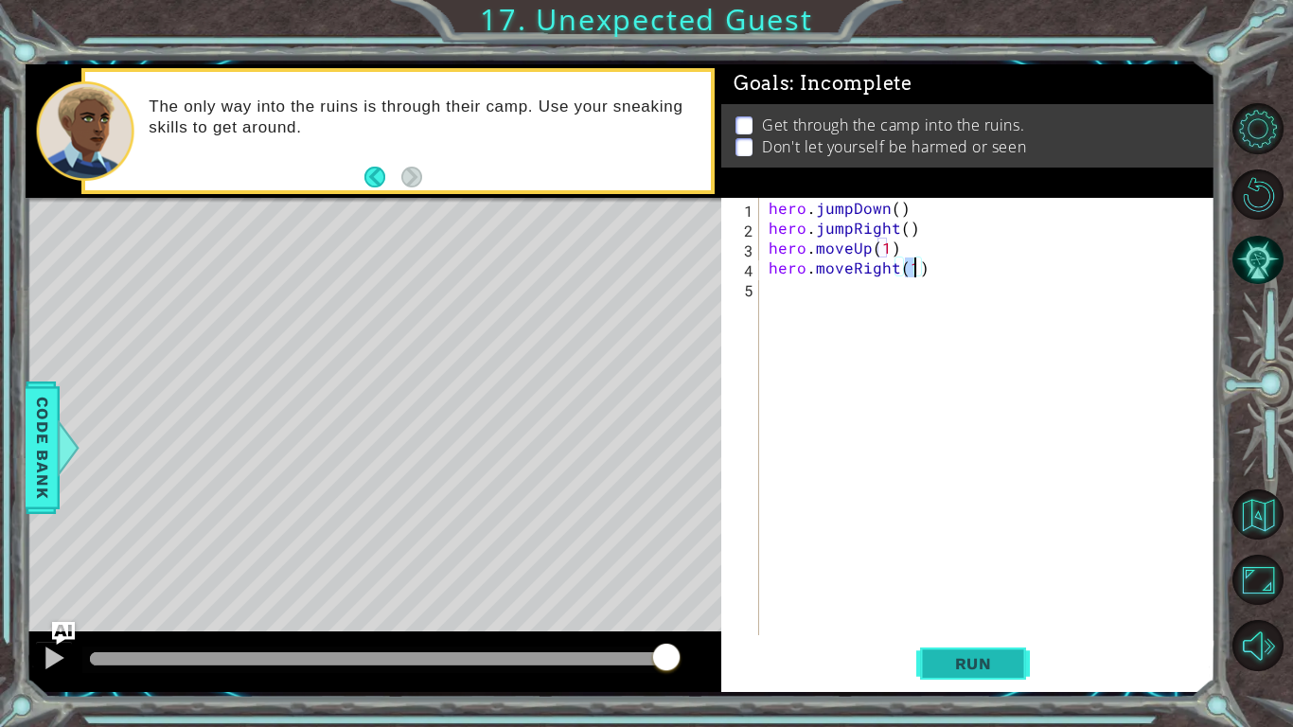
click at [974, 566] on span "Run" at bounding box center [973, 663] width 75 height 19
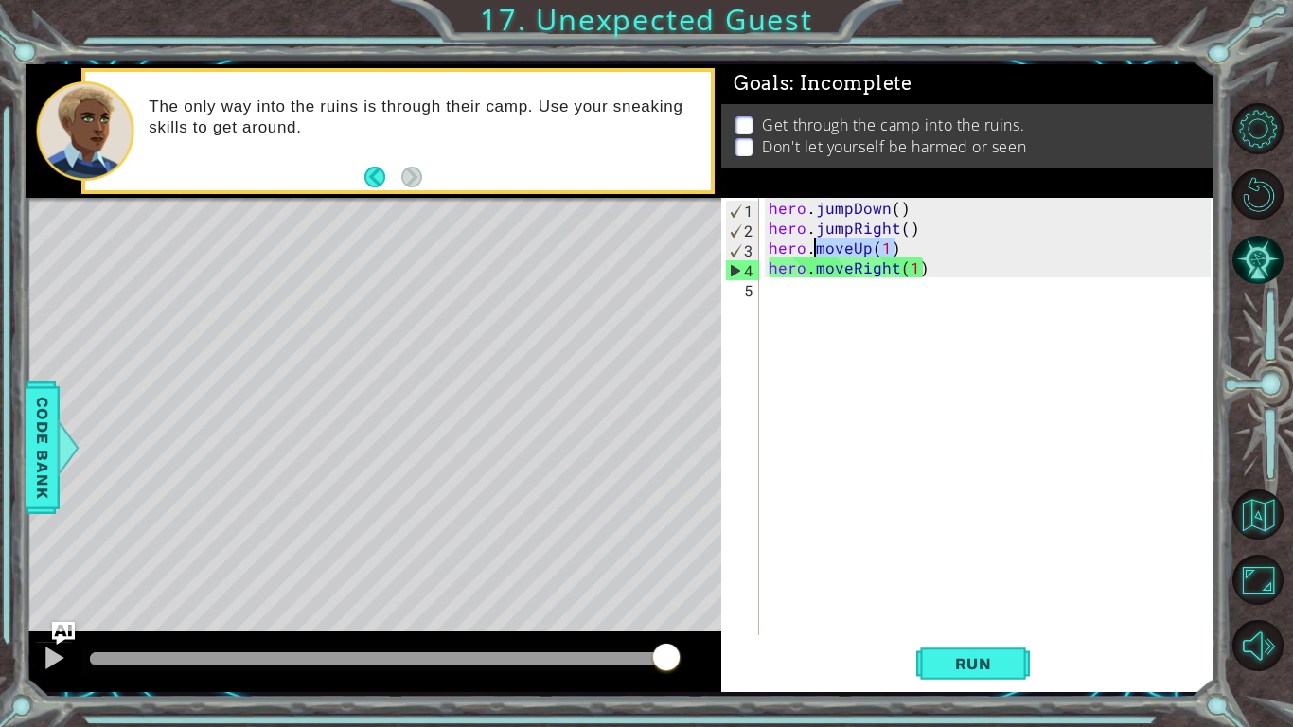
drag, startPoint x: 923, startPoint y: 247, endPoint x: 818, endPoint y: 251, distance: 105.1
click at [818, 251] on div "hero . jumpDown ( ) hero . jumpRight ( ) hero . moveUp ( 1 ) hero . moveRight (…" at bounding box center [992, 436] width 455 height 477
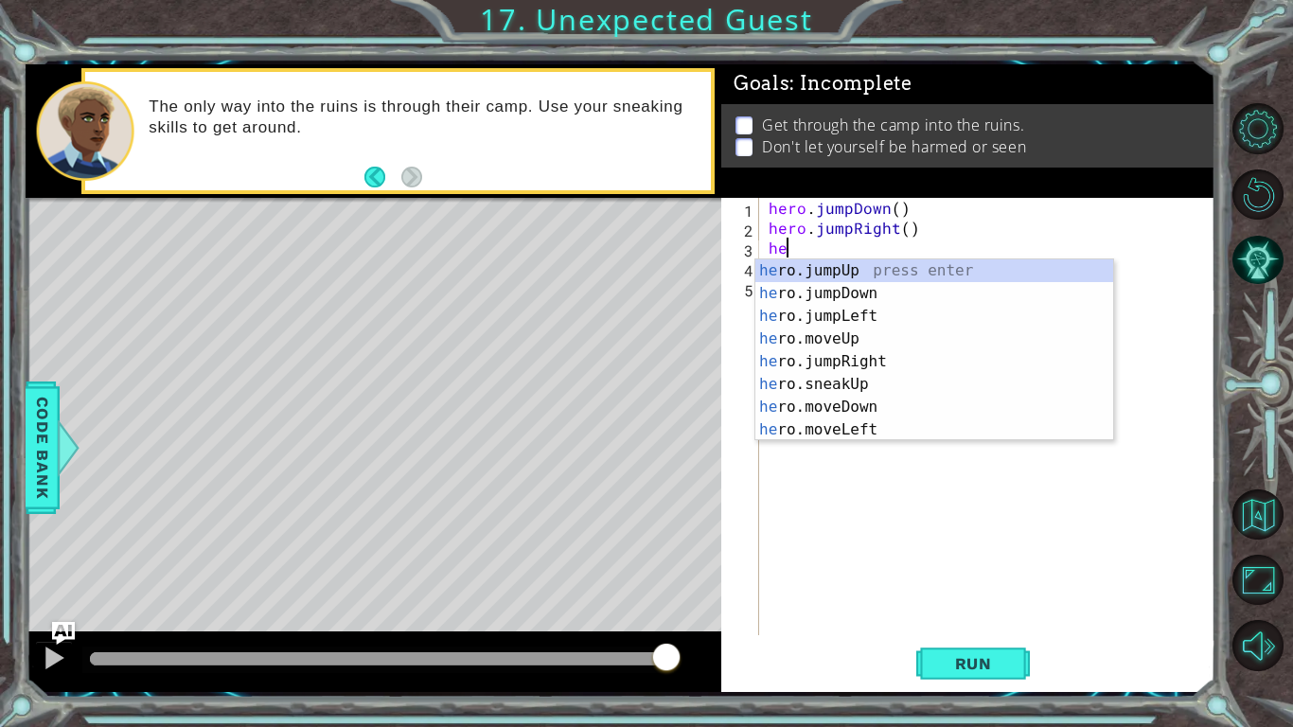
scroll to position [0, 0]
type textarea "h"
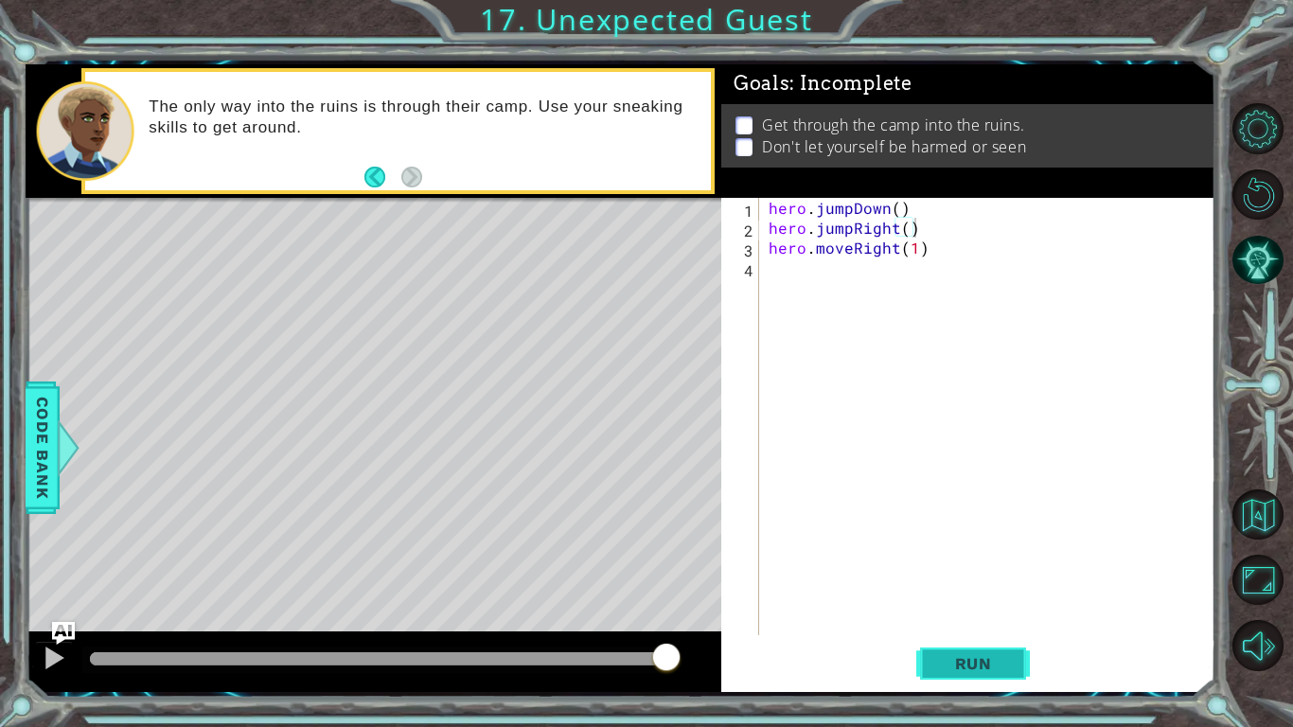
click at [955, 566] on button "Run" at bounding box center [973, 663] width 114 height 49
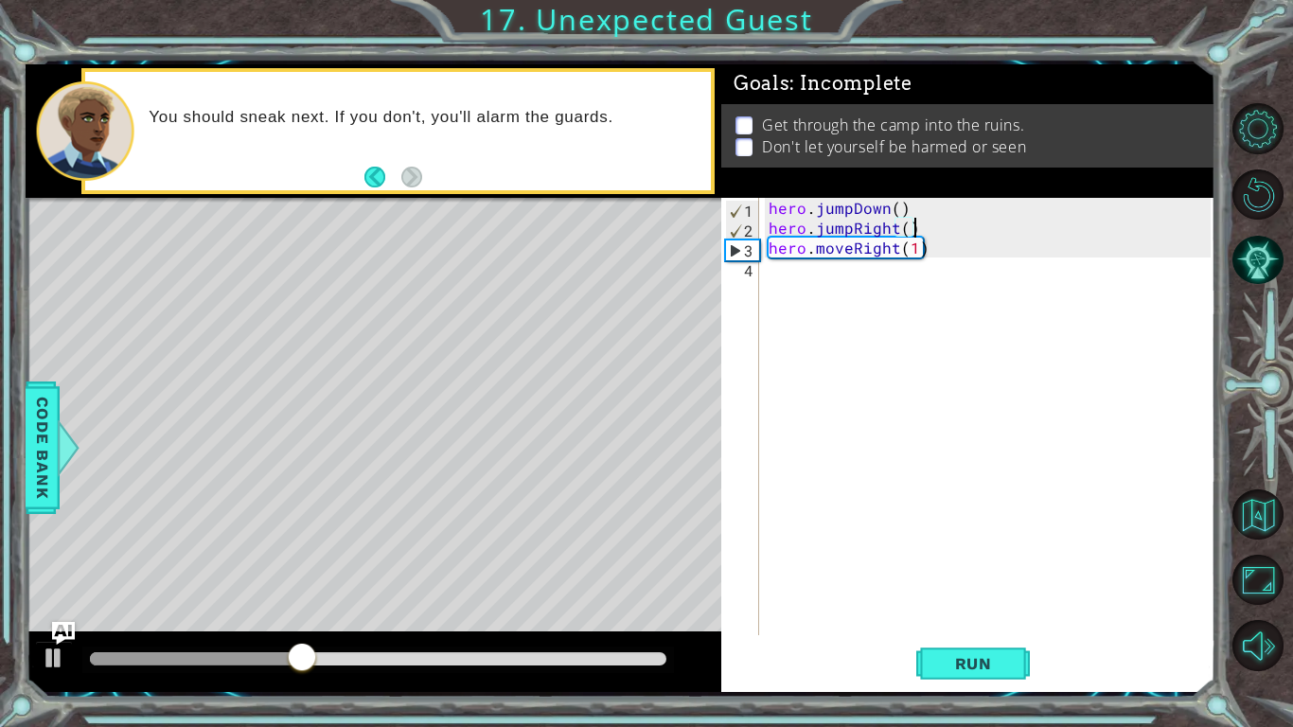
click at [942, 246] on div "hero . jumpDown ( ) hero . jumpRight ( ) hero . moveRight ( 1 )" at bounding box center [992, 436] width 455 height 477
click at [942, 247] on div "hero . jumpDown ( ) hero . jumpRight ( ) hero . moveRight ( 1 )" at bounding box center [992, 436] width 455 height 477
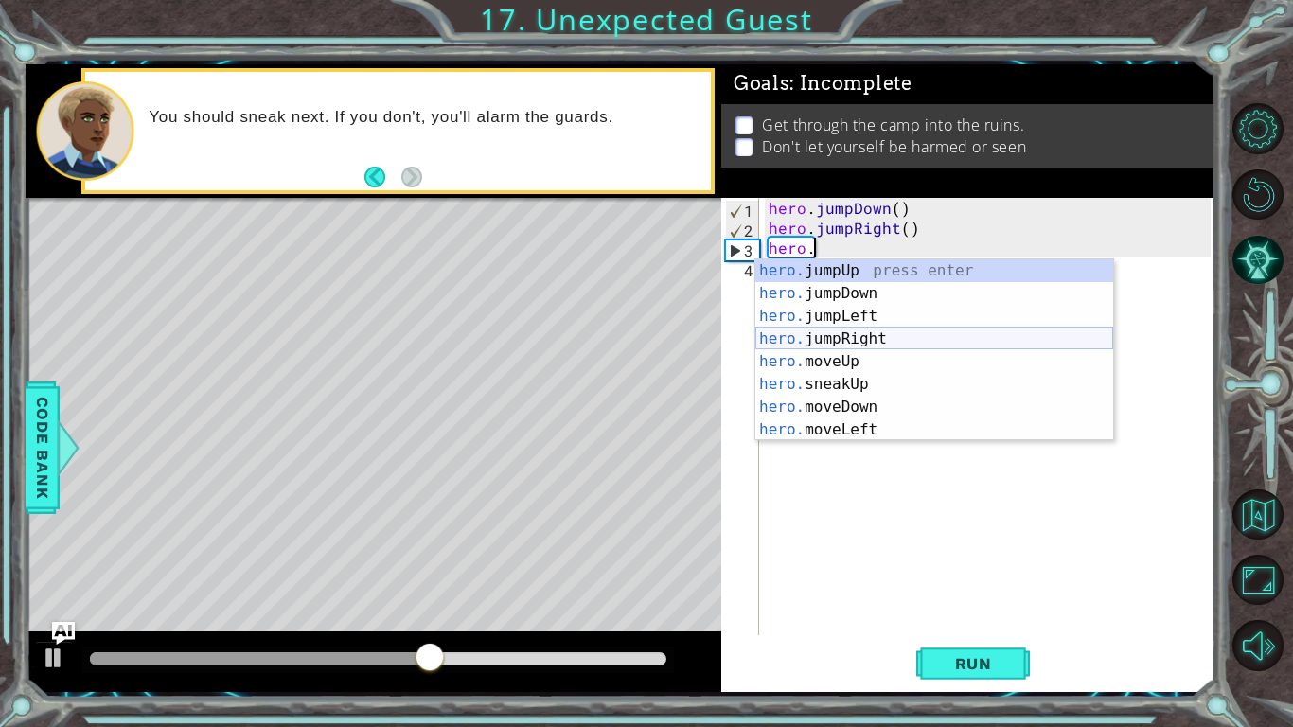
scroll to position [0, 2]
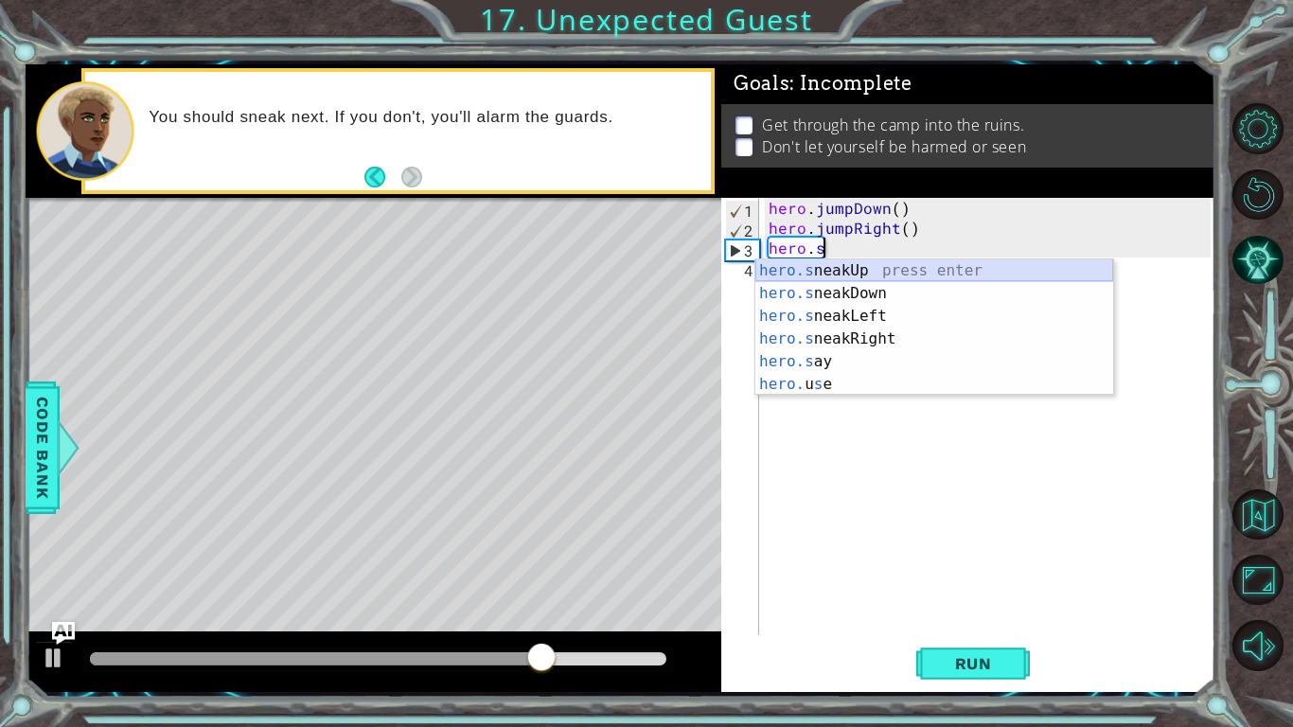
click at [929, 273] on div "hero.s neakUp press enter hero.s neakDown press enter hero.s neakLeft press ent…" at bounding box center [934, 350] width 358 height 182
type textarea "hero.sneakUp(1)"
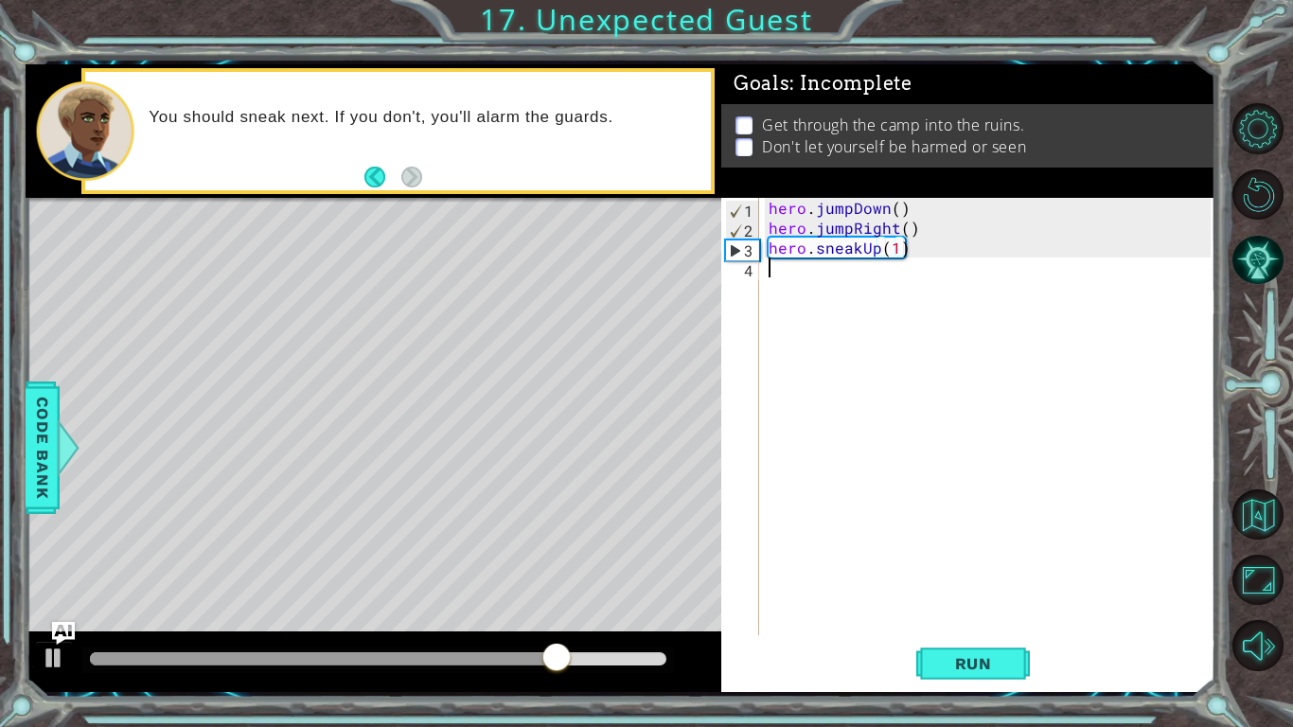
click at [929, 273] on div "hero . jumpDown ( ) hero . jumpRight ( ) hero . sneakUp ( 1 )" at bounding box center [992, 436] width 455 height 477
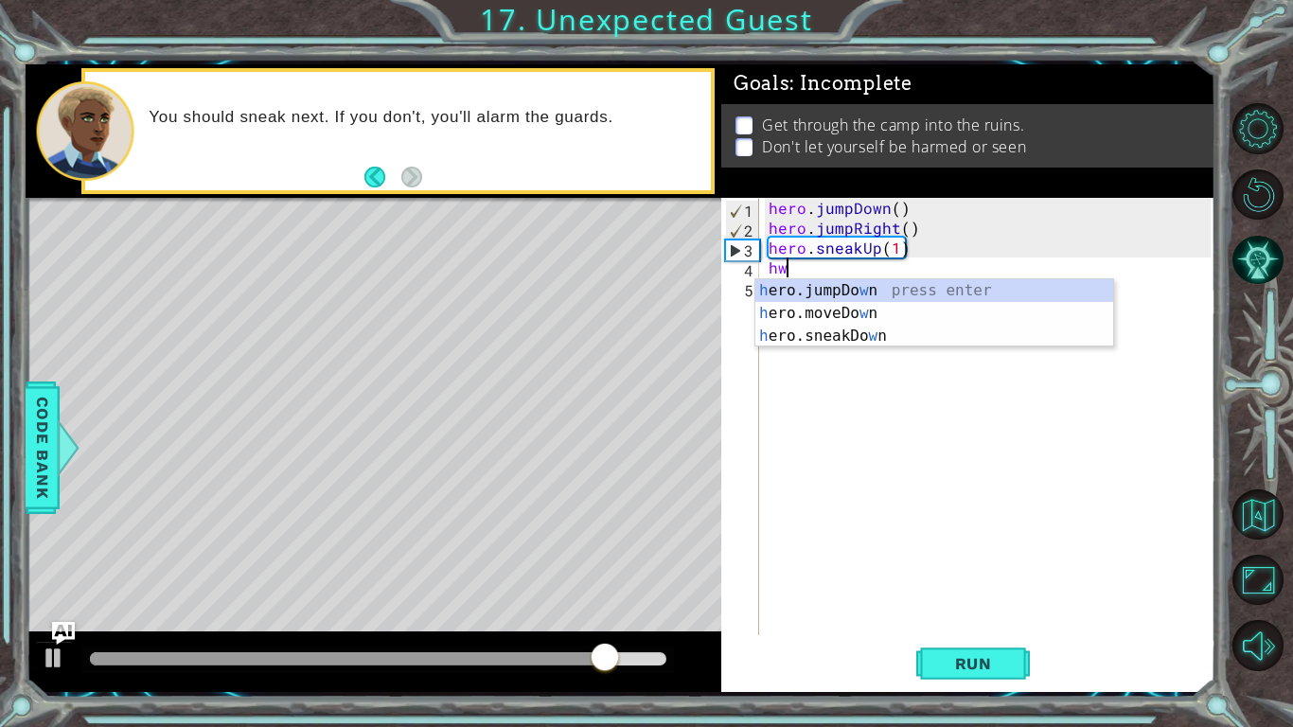
scroll to position [0, 0]
type textarea "h"
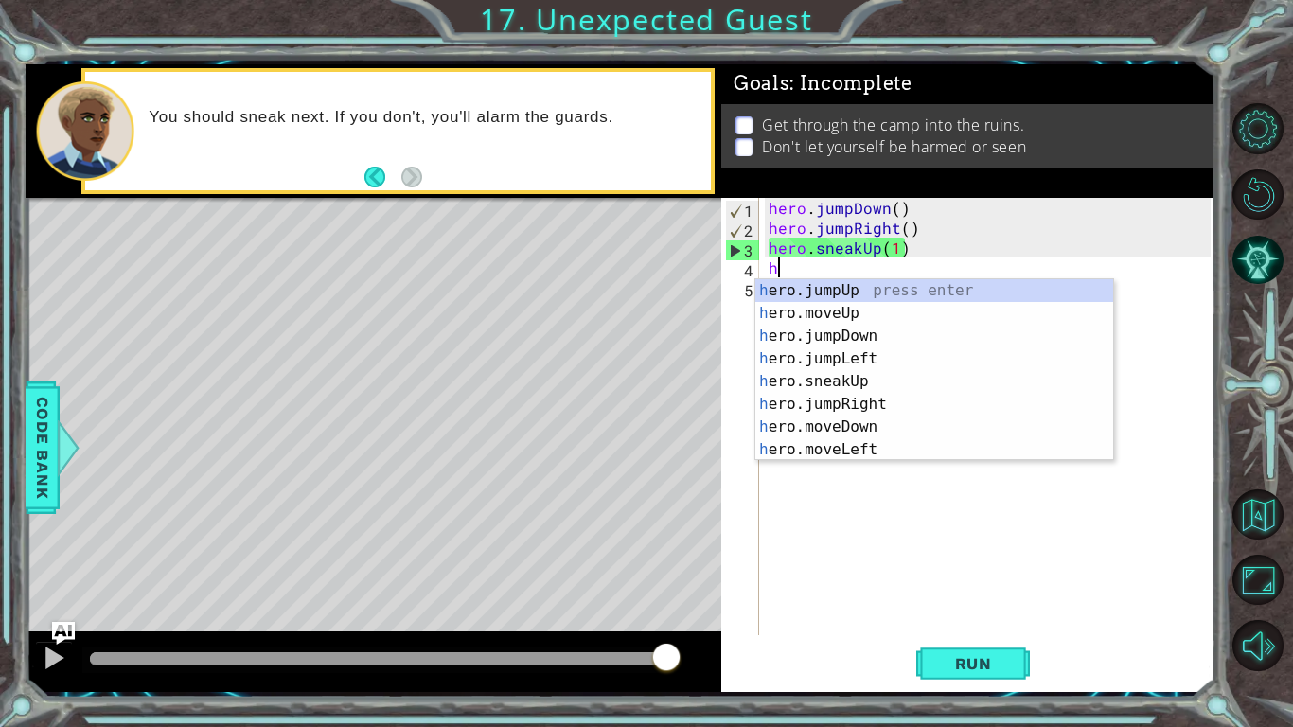
click at [952, 269] on div "hero . jumpDown ( ) hero . jumpRight ( ) hero . sneakUp ( 1 ) h" at bounding box center [992, 436] width 455 height 477
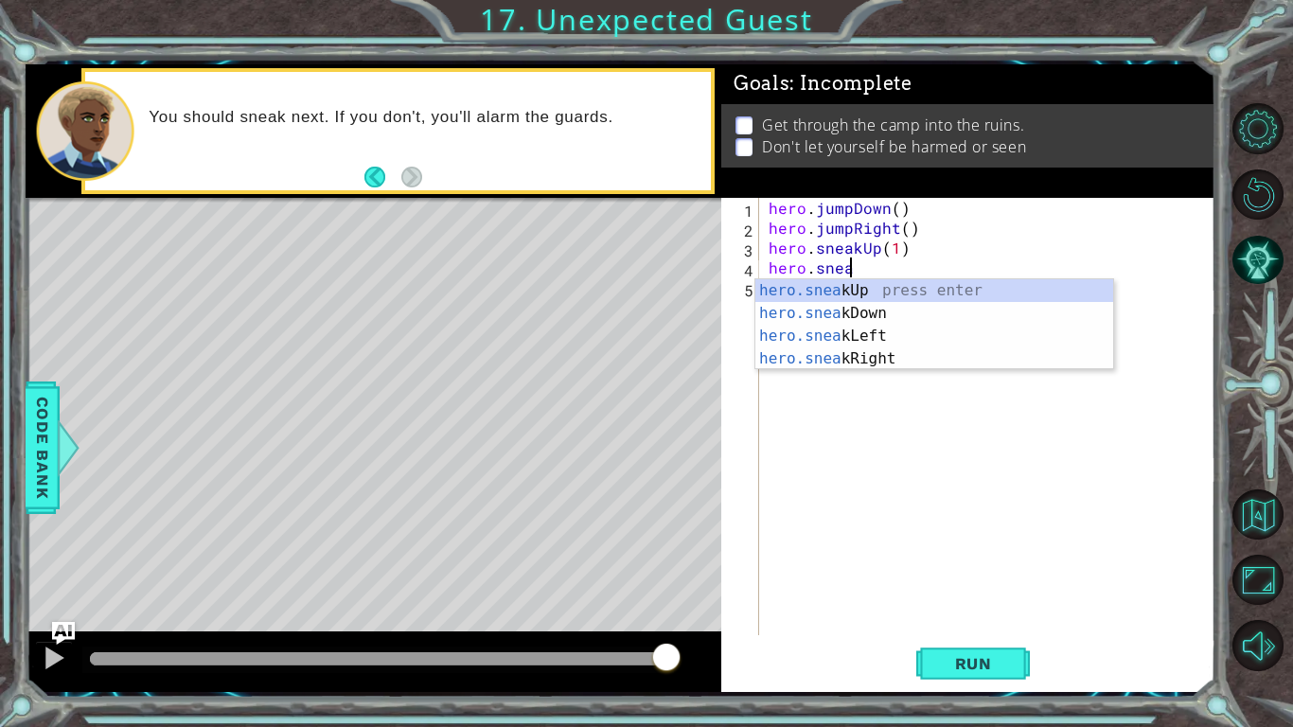
scroll to position [0, 5]
click at [1000, 365] on div "hero.sneak Up press enter hero.sneak Down press enter hero.sneak Left press ent…" at bounding box center [934, 347] width 358 height 136
type textarea "hero.sneakRight(1)"
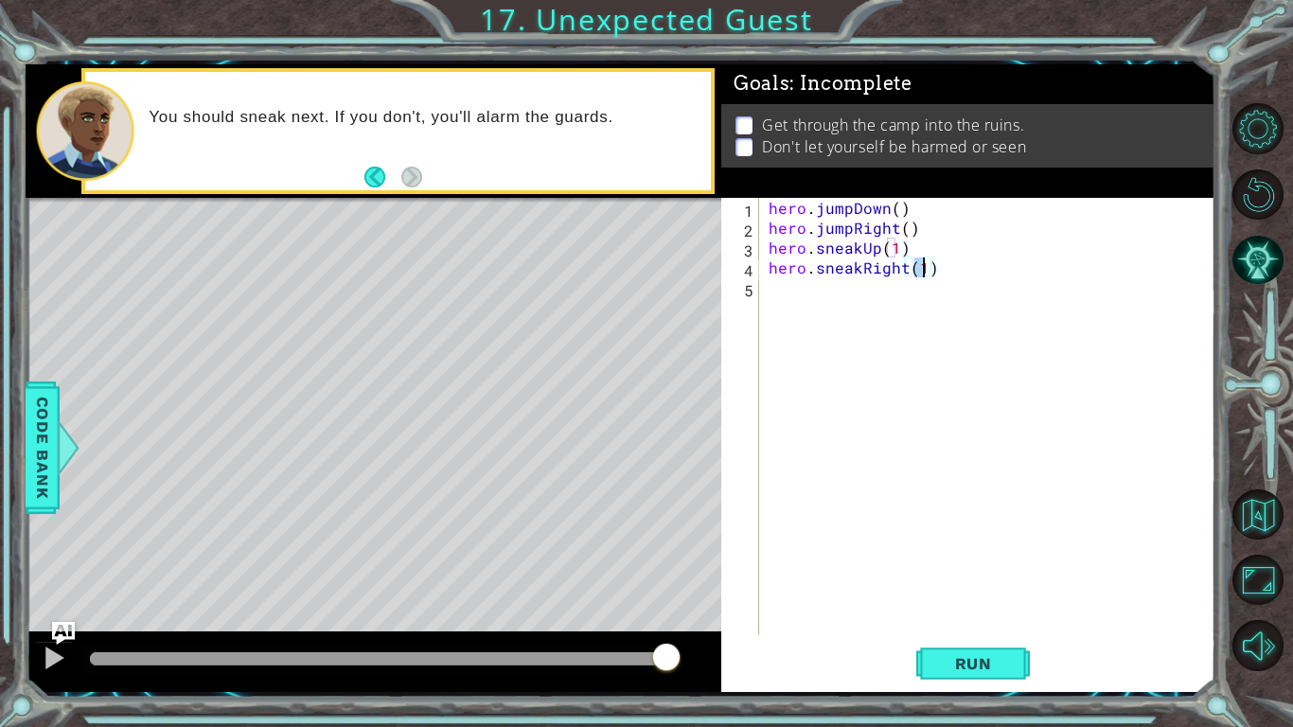
click at [982, 332] on div "hero . jumpDown ( ) hero . jumpRight ( ) hero . sneakUp ( 1 ) hero . sneakRight…" at bounding box center [992, 436] width 455 height 477
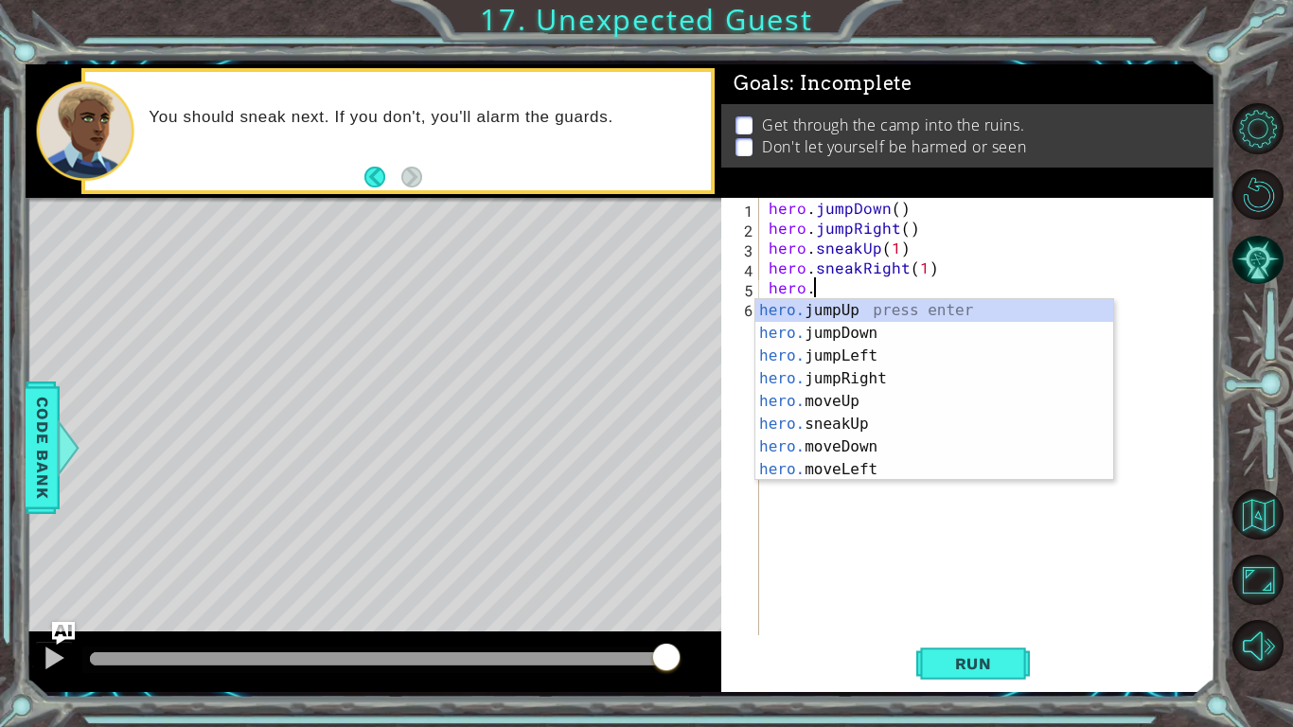
scroll to position [0, 2]
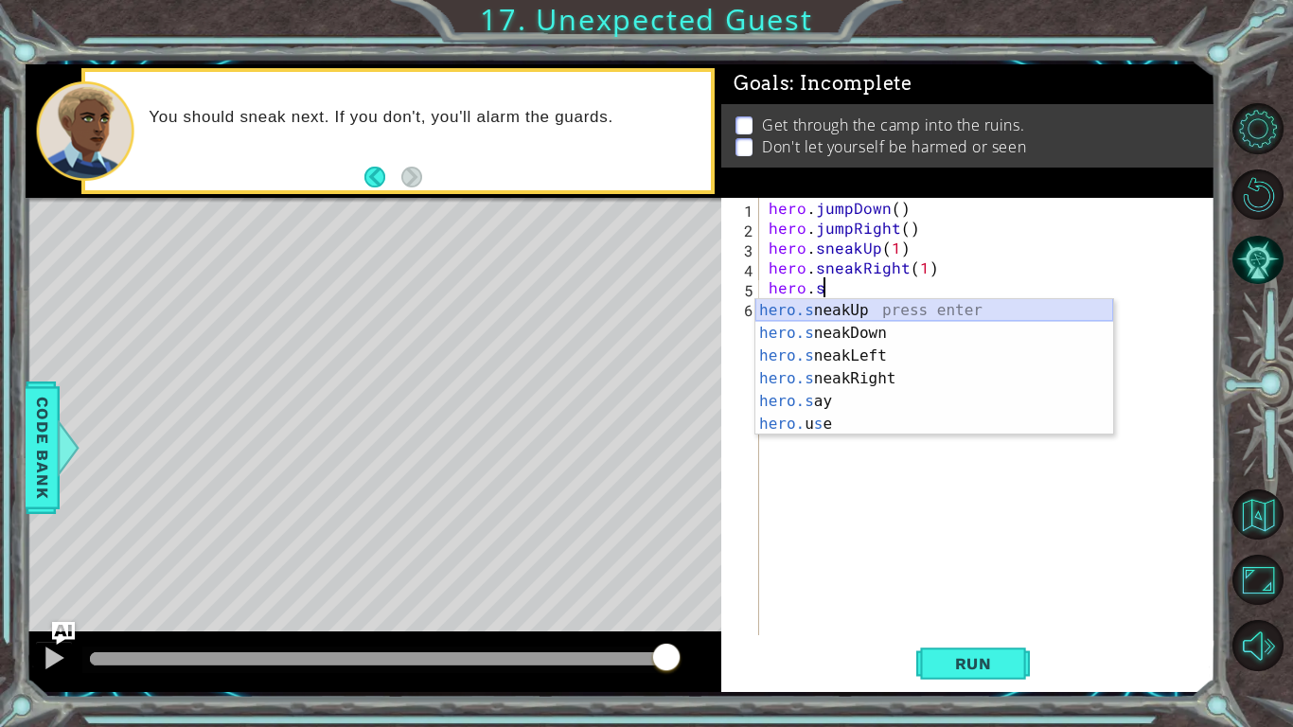
click at [898, 310] on div "hero.s neakUp press enter hero.s neakDown press enter hero.s neakLeft press ent…" at bounding box center [934, 390] width 358 height 182
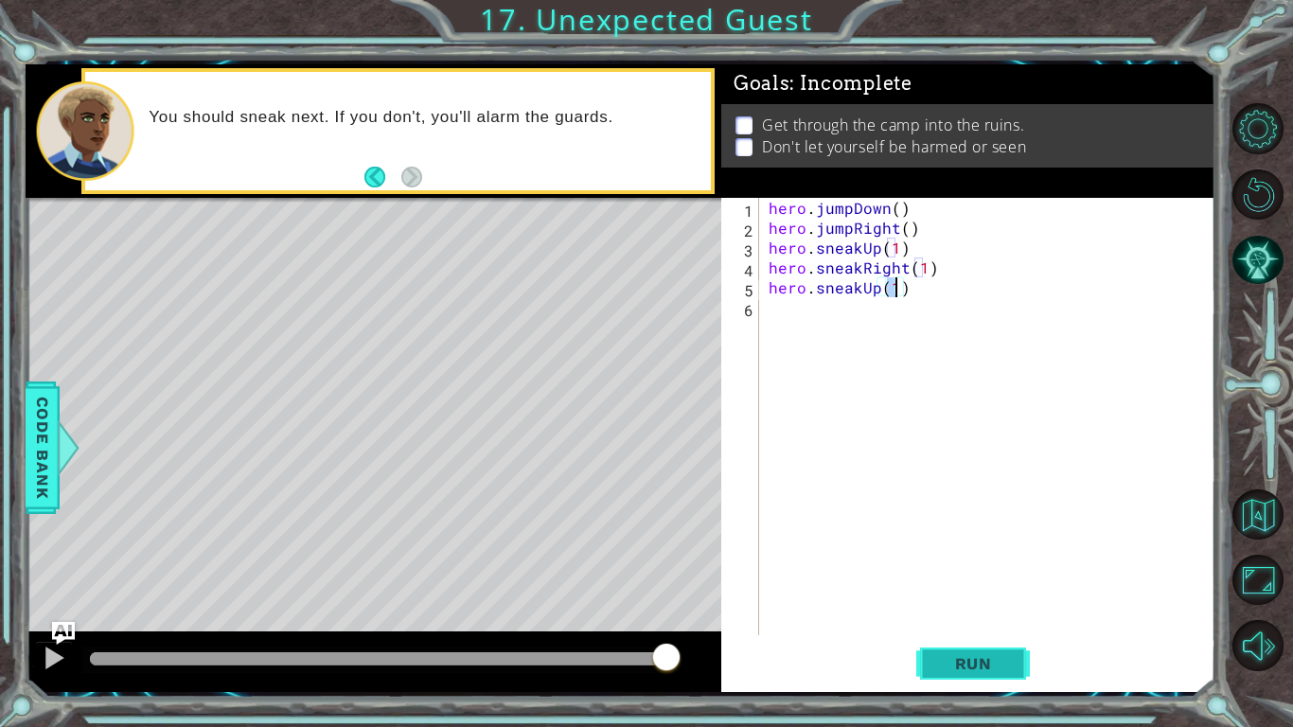
click at [958, 566] on button "Run" at bounding box center [973, 663] width 114 height 49
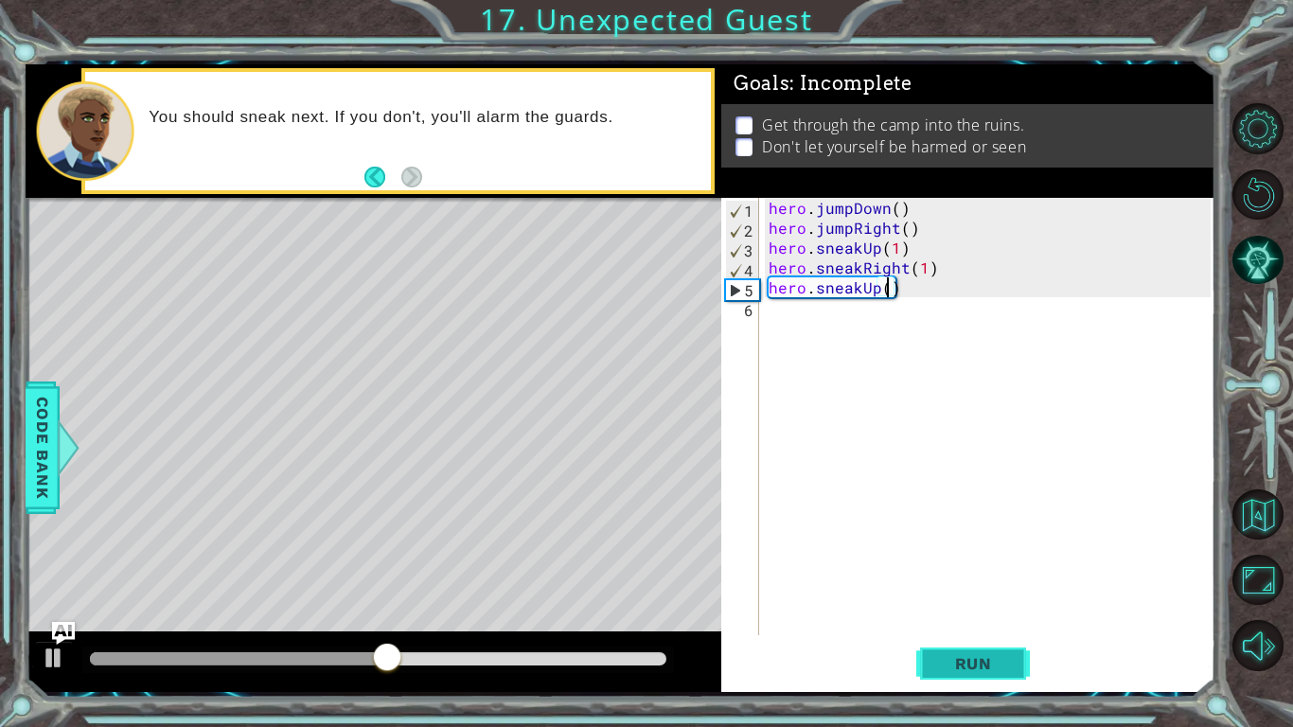
type textarea "hero.sneakUp(2)"
click at [896, 360] on div "hero . jumpDown ( ) hero . jumpRight ( ) hero . sneakUp ( 1 ) hero . sneakRight…" at bounding box center [992, 436] width 455 height 477
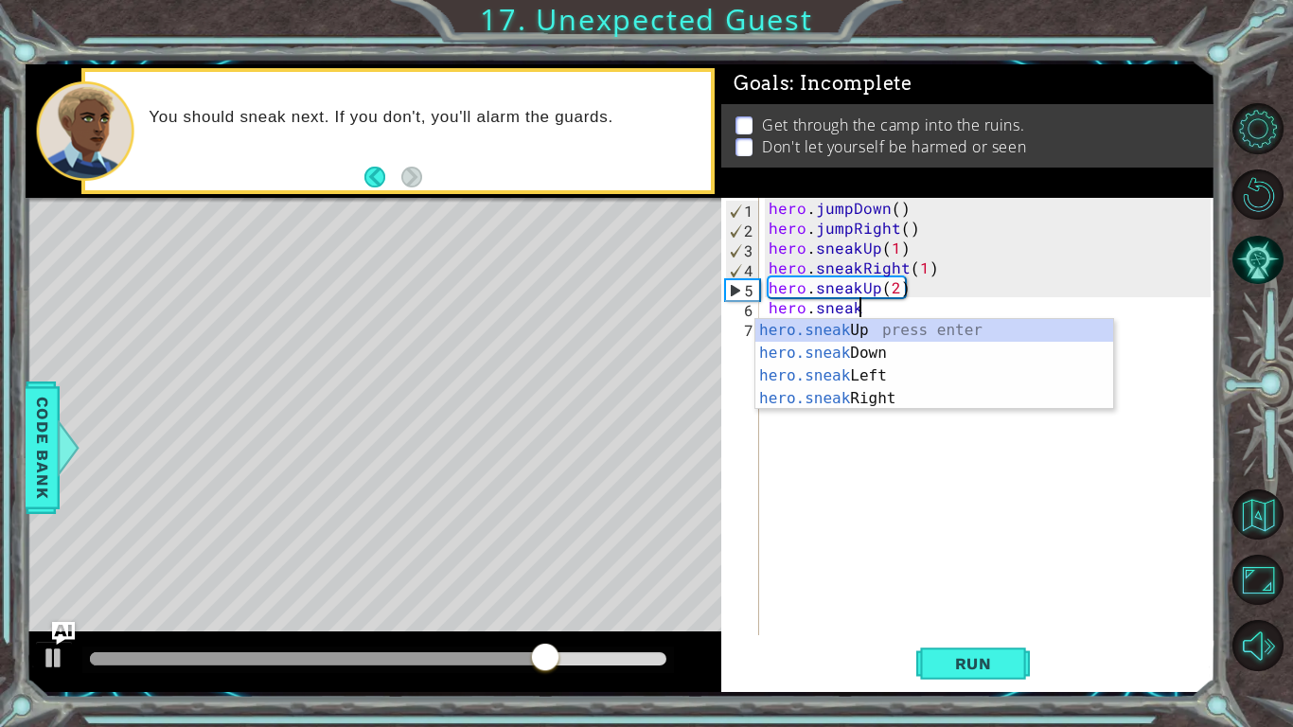
scroll to position [0, 5]
click at [880, 398] on div "hero.sneak Up press enter hero.sneak Down press enter hero.sneak Left press ent…" at bounding box center [934, 387] width 358 height 136
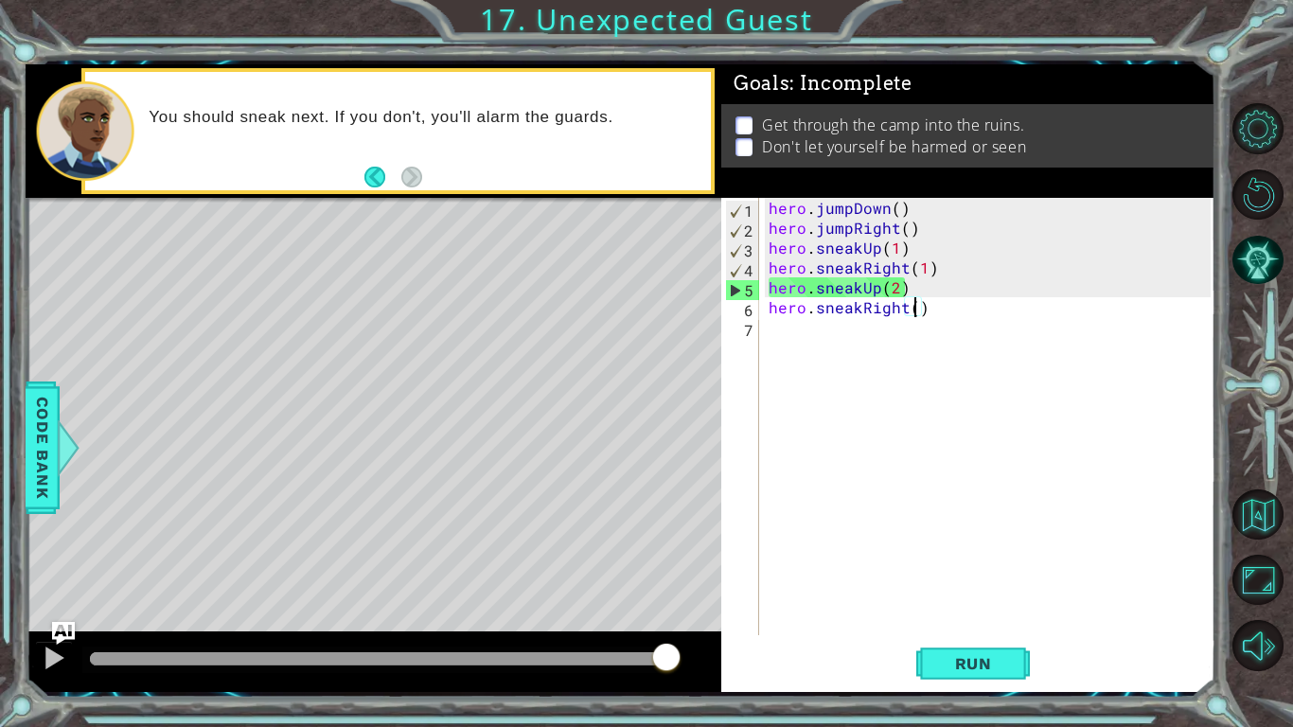
type textarea "hero.sneakRight(3)"
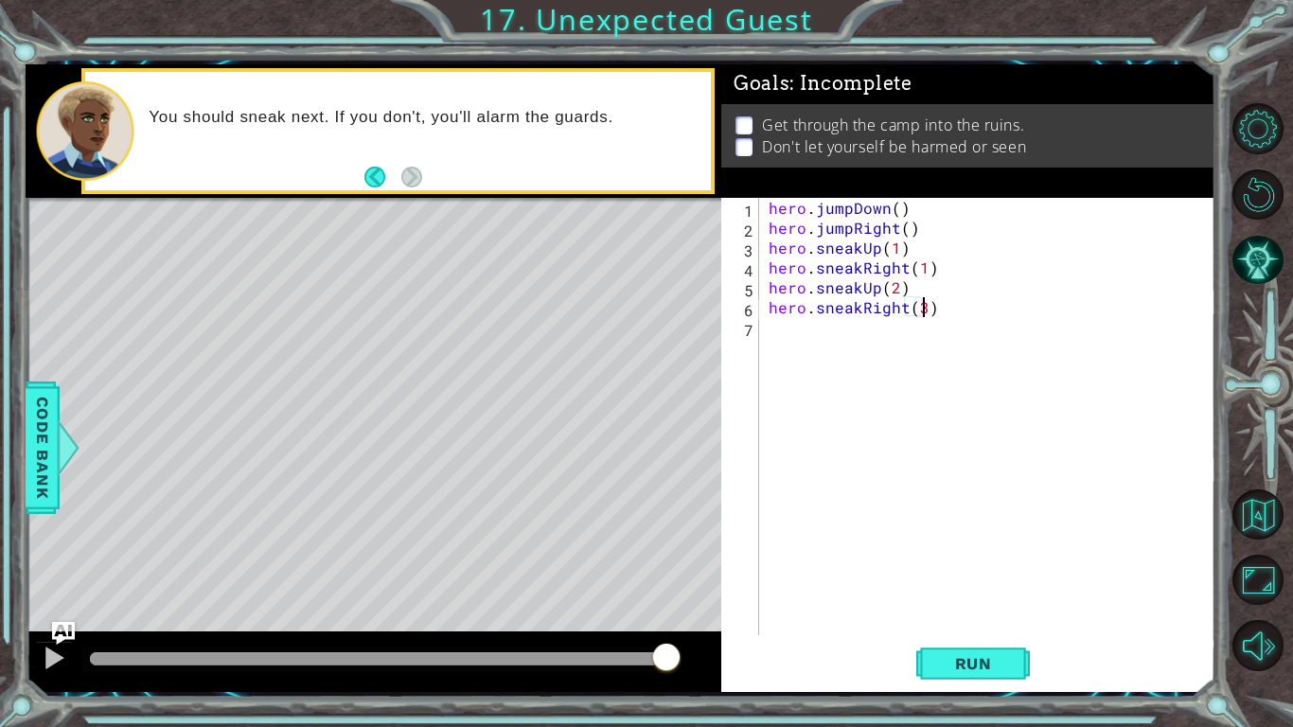
scroll to position [0, 9]
click at [832, 362] on div "hero . jumpDown ( ) hero . jumpRight ( ) hero . sneakUp ( 1 ) hero . sneakRight…" at bounding box center [992, 436] width 455 height 477
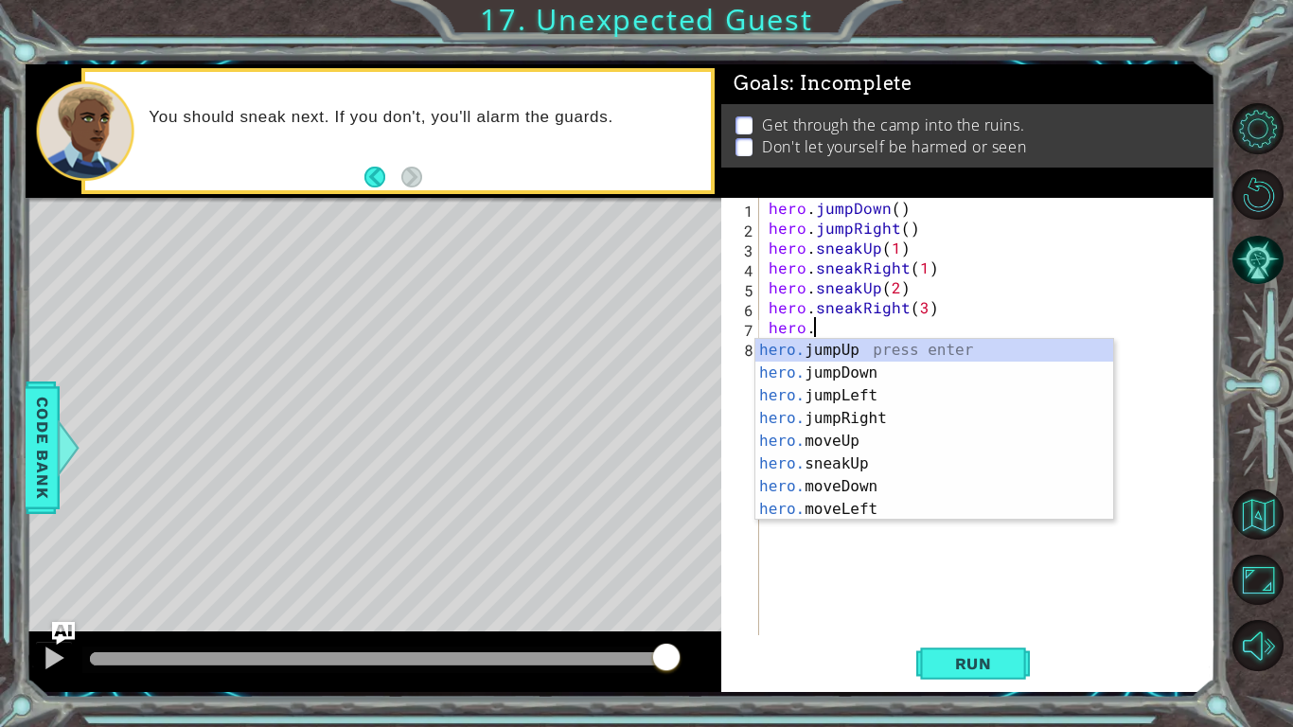
scroll to position [0, 2]
click at [858, 377] on div "hero.m oveUp press enter hero.m oveDown press enter hero.m oveLeft press enter …" at bounding box center [934, 452] width 358 height 227
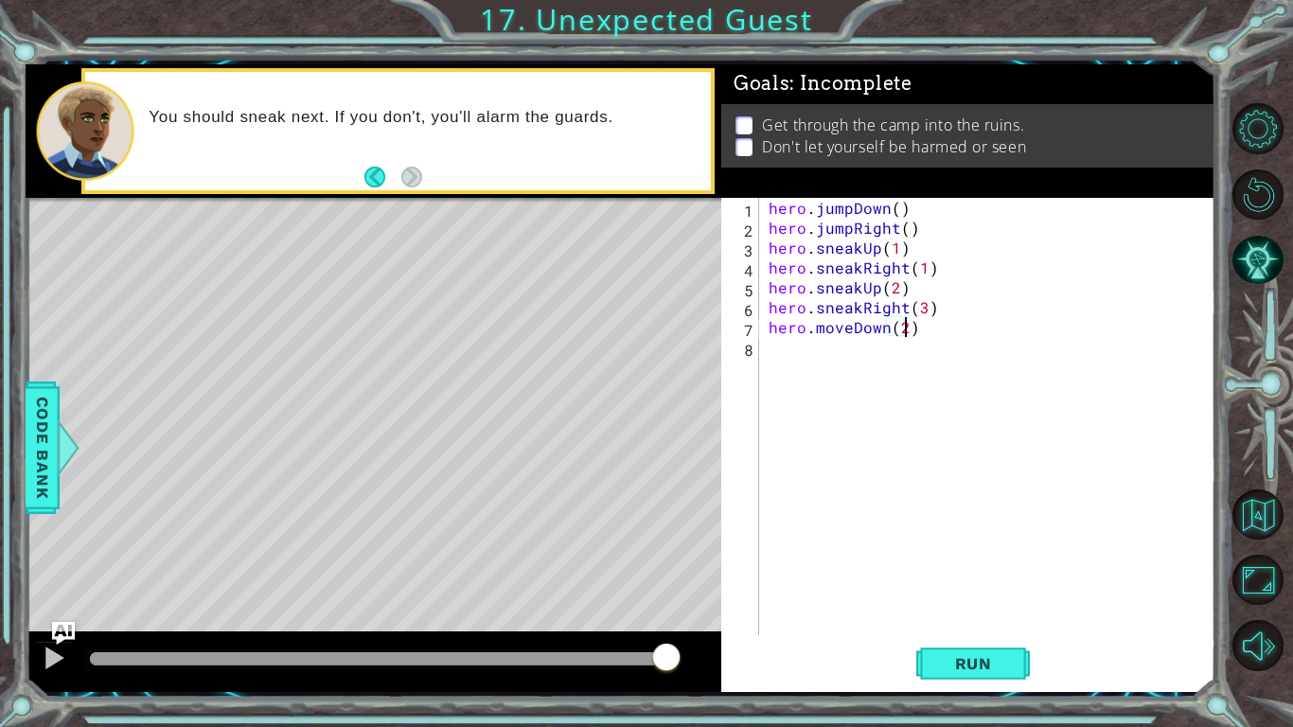
scroll to position [0, 8]
click at [949, 566] on span "Run" at bounding box center [973, 663] width 75 height 19
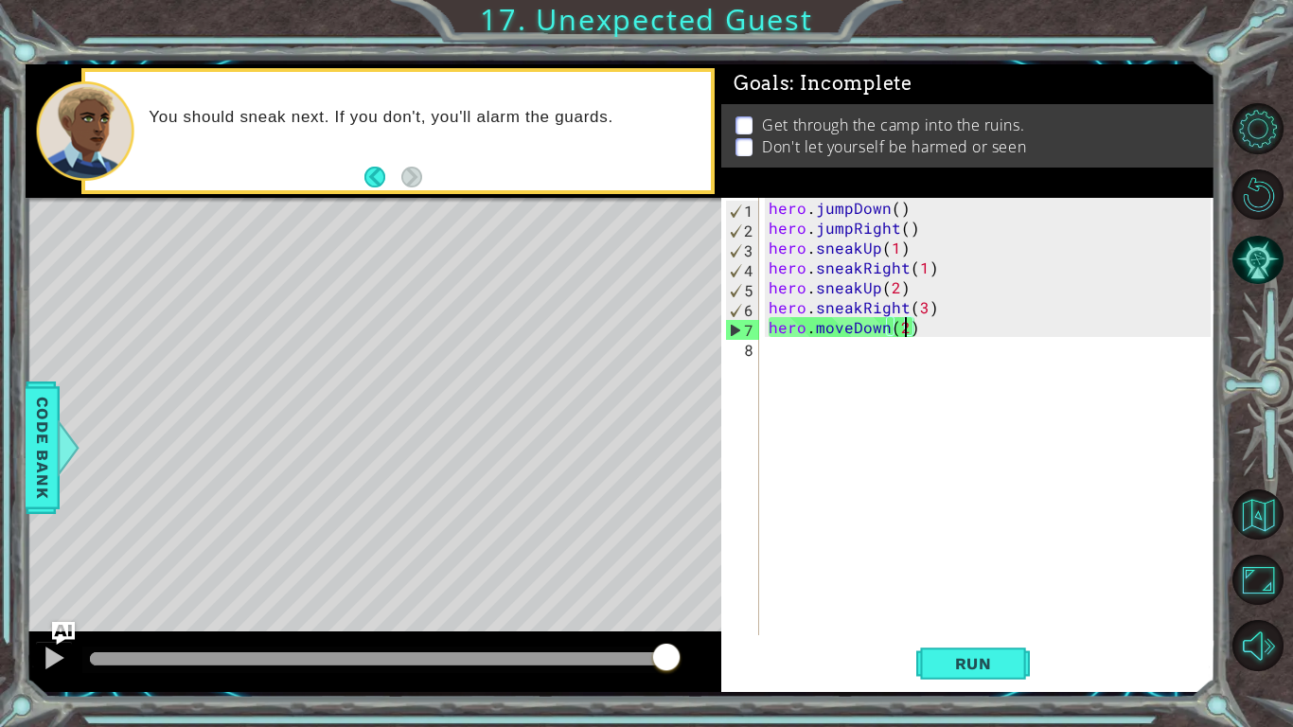
click at [852, 326] on div "hero . jumpDown ( ) hero . jumpRight ( ) hero . sneakUp ( 1 ) hero . sneakRight…" at bounding box center [992, 436] width 455 height 477
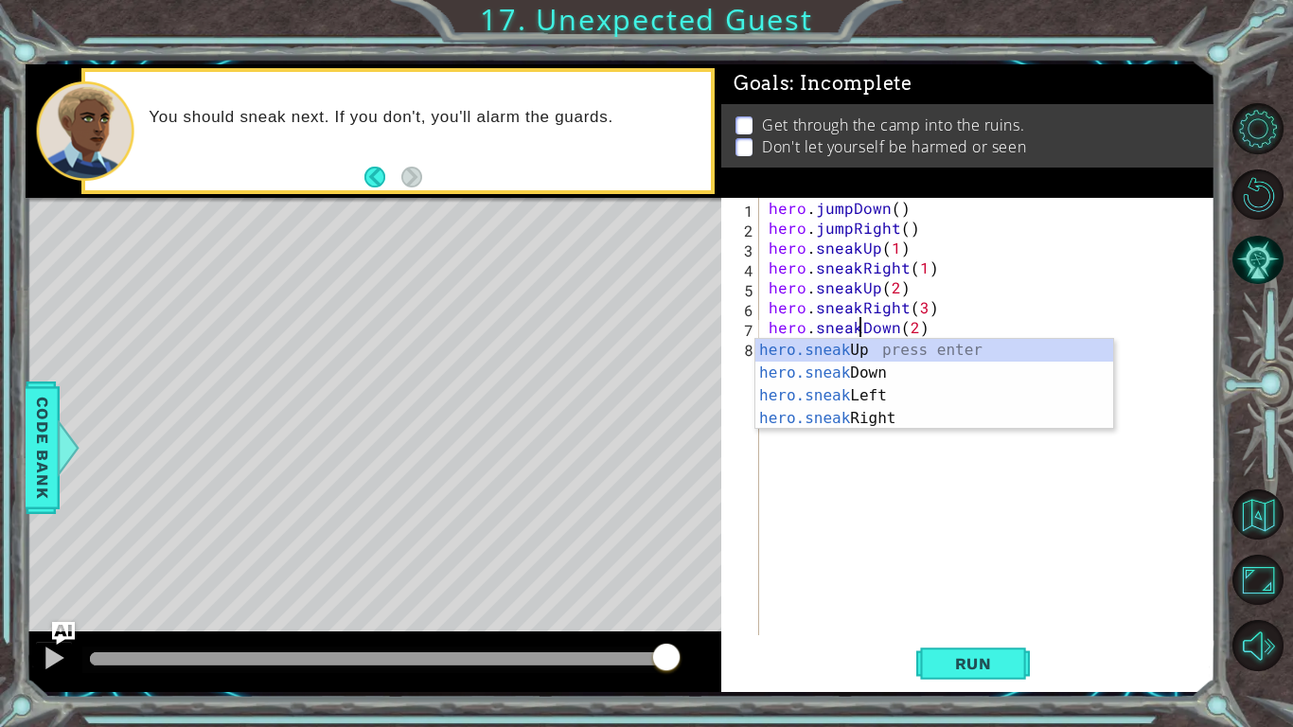
scroll to position [0, 6]
type textarea "hero.sneakDown(2)"
click at [959, 566] on div "hero.sneakDown(2) 1 2 3 4 5 6 7 8 hero . jumpDown ( ) hero . jumpRight ( ) hero…" at bounding box center [968, 445] width 494 height 494
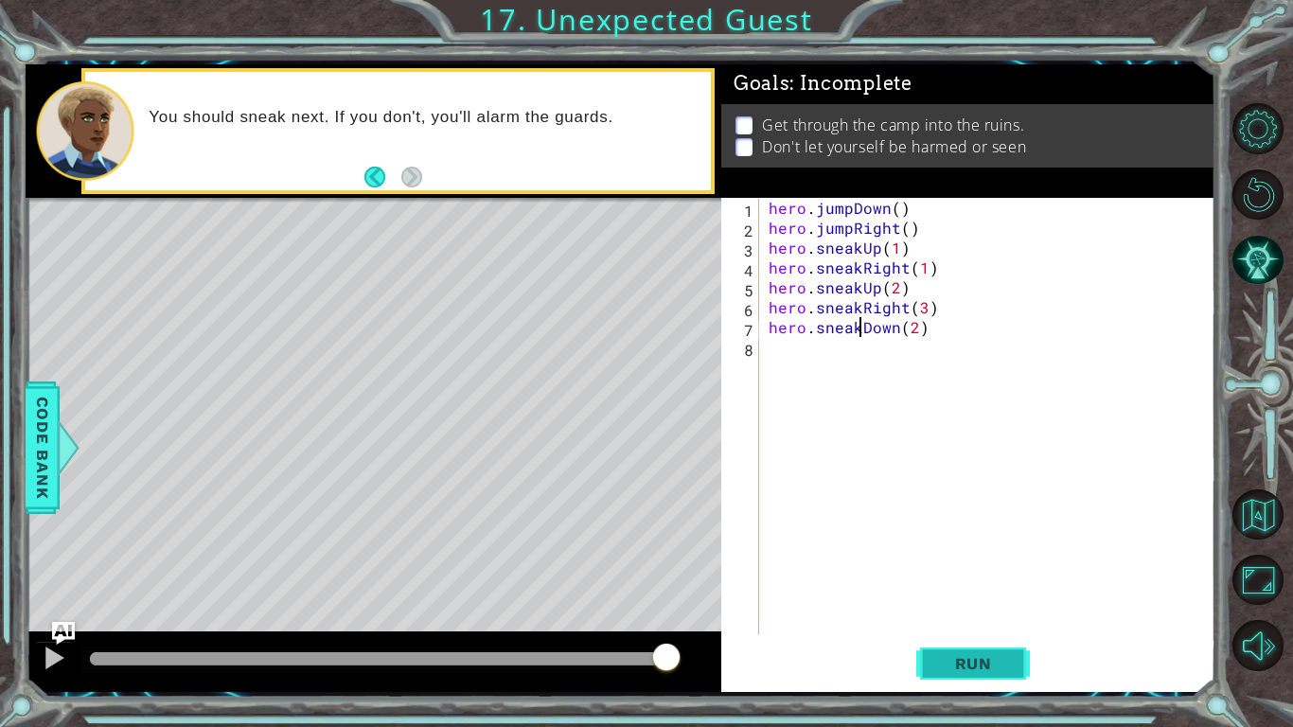
click at [964, 566] on button "Run" at bounding box center [973, 663] width 114 height 49
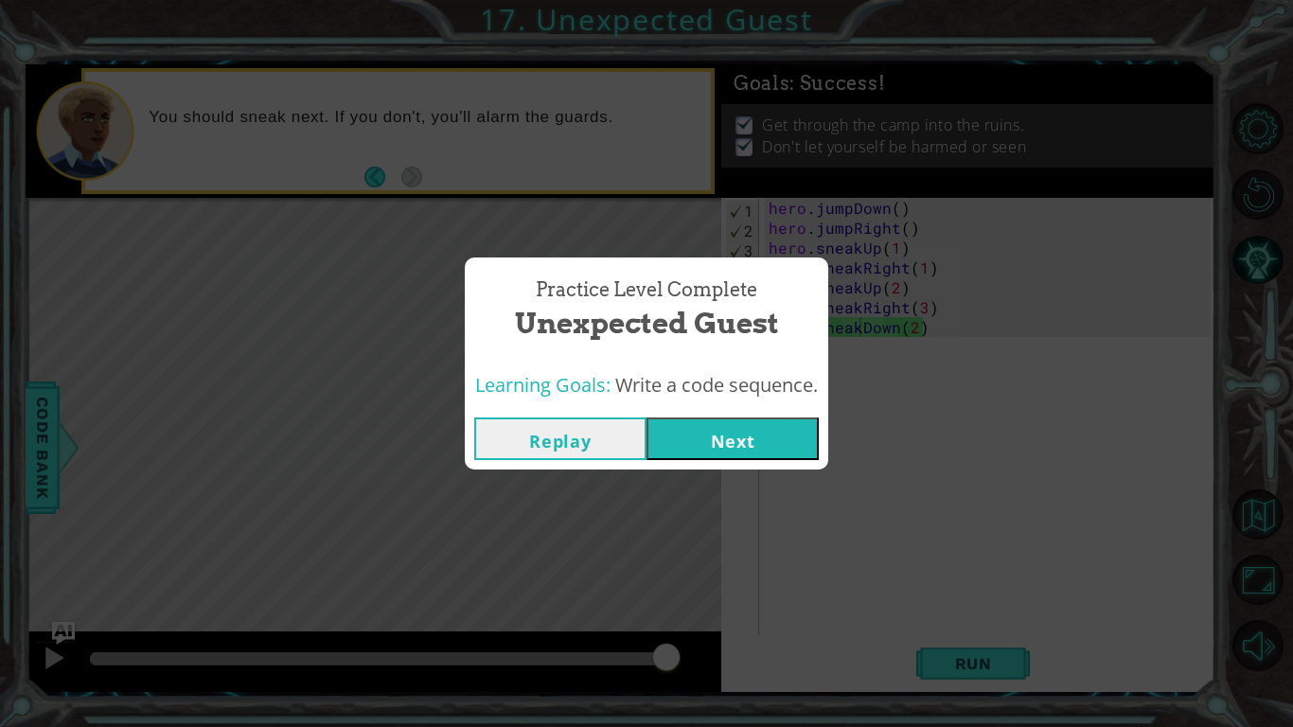
click at [690, 448] on button "Next" at bounding box center [732, 438] width 172 height 43
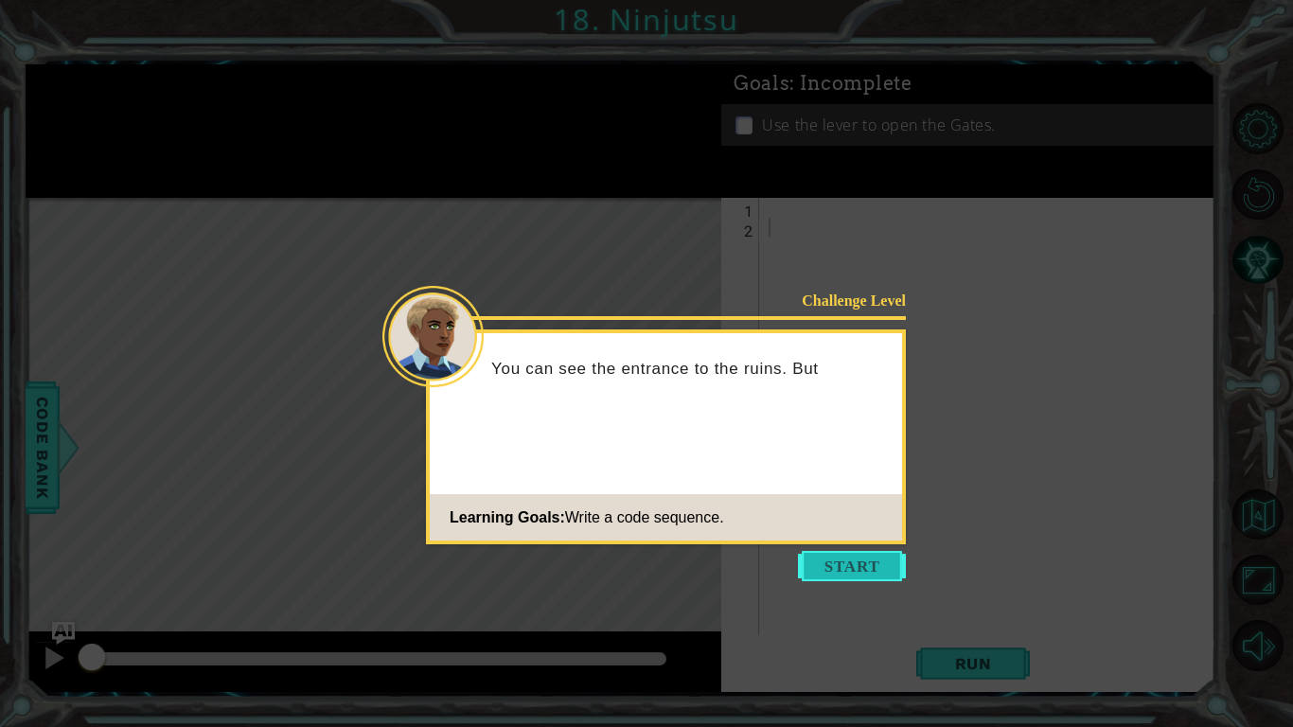
click at [890, 566] on button "Start" at bounding box center [852, 566] width 108 height 30
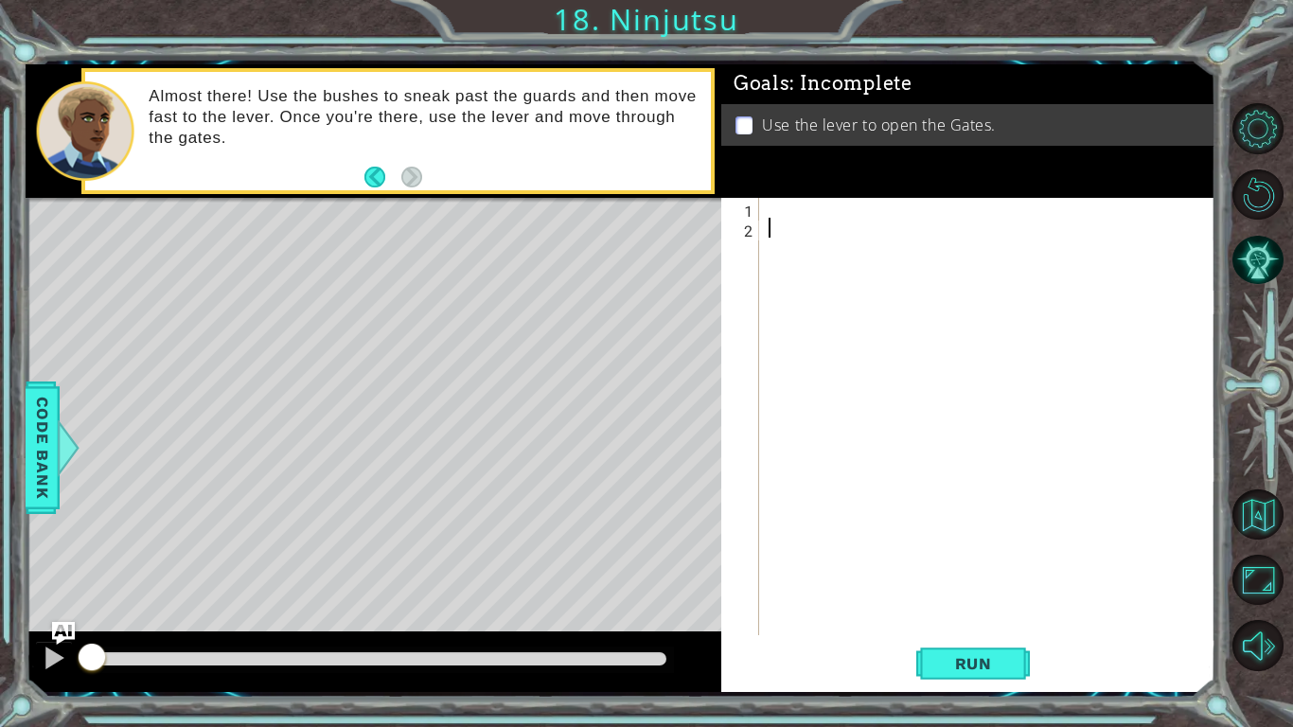
click at [807, 214] on div at bounding box center [992, 436] width 455 height 477
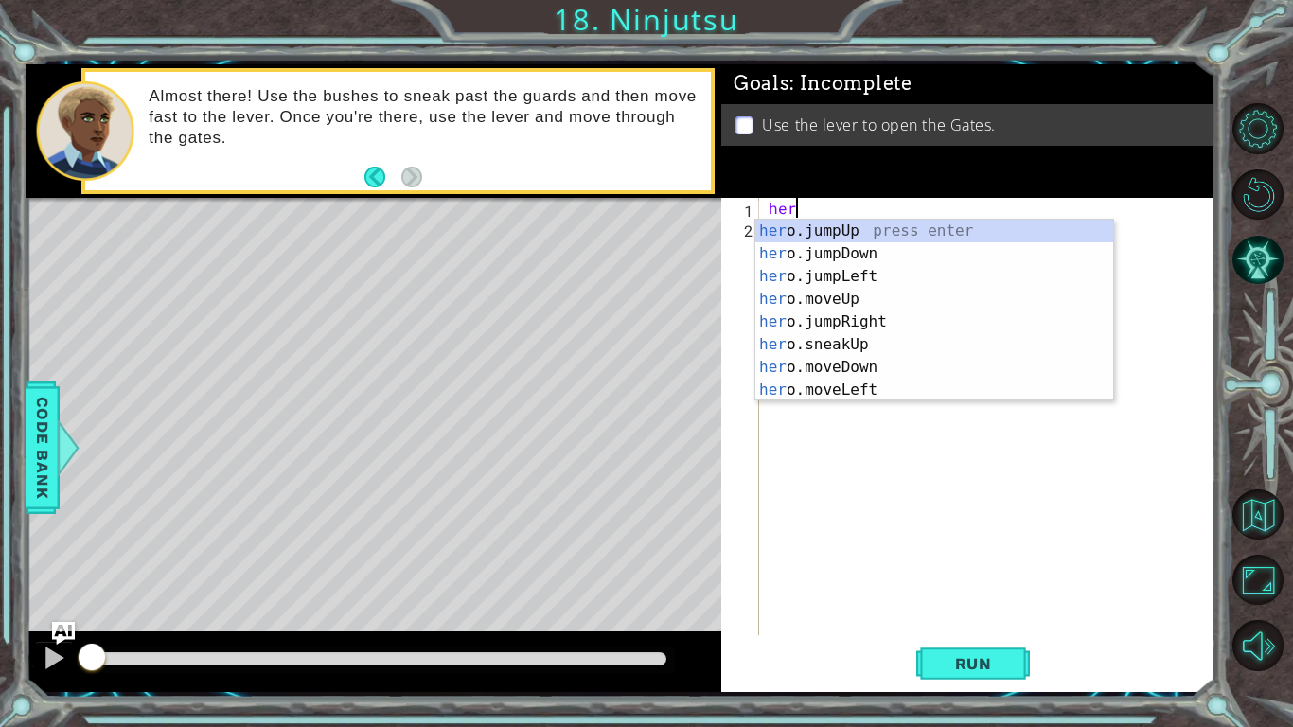
type textarea "hero"
click at [890, 293] on div "hero .jumpUp press enter hero .jumpDown press enter hero .jumpLeft press enter …" at bounding box center [934, 333] width 358 height 227
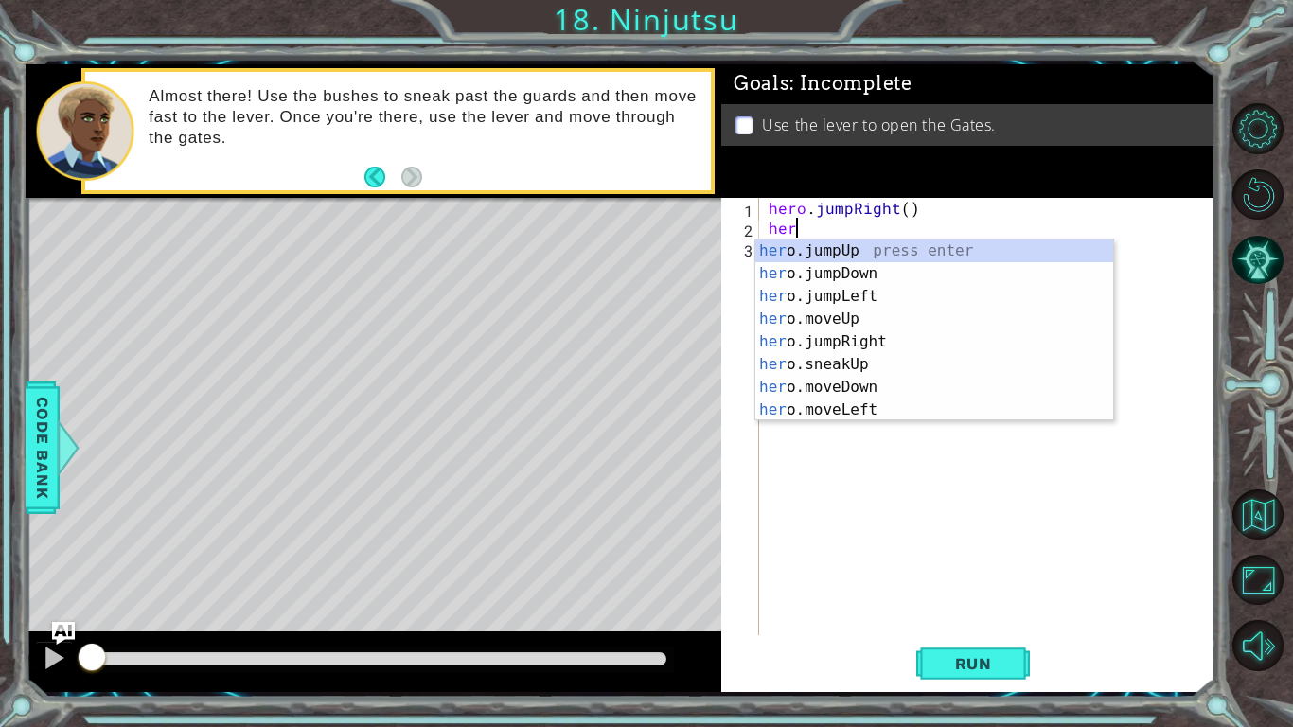
scroll to position [0, 0]
type textarea "h"
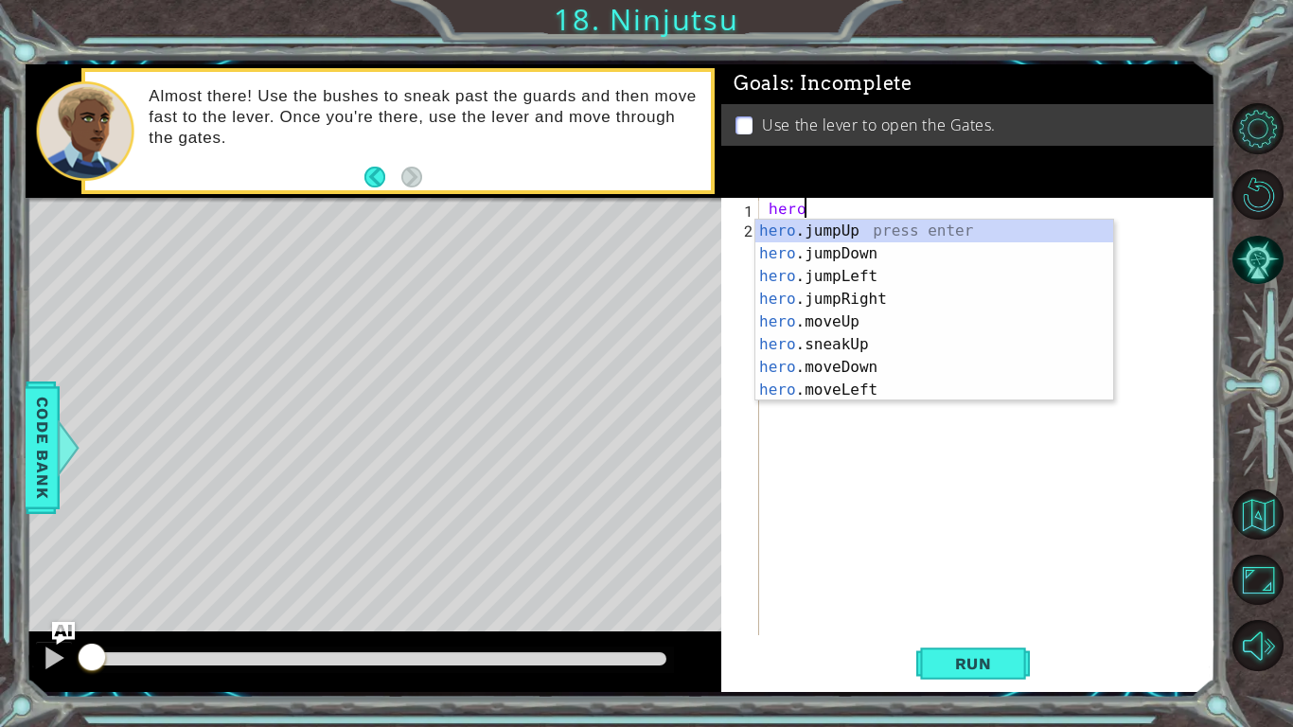
type textarea "h"
